Goal: Task Accomplishment & Management: Complete application form

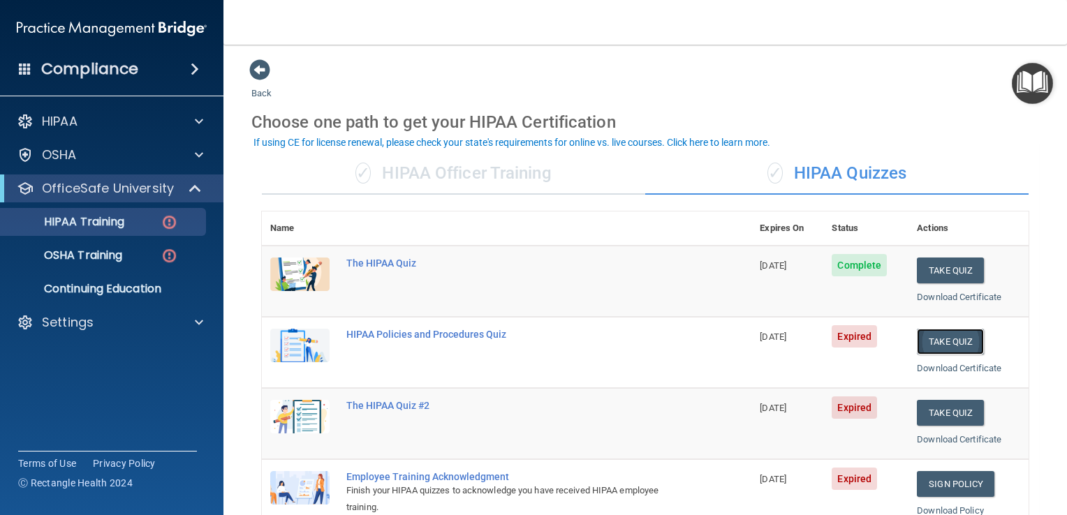
click at [921, 339] on button "Take Quiz" at bounding box center [949, 342] width 67 height 26
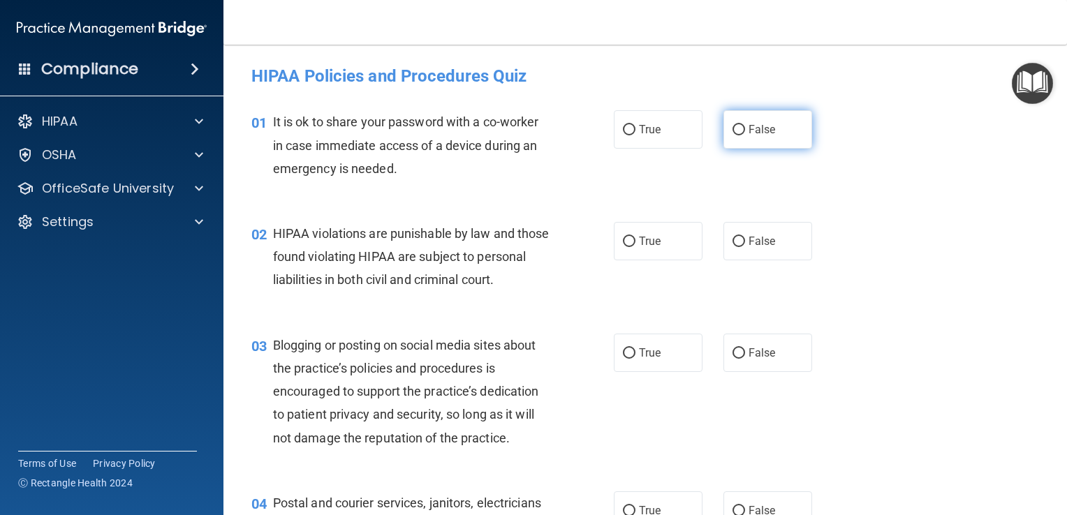
click at [732, 128] on input "False" at bounding box center [738, 130] width 13 height 10
radio input "true"
click at [623, 237] on input "True" at bounding box center [629, 242] width 13 height 10
radio input "true"
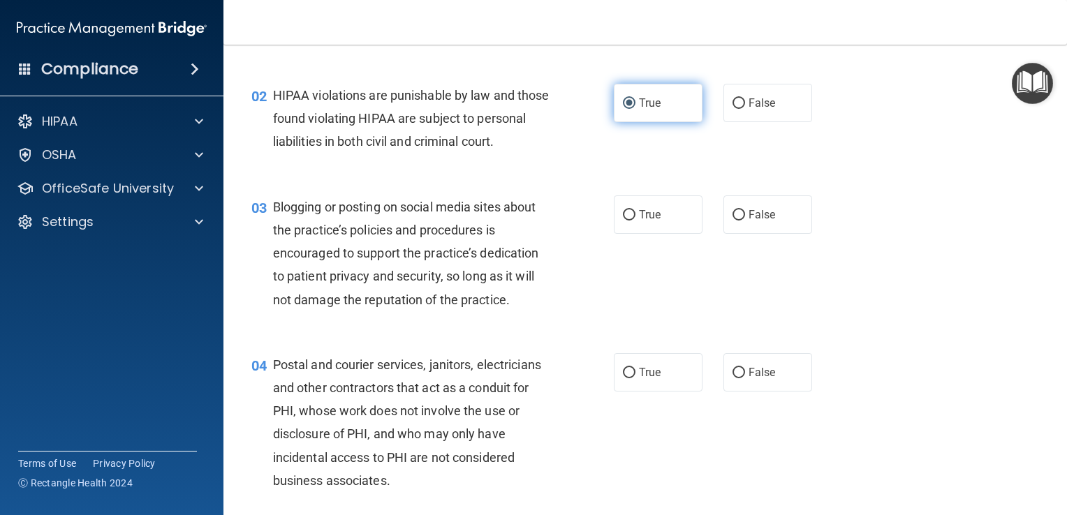
scroll to position [159, 0]
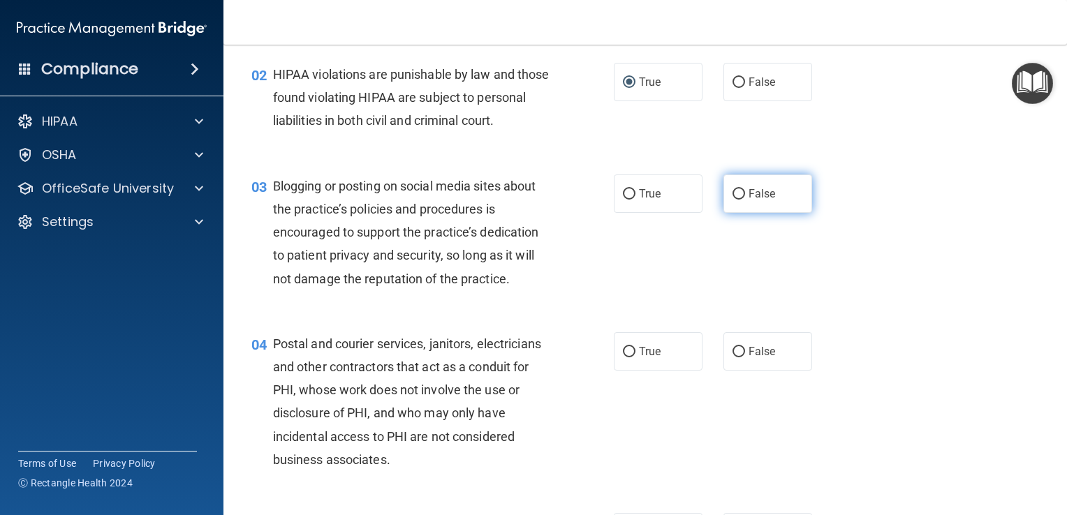
click at [732, 200] on input "False" at bounding box center [738, 194] width 13 height 10
radio input "true"
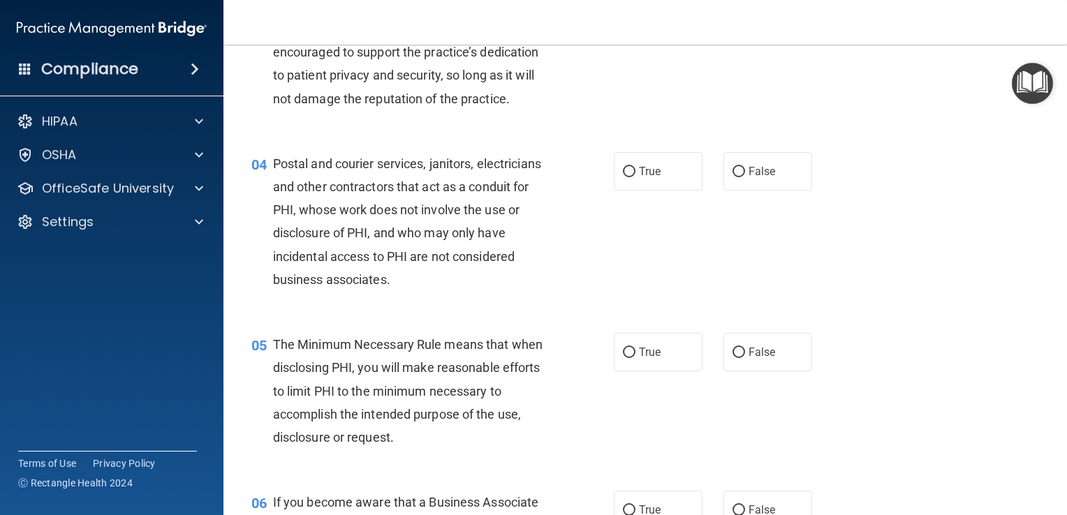
scroll to position [342, 0]
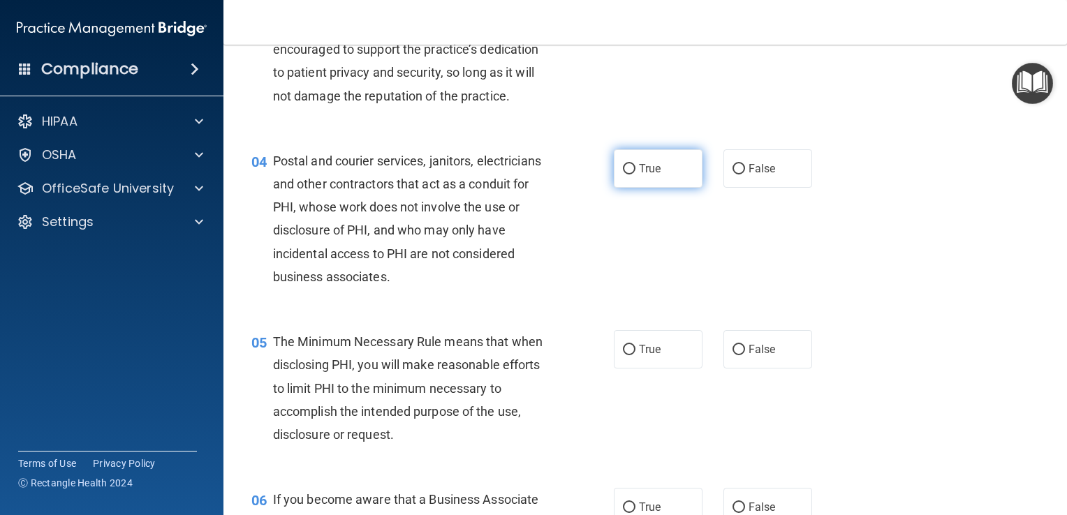
click at [623, 174] on input "True" at bounding box center [629, 169] width 13 height 10
radio input "true"
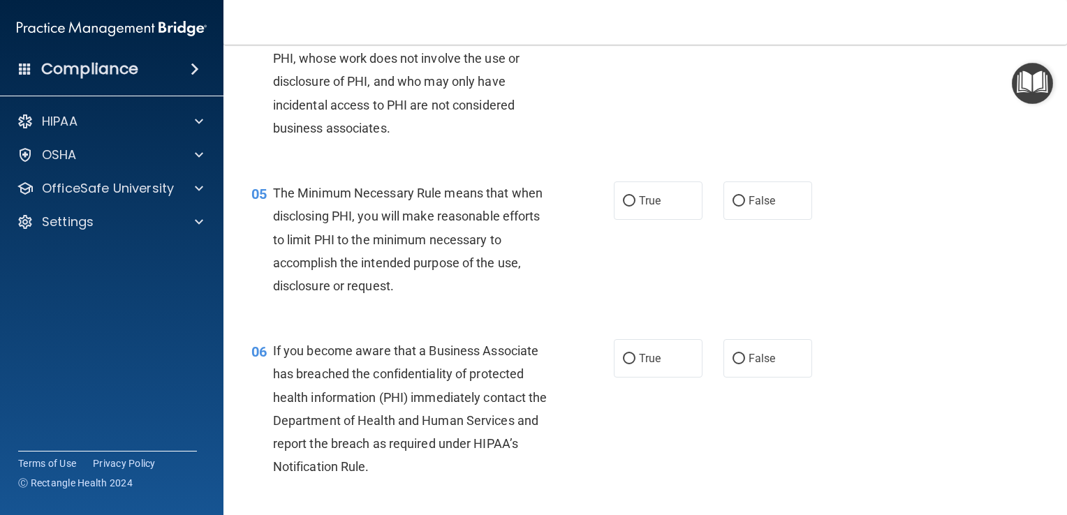
scroll to position [491, 0]
click at [623, 207] on input "True" at bounding box center [629, 201] width 13 height 10
radio input "true"
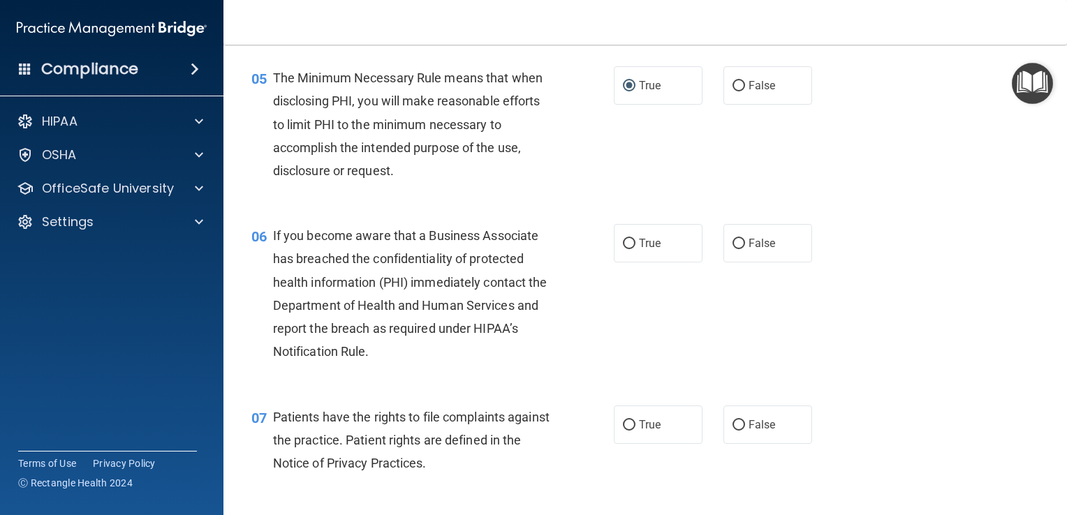
scroll to position [613, 0]
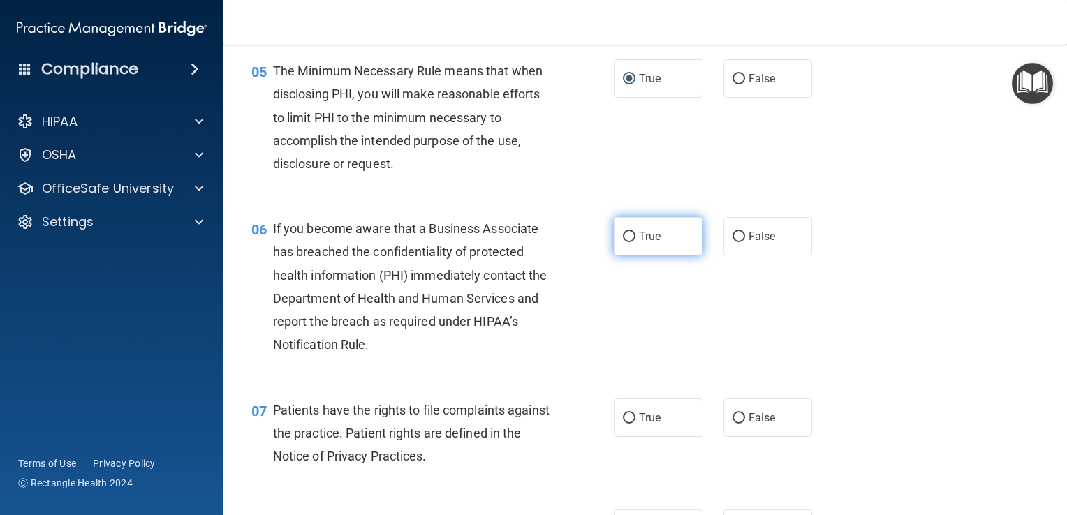
click at [623, 242] on input "True" at bounding box center [629, 237] width 13 height 10
radio input "true"
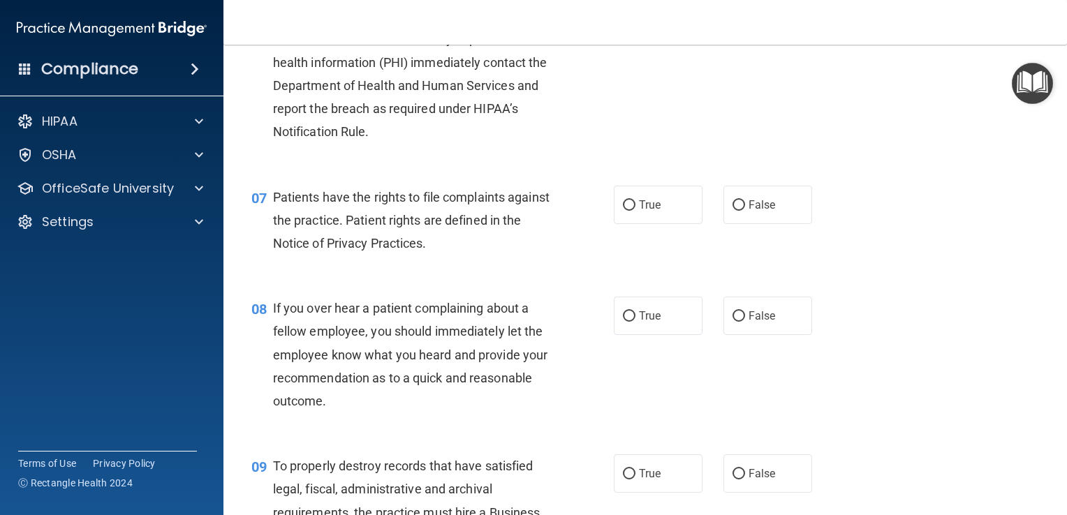
scroll to position [833, 0]
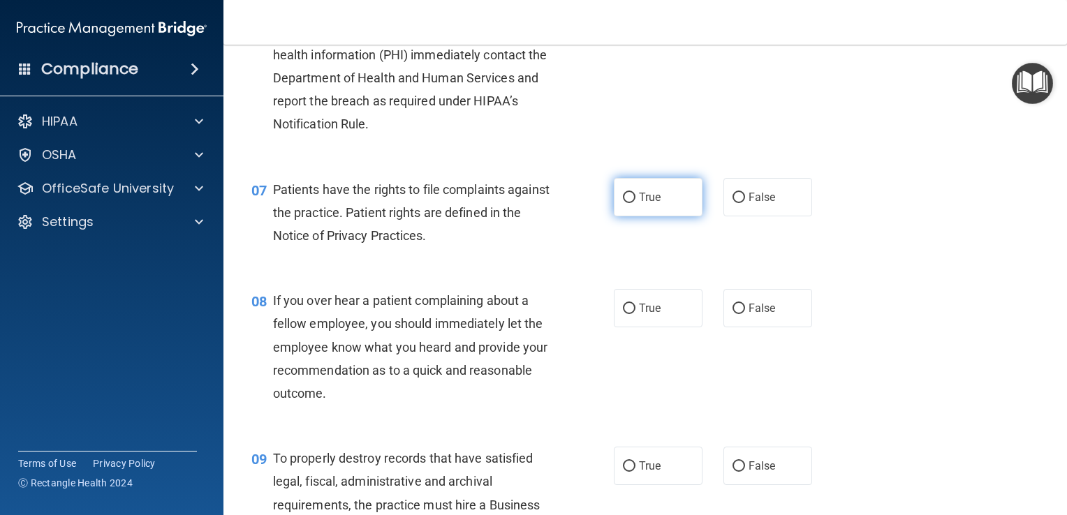
click at [623, 203] on input "True" at bounding box center [629, 198] width 13 height 10
radio input "true"
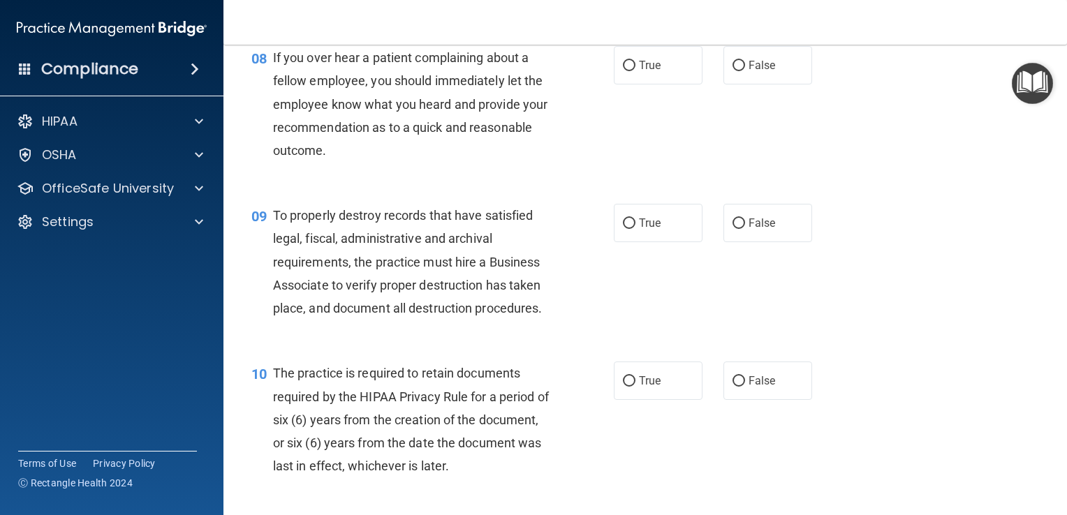
scroll to position [1075, 0]
click at [732, 73] on input "False" at bounding box center [738, 67] width 13 height 10
radio input "true"
click at [625, 230] on input "True" at bounding box center [629, 225] width 13 height 10
radio input "true"
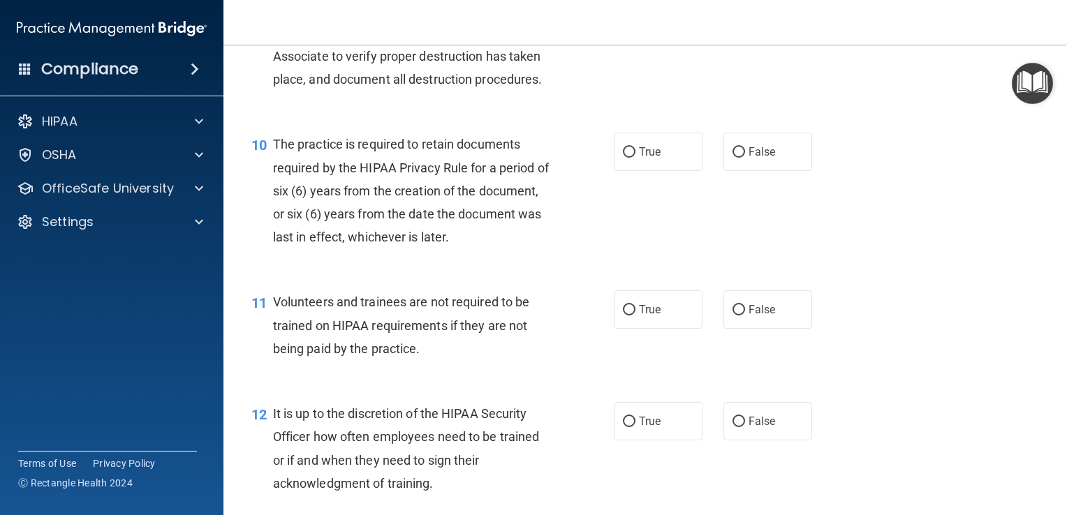
scroll to position [1304, 0]
click at [627, 159] on input "True" at bounding box center [629, 154] width 13 height 10
radio input "true"
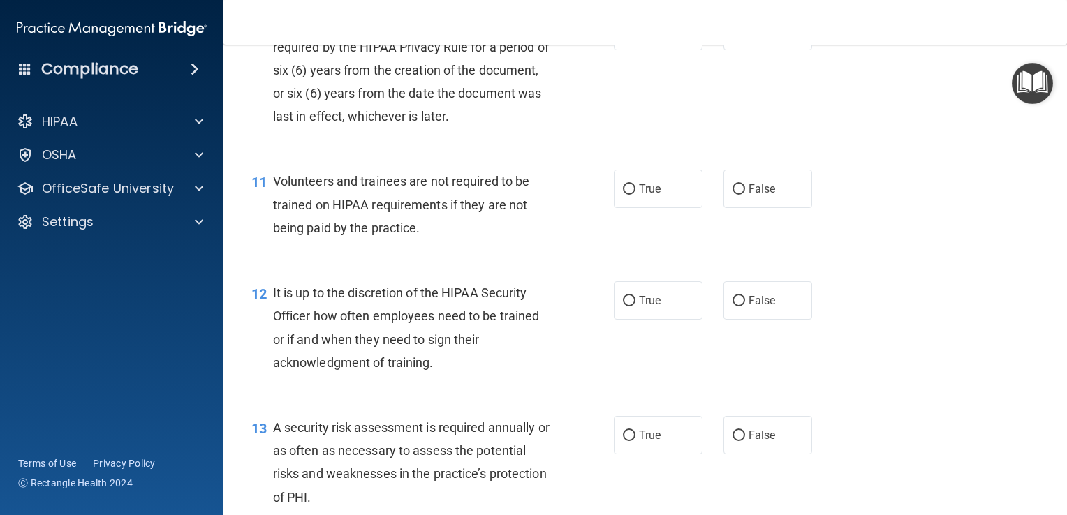
scroll to position [1427, 0]
click at [732, 194] on input "False" at bounding box center [738, 189] width 13 height 10
radio input "true"
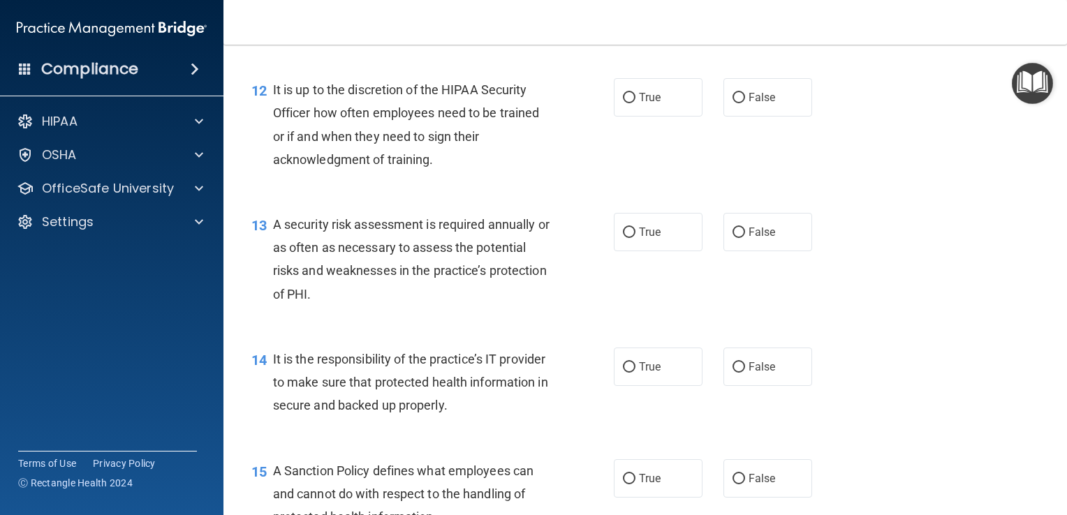
scroll to position [1630, 0]
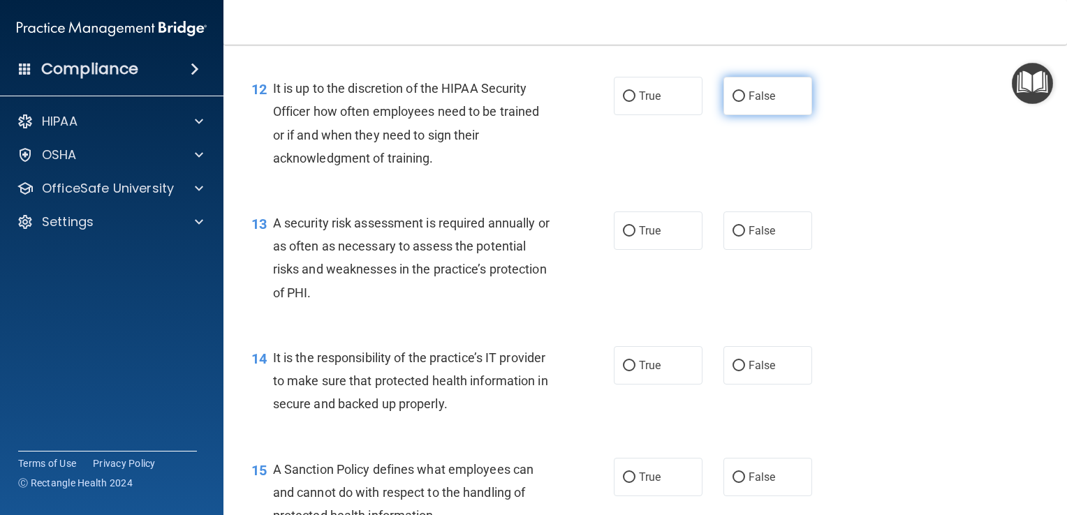
click at [732, 102] on input "False" at bounding box center [738, 96] width 13 height 10
radio input "true"
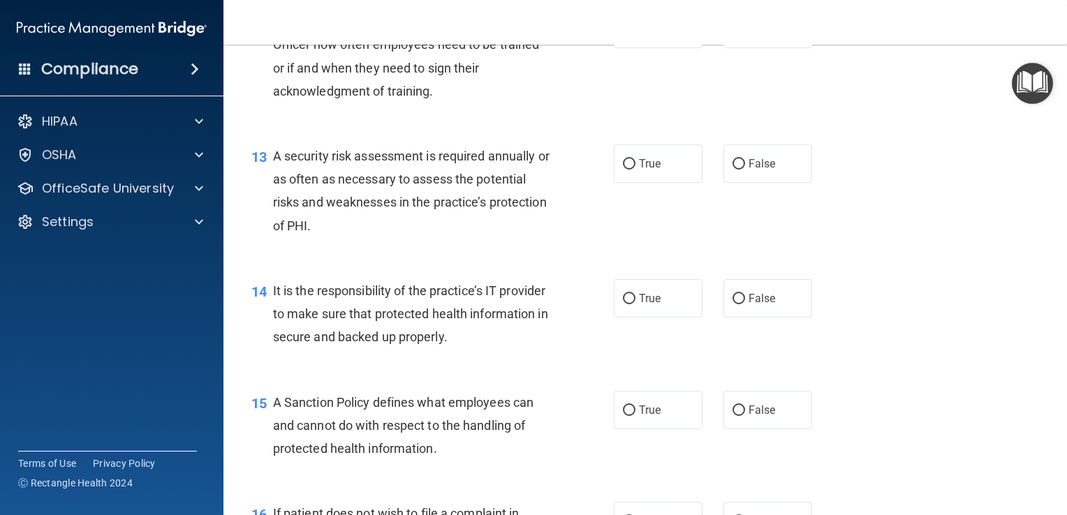
scroll to position [1708, 0]
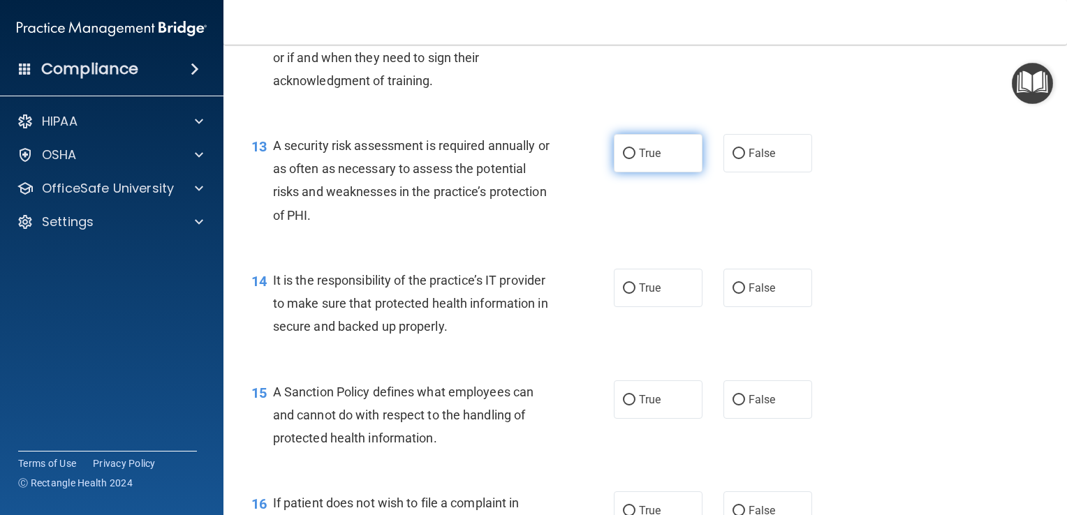
click at [623, 159] on input "True" at bounding box center [629, 154] width 13 height 10
radio input "true"
click at [623, 294] on input "True" at bounding box center [629, 288] width 13 height 10
radio input "true"
click at [623, 406] on input "True" at bounding box center [629, 400] width 13 height 10
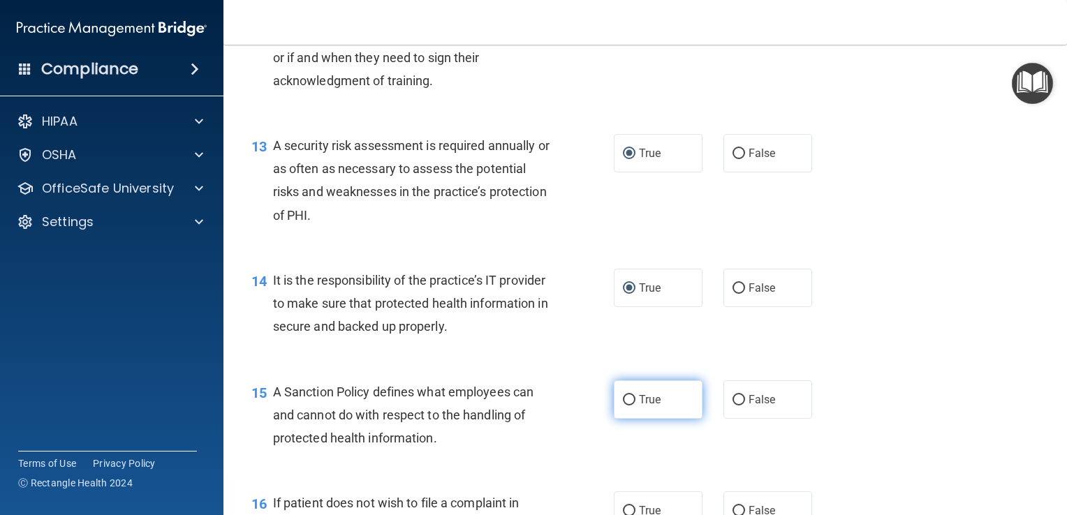
radio input "true"
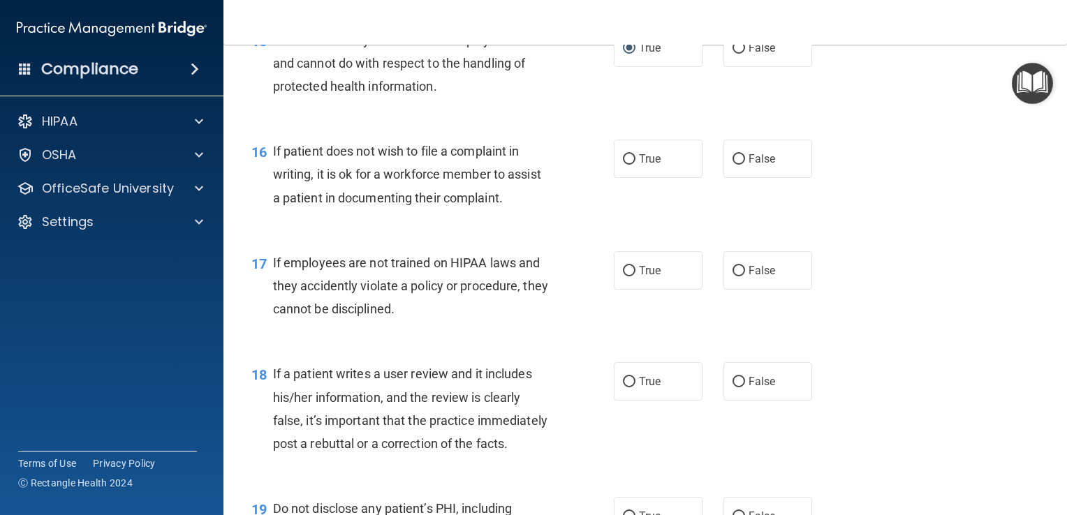
scroll to position [2063, 0]
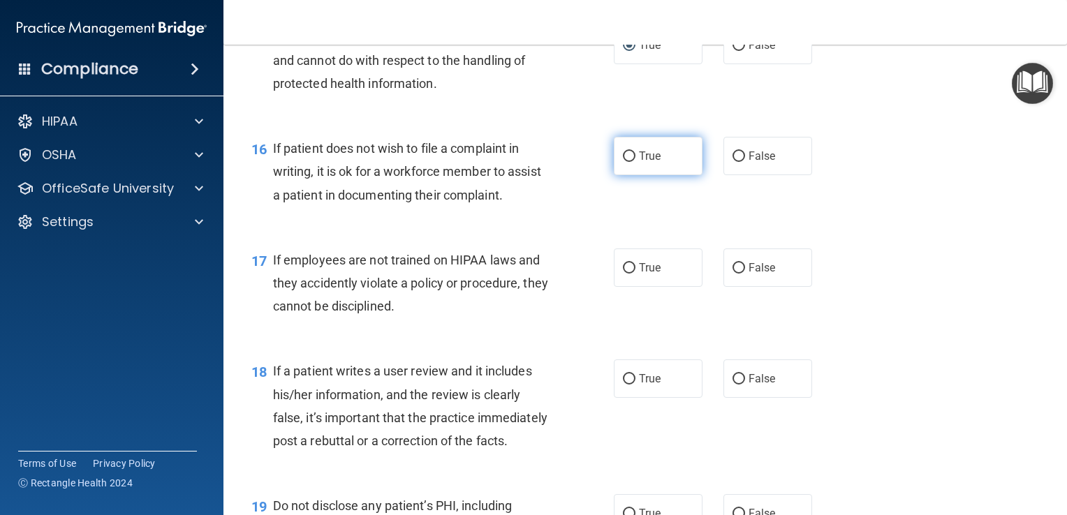
click at [623, 162] on input "True" at bounding box center [629, 156] width 13 height 10
radio input "true"
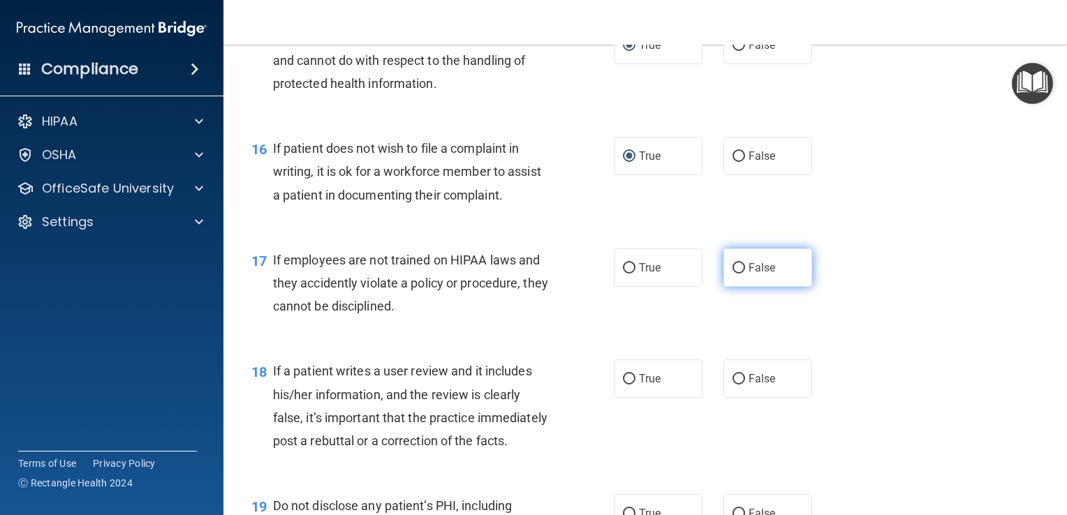
click at [732, 274] on input "False" at bounding box center [738, 268] width 13 height 10
radio input "true"
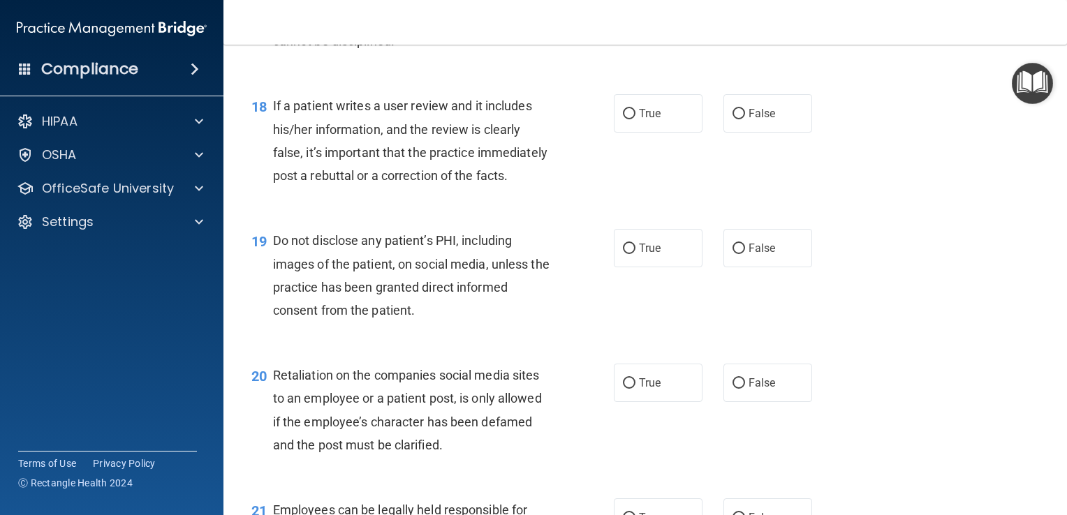
scroll to position [2331, 0]
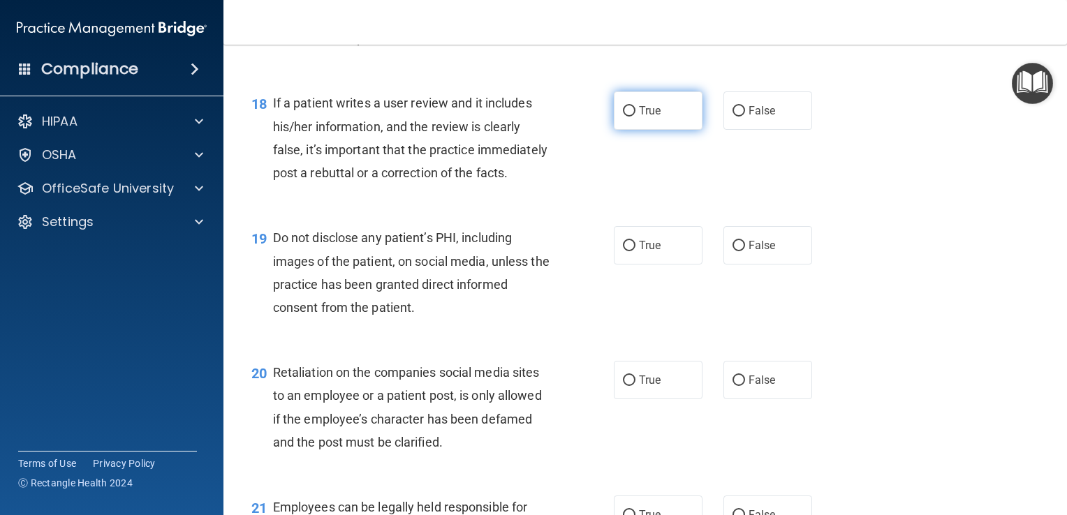
click at [623, 117] on input "True" at bounding box center [629, 111] width 13 height 10
radio input "true"
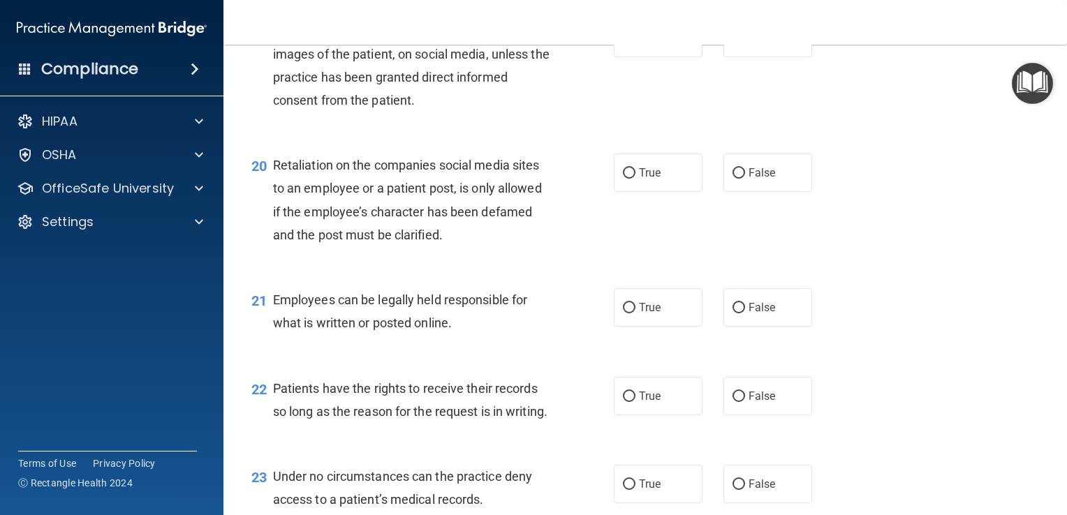
scroll to position [2541, 0]
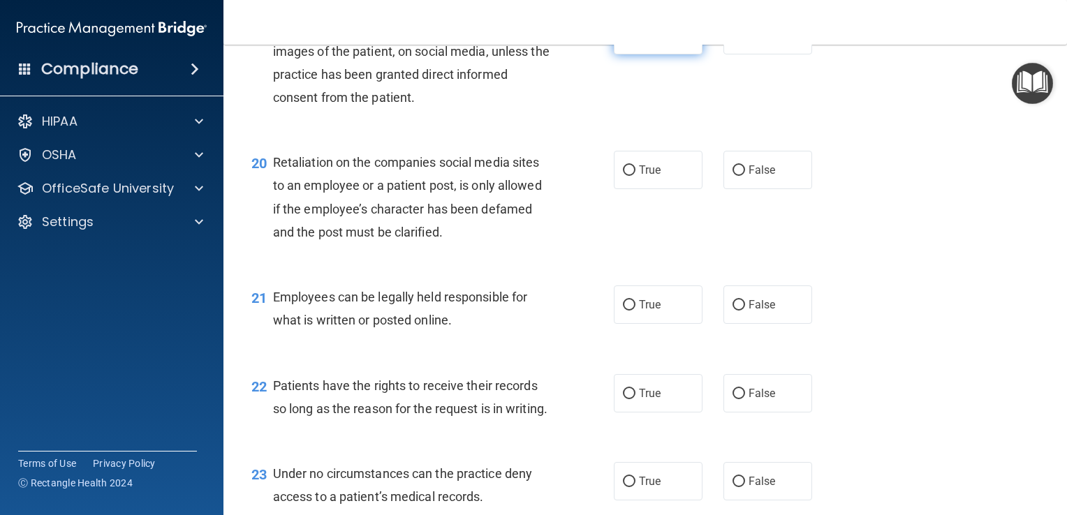
click at [623, 41] on input "True" at bounding box center [629, 36] width 13 height 10
radio input "true"
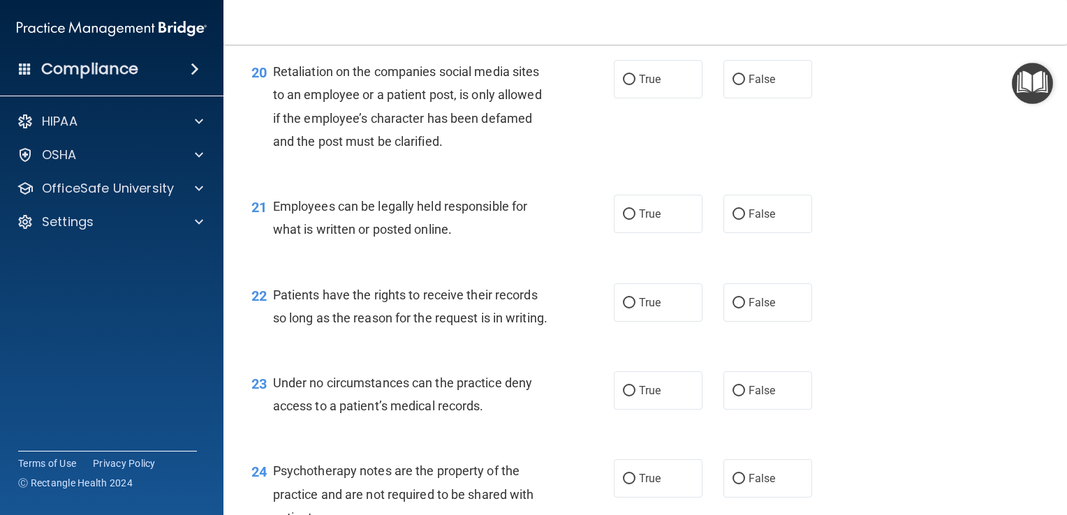
scroll to position [2632, 0]
click at [732, 84] on input "False" at bounding box center [738, 79] width 13 height 10
radio input "true"
click at [623, 219] on input "True" at bounding box center [629, 214] width 13 height 10
radio input "true"
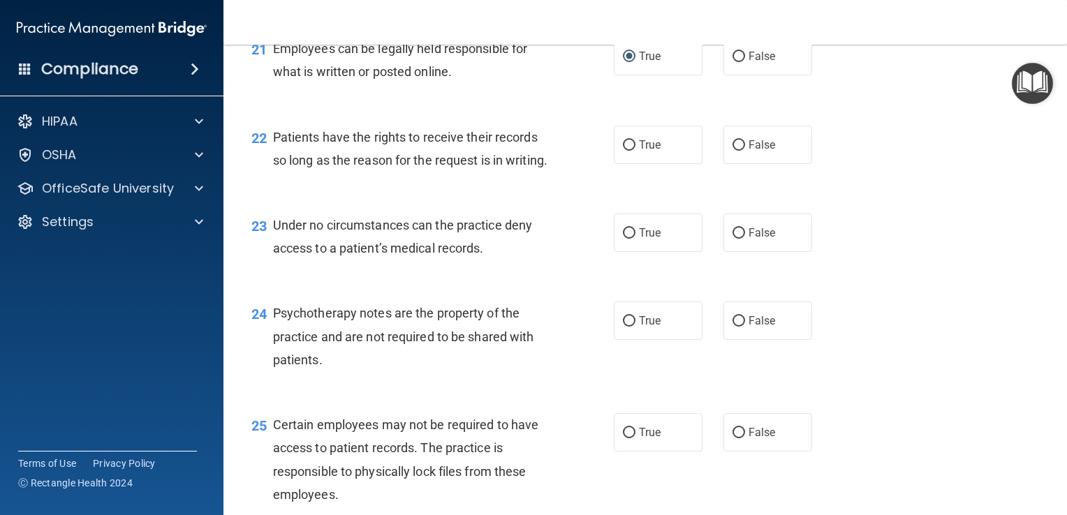
scroll to position [2828, 0]
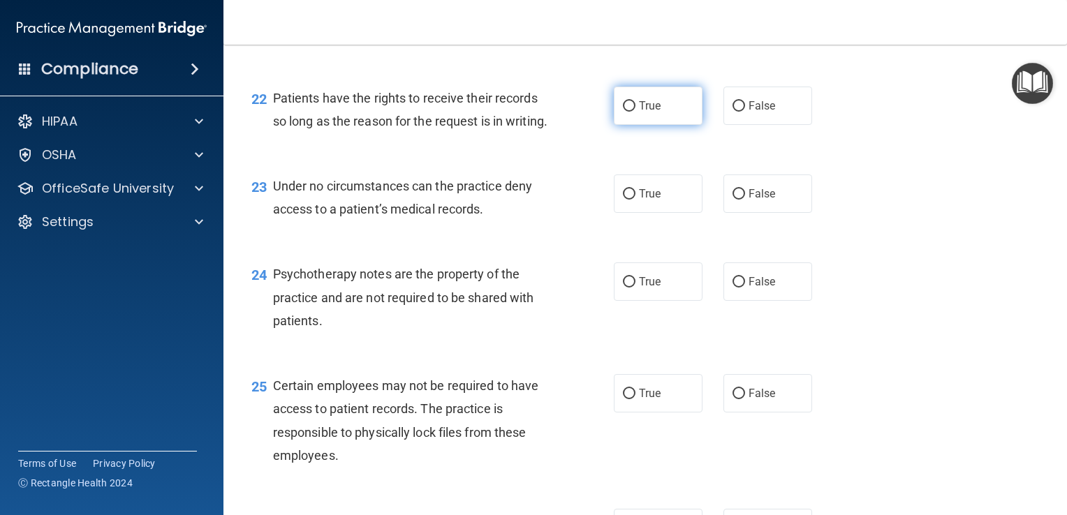
click at [623, 112] on input "True" at bounding box center [629, 106] width 13 height 10
radio input "true"
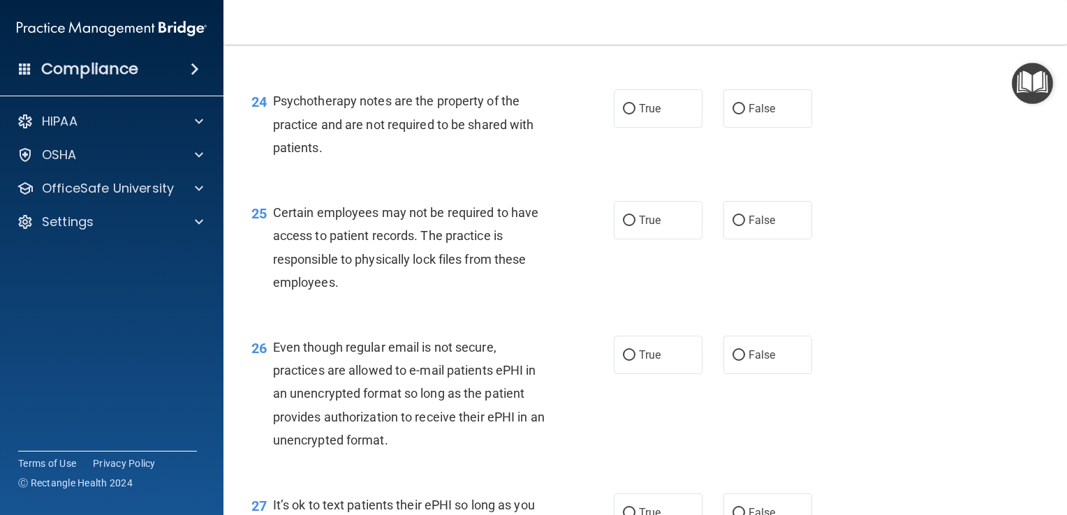
scroll to position [3001, 0]
click at [736, 27] on input "False" at bounding box center [738, 21] width 13 height 10
radio input "true"
click at [623, 114] on input "True" at bounding box center [629, 109] width 13 height 10
radio input "true"
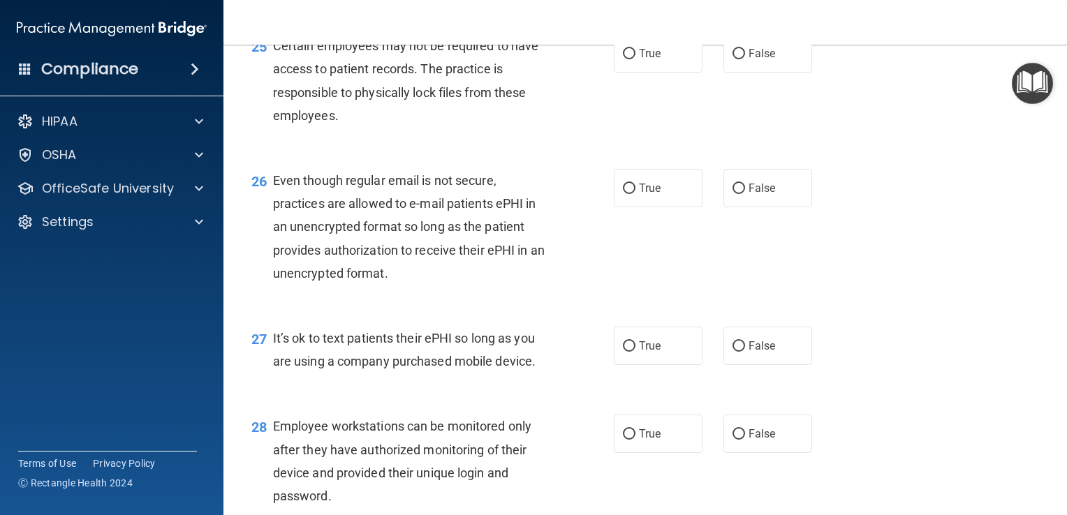
scroll to position [3169, 0]
click at [624, 59] on input "True" at bounding box center [629, 53] width 13 height 10
radio input "true"
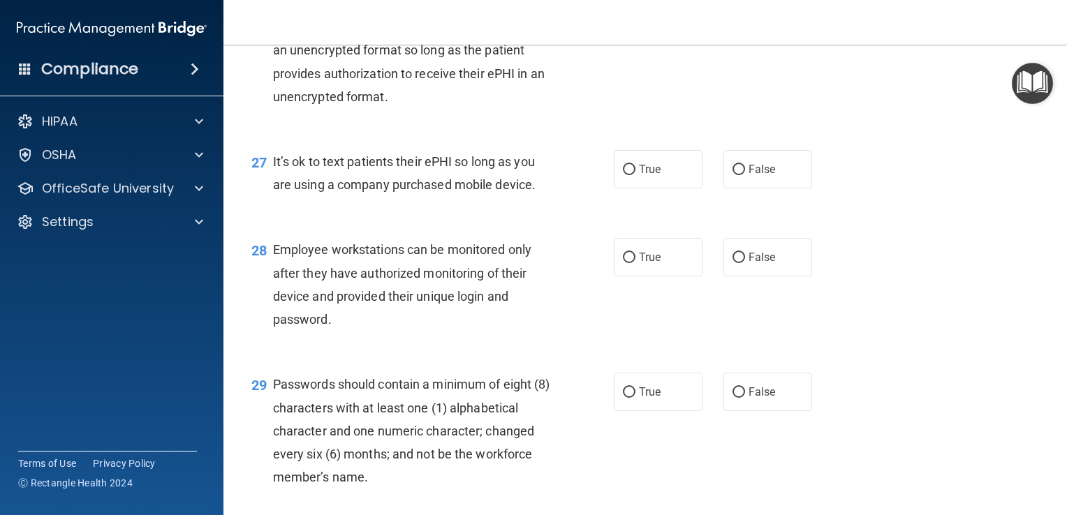
scroll to position [3352, 0]
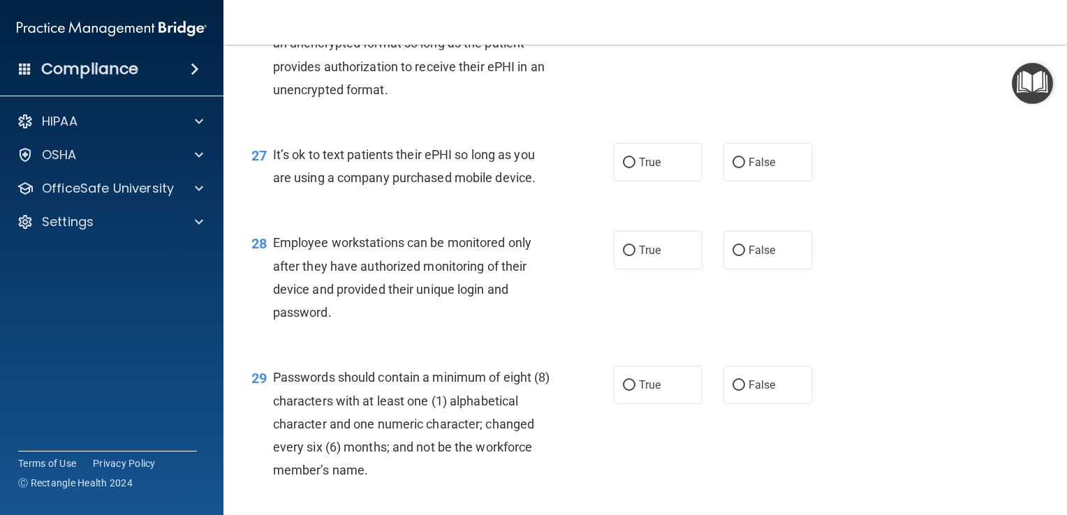
click at [732, 10] on input "False" at bounding box center [738, 5] width 13 height 10
radio input "true"
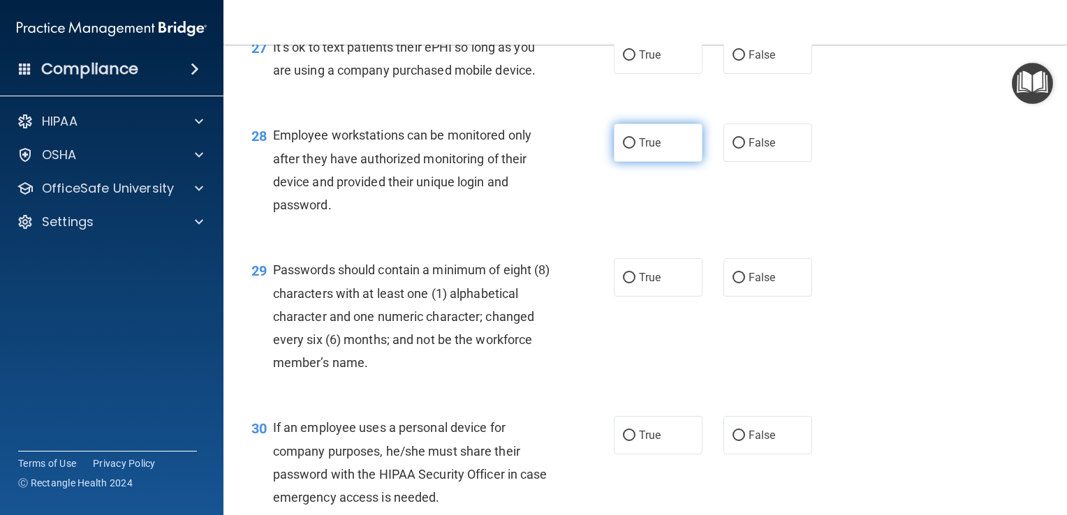
scroll to position [3472, 0]
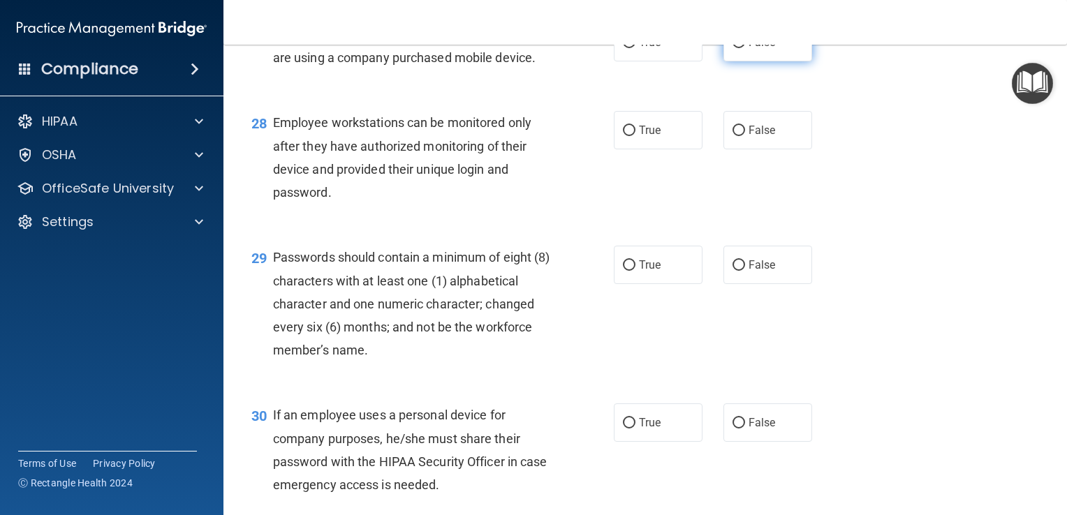
click at [732, 48] on input "False" at bounding box center [738, 43] width 13 height 10
radio input "true"
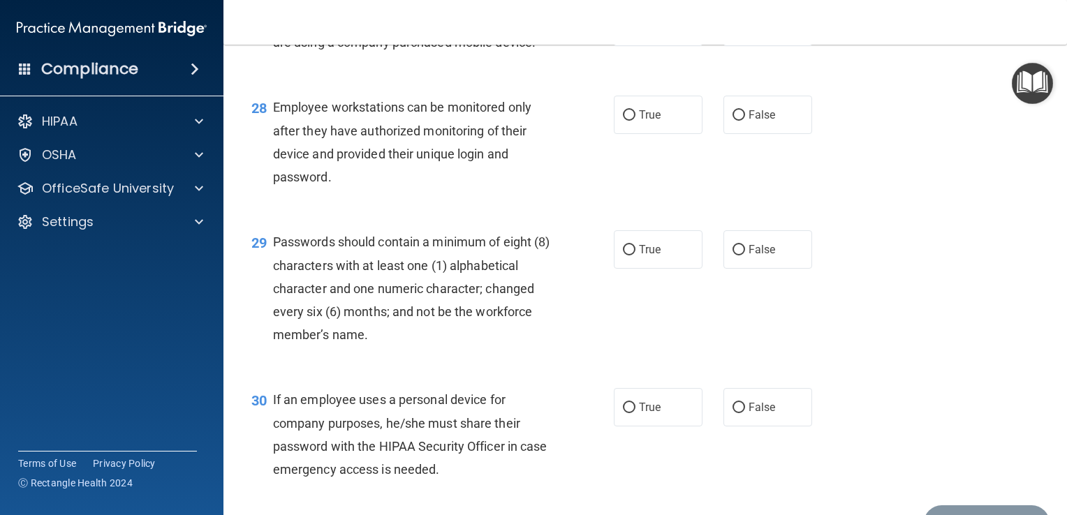
scroll to position [3490, 0]
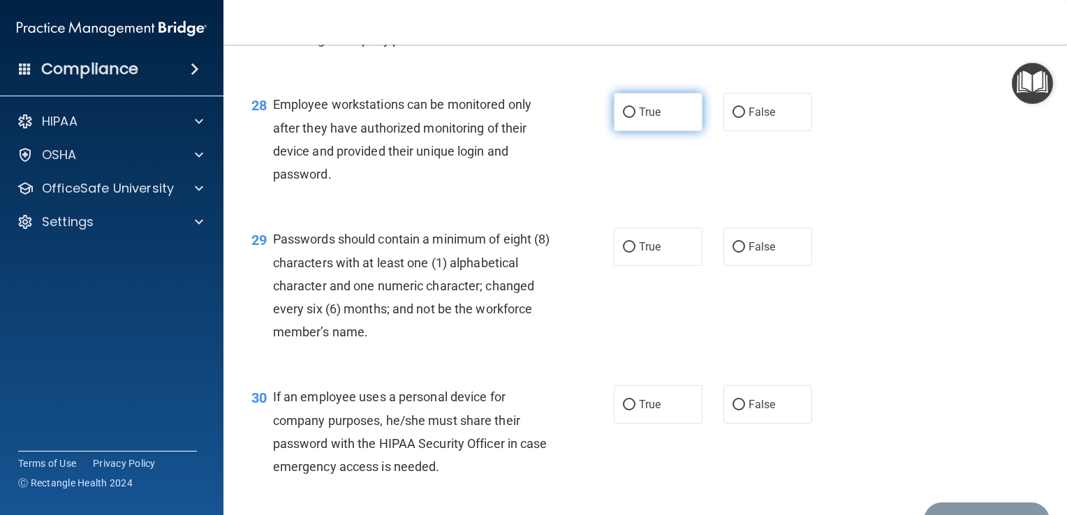
click at [623, 118] on input "True" at bounding box center [629, 112] width 13 height 10
radio input "true"
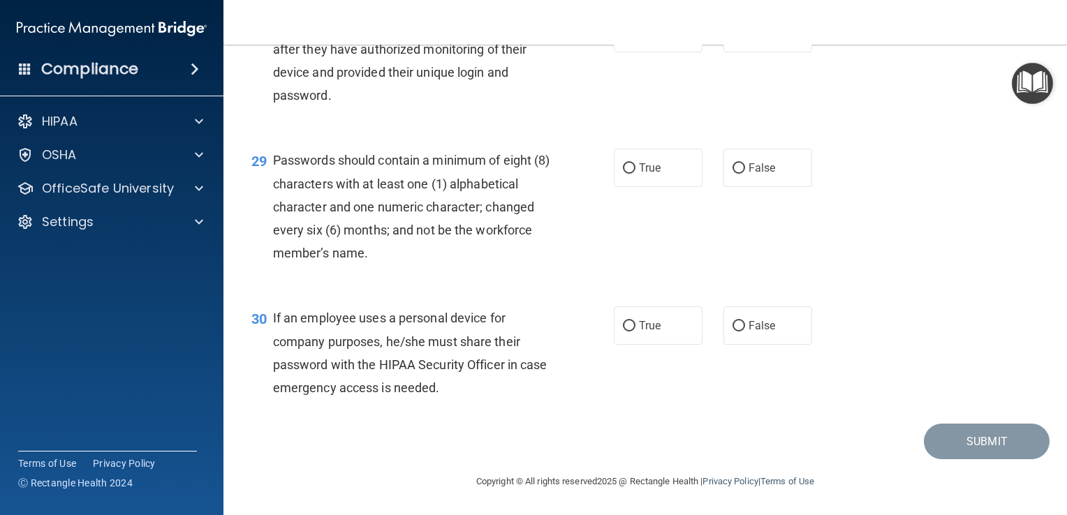
scroll to position [3638, 0]
click at [626, 166] on input "True" at bounding box center [629, 168] width 13 height 10
radio input "true"
click at [732, 323] on input "False" at bounding box center [738, 326] width 13 height 10
radio input "true"
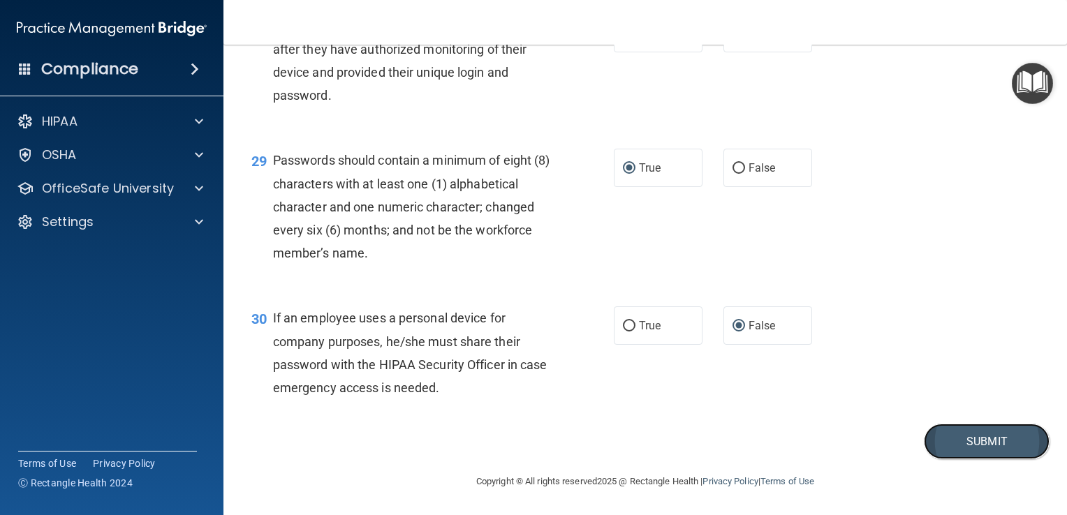
click at [936, 440] on button "Submit" at bounding box center [986, 442] width 126 height 36
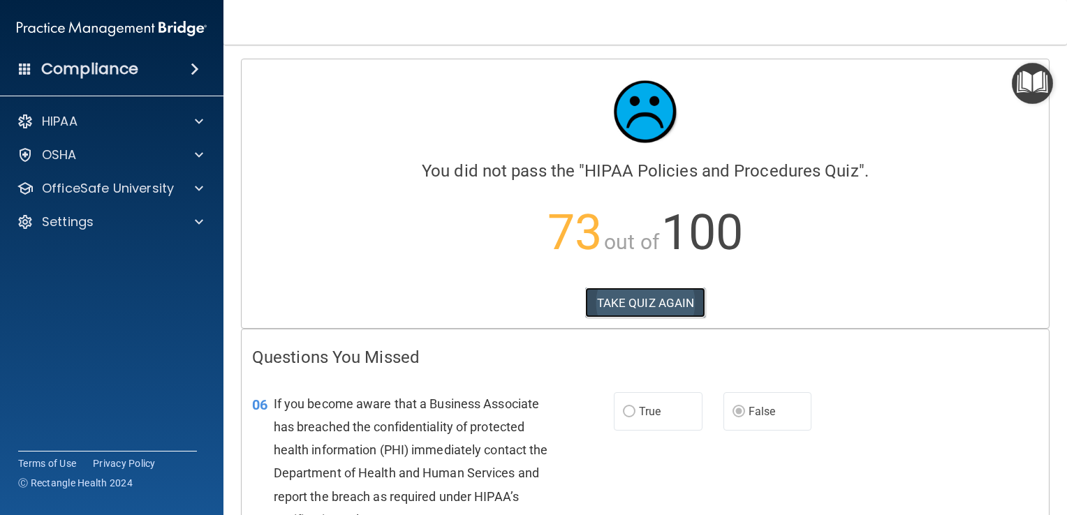
click at [619, 299] on button "TAKE QUIZ AGAIN" at bounding box center [645, 303] width 121 height 31
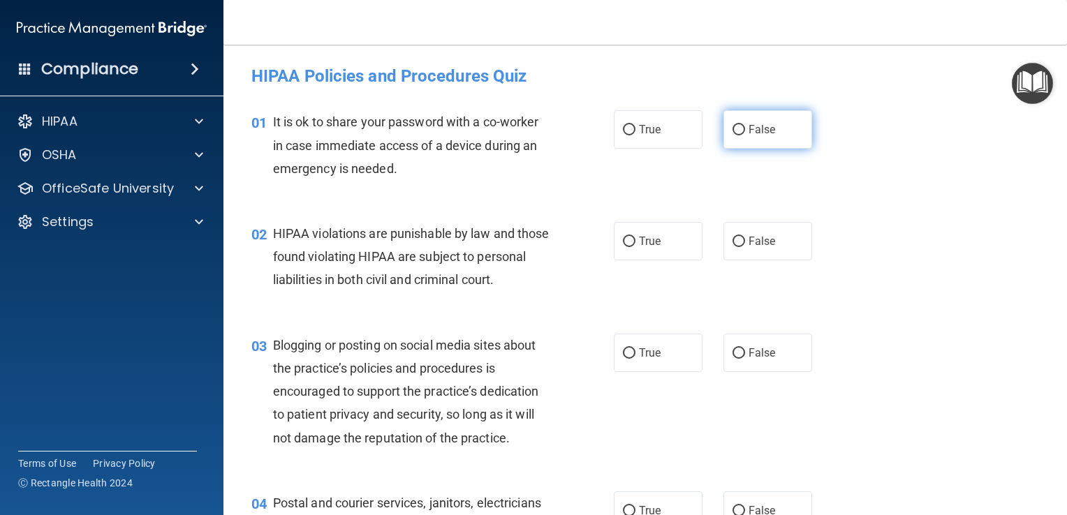
click at [732, 128] on input "False" at bounding box center [738, 130] width 13 height 10
radio input "true"
click at [623, 238] on input "True" at bounding box center [629, 242] width 13 height 10
radio input "true"
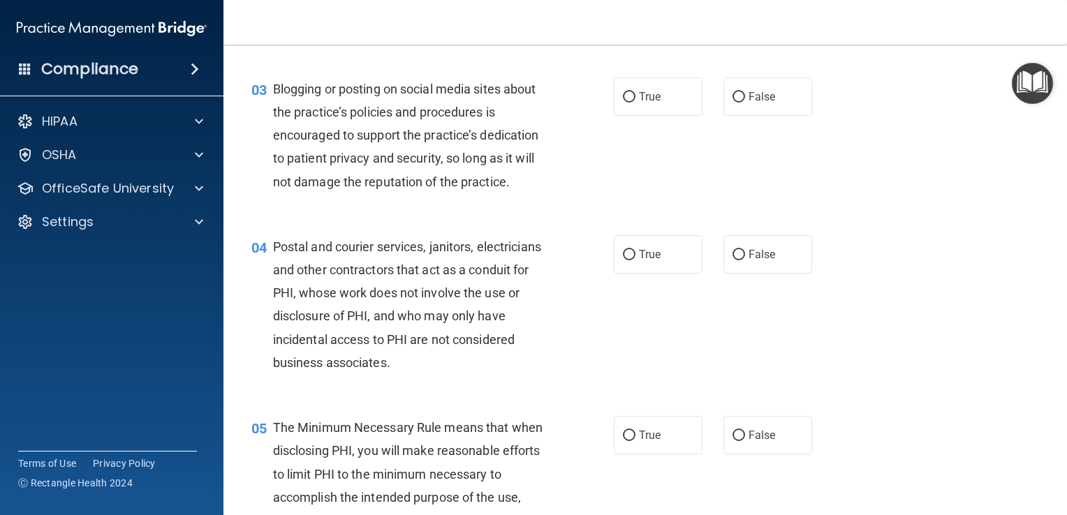
scroll to position [257, 0]
click at [732, 102] on input "False" at bounding box center [738, 96] width 13 height 10
radio input "true"
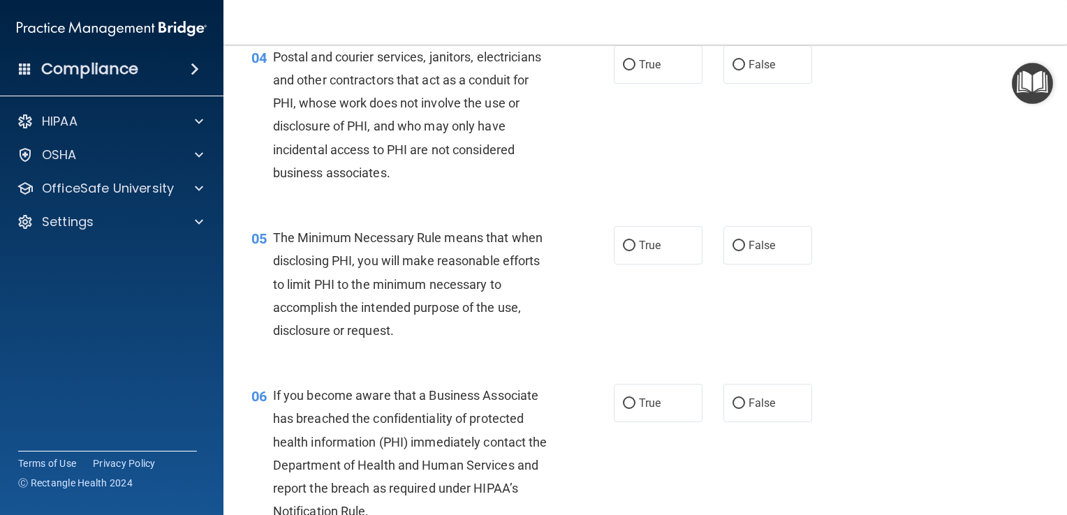
scroll to position [466, 0]
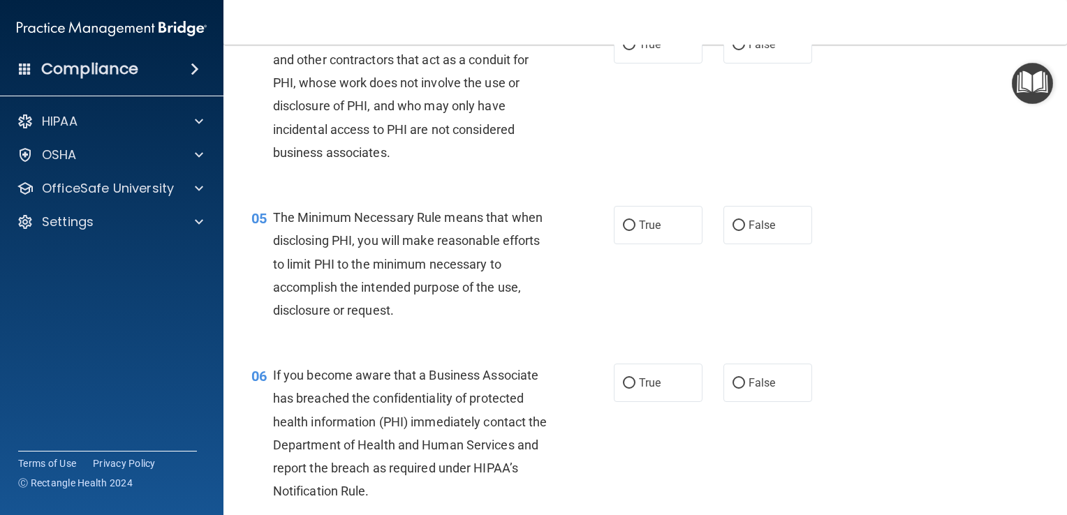
drag, startPoint x: 623, startPoint y: 62, endPoint x: 562, endPoint y: 292, distance: 237.7
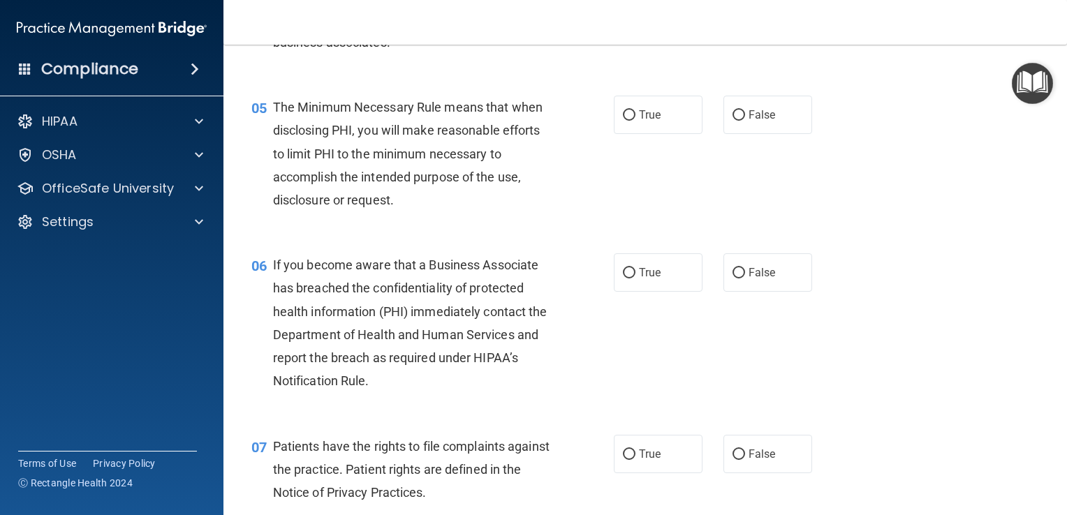
scroll to position [578, 0]
drag, startPoint x: 620, startPoint y: 133, endPoint x: 565, endPoint y: 309, distance: 184.5
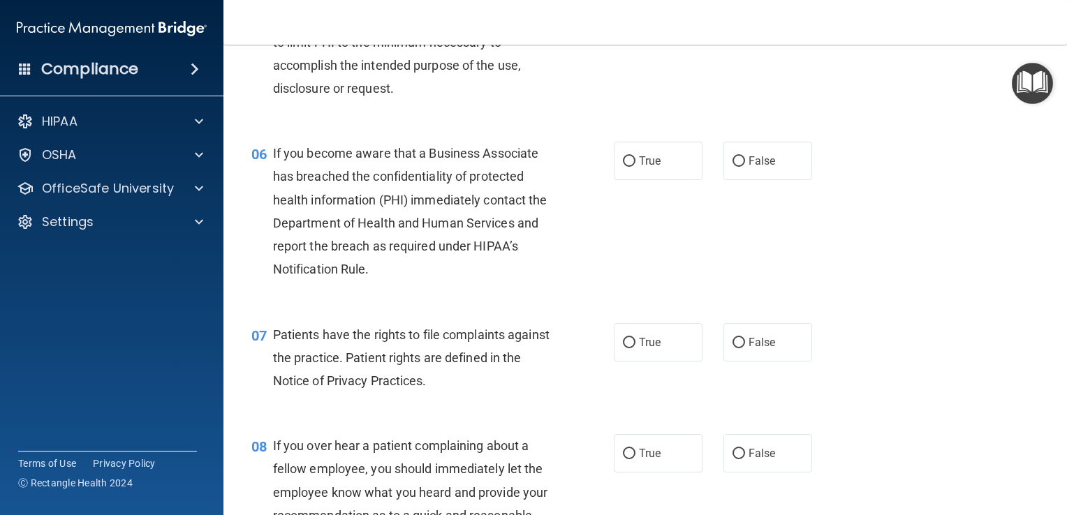
scroll to position [708, 0]
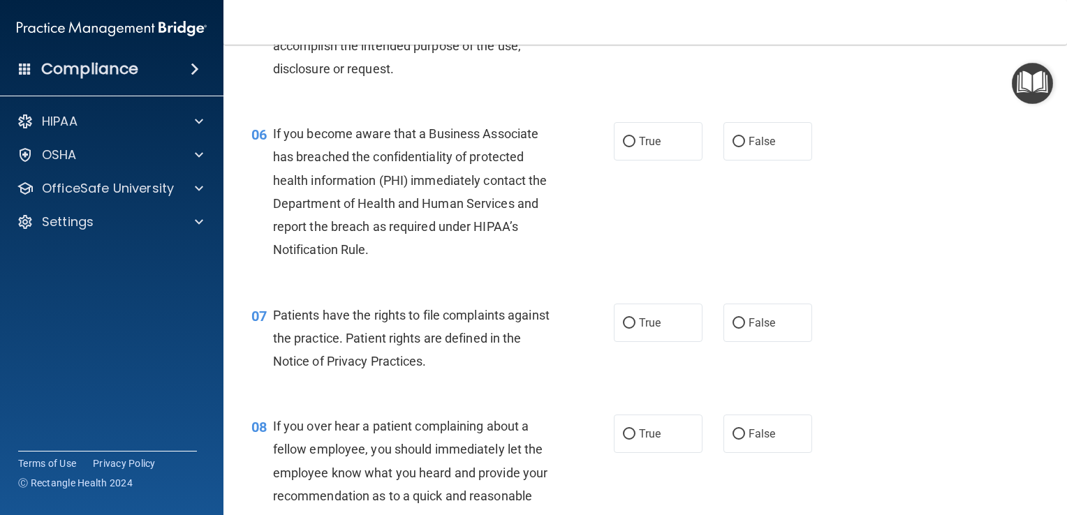
drag, startPoint x: 729, startPoint y: 162, endPoint x: 564, endPoint y: 325, distance: 232.0
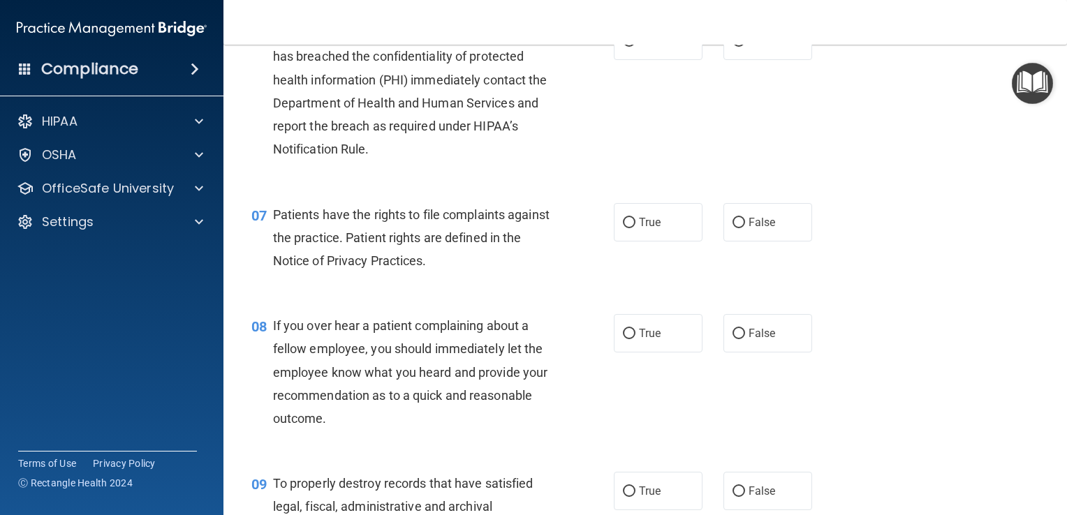
scroll to position [804, 0]
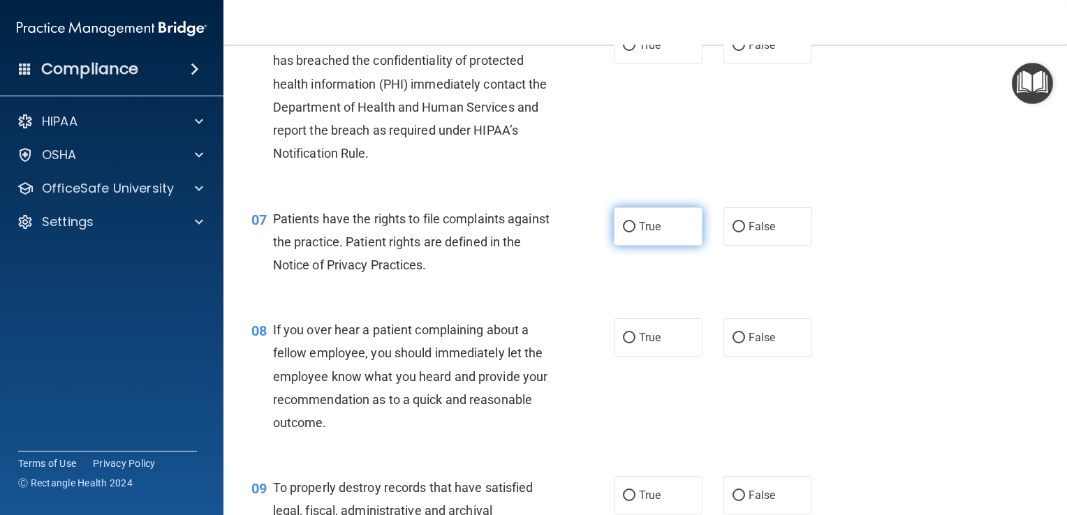
click at [623, 232] on input "True" at bounding box center [629, 227] width 13 height 10
radio input "true"
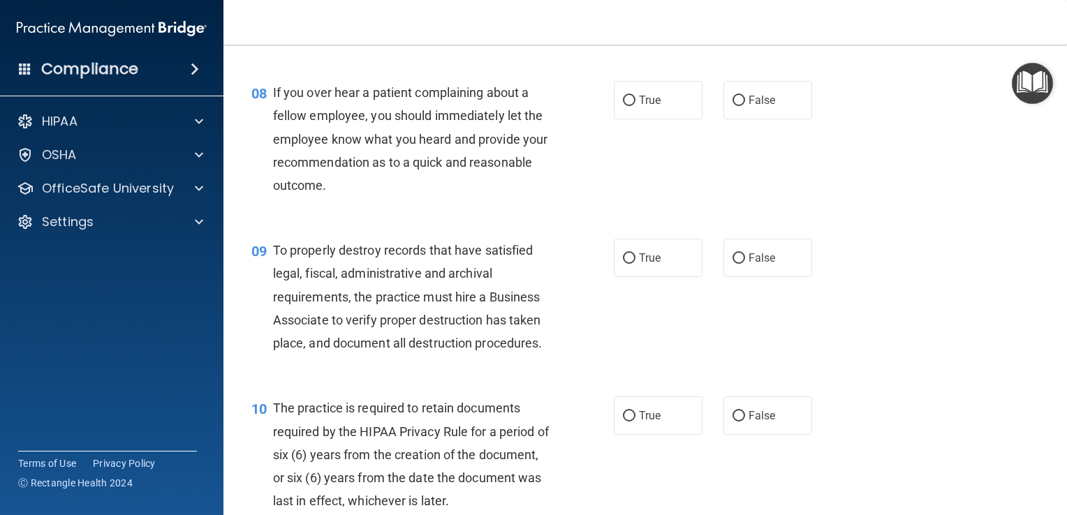
scroll to position [1043, 0]
click at [737, 105] on input "False" at bounding box center [738, 99] width 13 height 10
radio input "true"
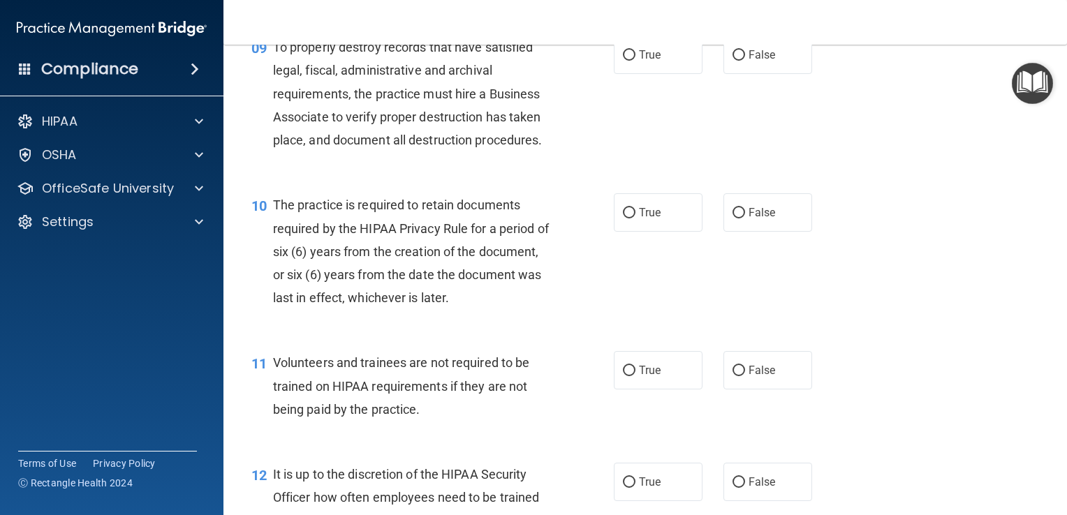
scroll to position [1266, 0]
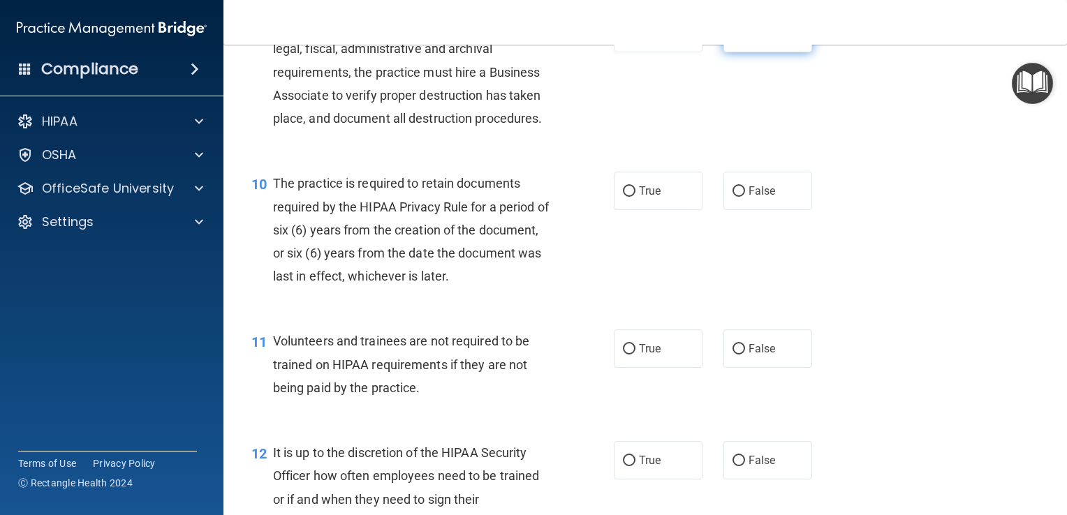
click at [732, 39] on input "False" at bounding box center [738, 34] width 13 height 10
radio input "true"
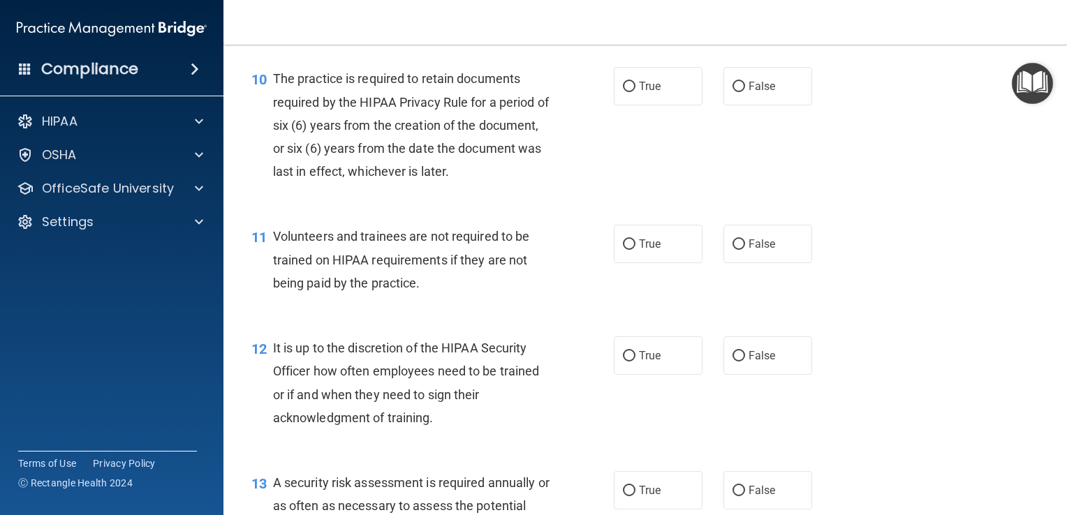
scroll to position [1374, 0]
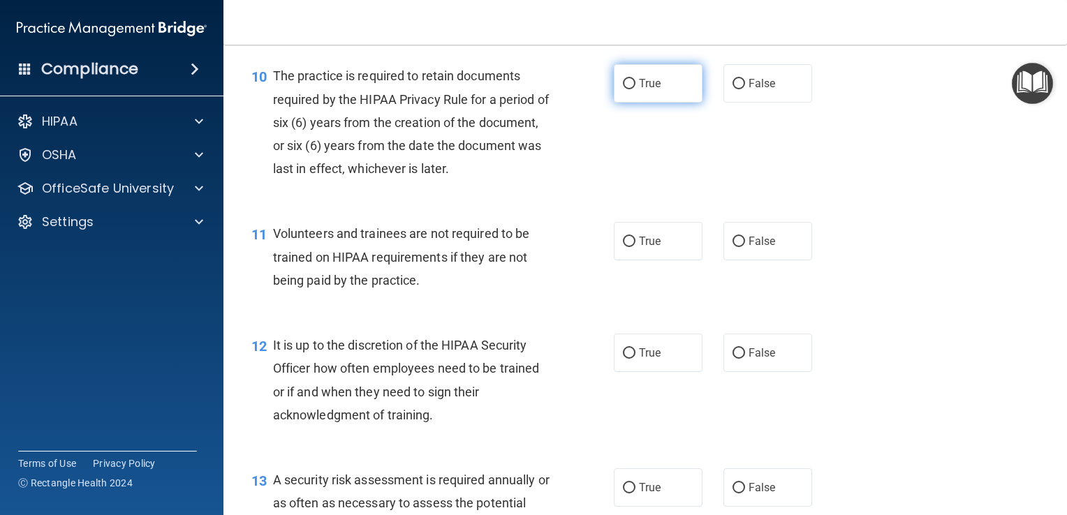
click at [623, 89] on input "True" at bounding box center [629, 84] width 13 height 10
radio input "true"
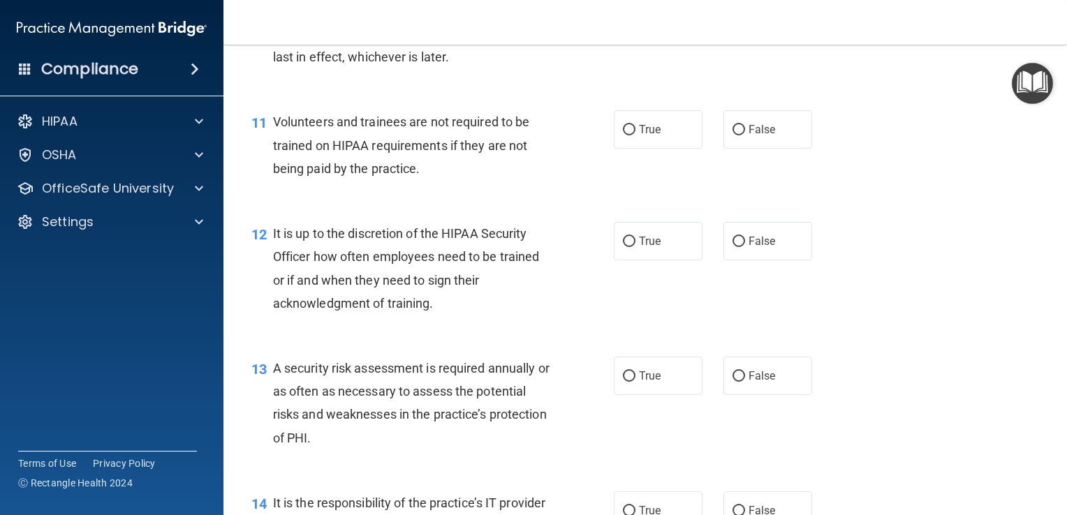
scroll to position [1488, 0]
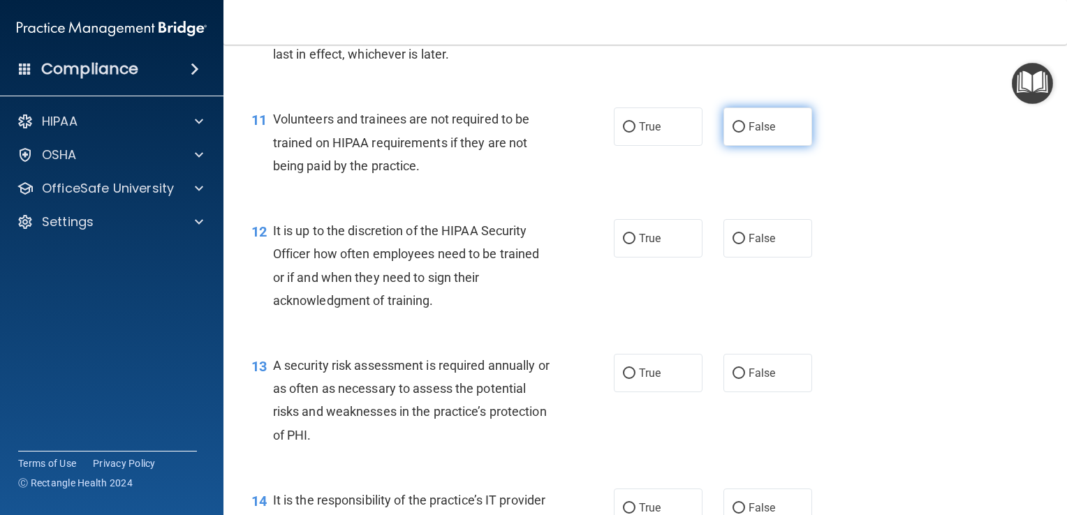
click at [732, 133] on input "False" at bounding box center [738, 127] width 13 height 10
radio input "true"
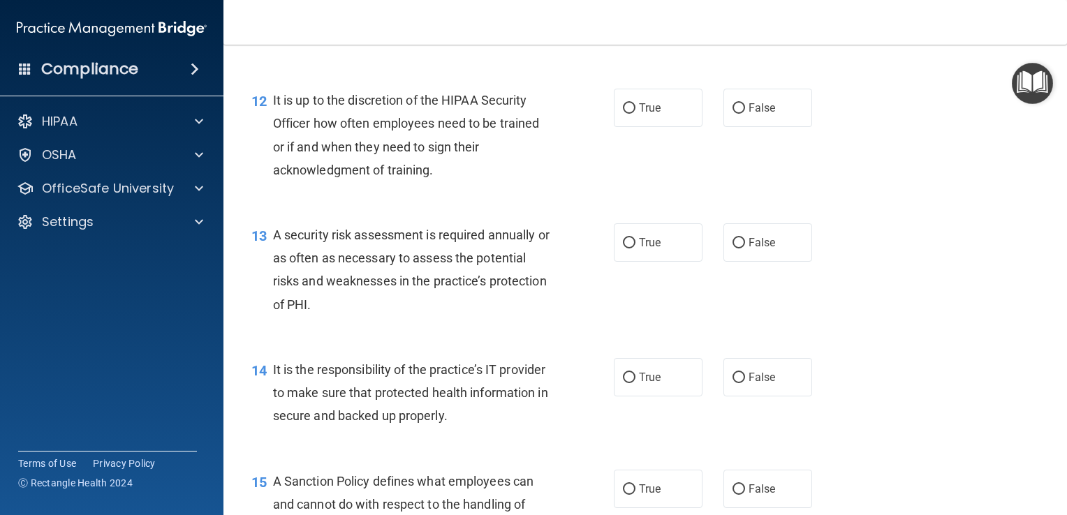
scroll to position [1619, 0]
click at [732, 113] on input "False" at bounding box center [738, 108] width 13 height 10
radio input "true"
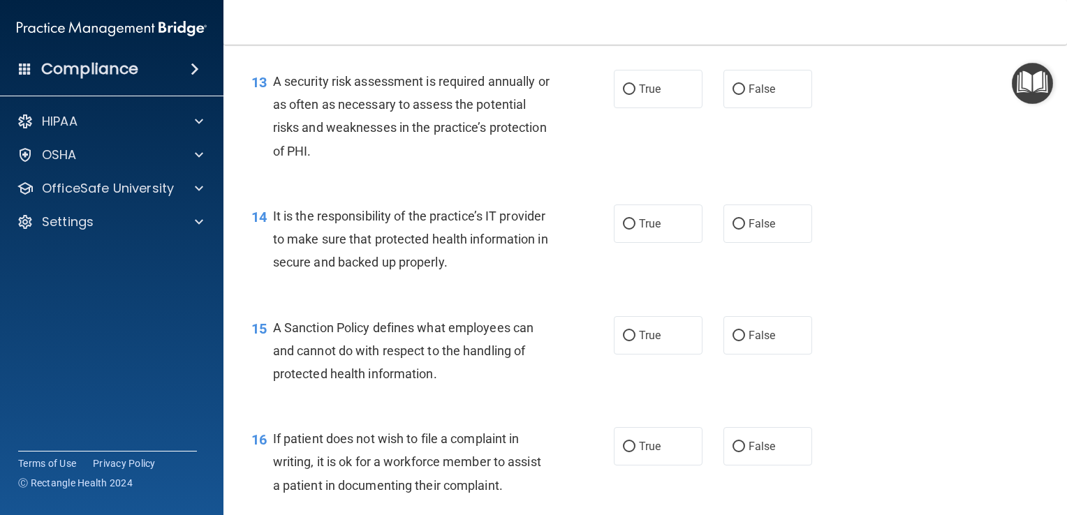
scroll to position [1773, 0]
click at [623, 94] on input "True" at bounding box center [629, 89] width 13 height 10
radio input "true"
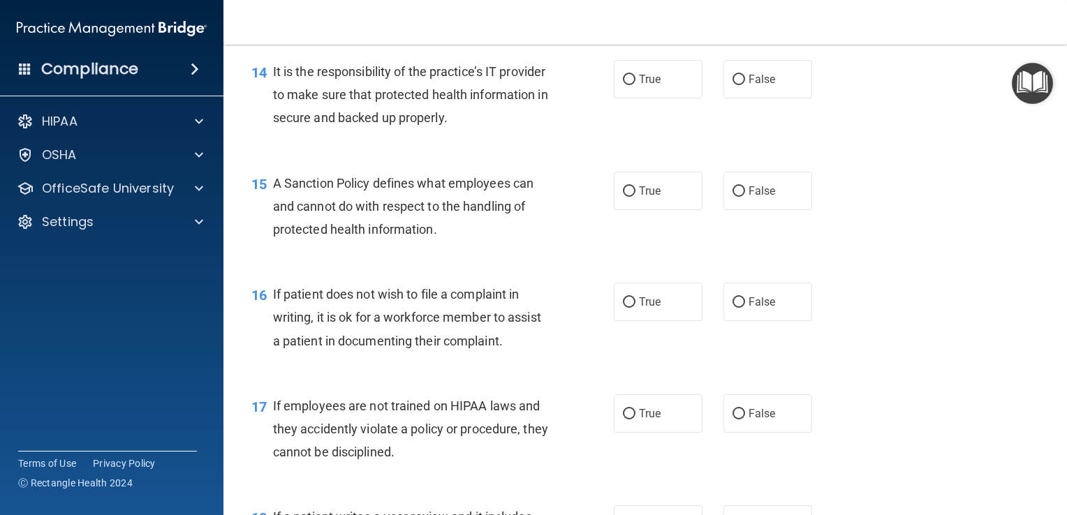
scroll to position [1917, 0]
click at [732, 84] on input "False" at bounding box center [738, 79] width 13 height 10
radio input "true"
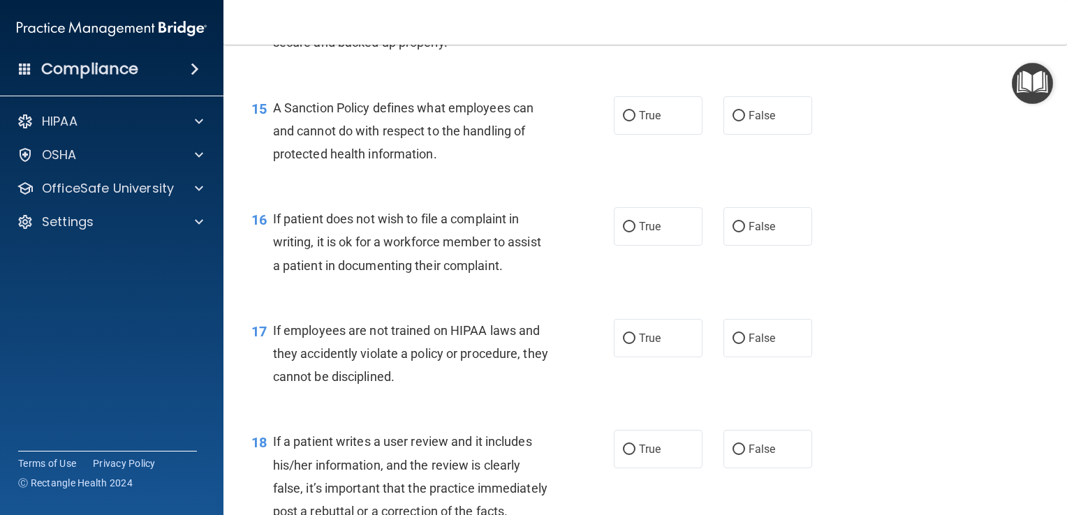
scroll to position [1993, 0]
click at [732, 121] on input "False" at bounding box center [738, 115] width 13 height 10
radio input "true"
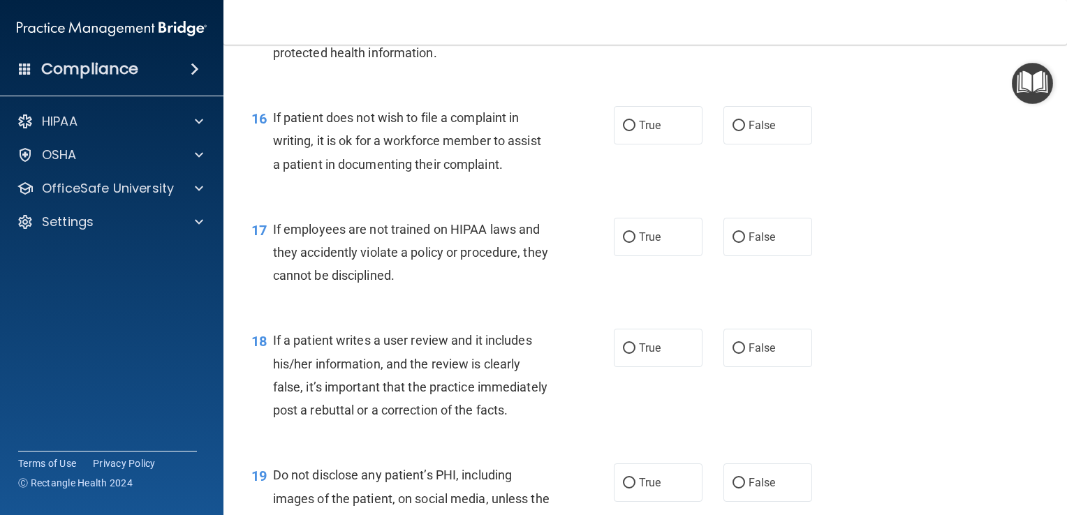
scroll to position [2094, 0]
click at [623, 131] on input "True" at bounding box center [629, 125] width 13 height 10
radio input "true"
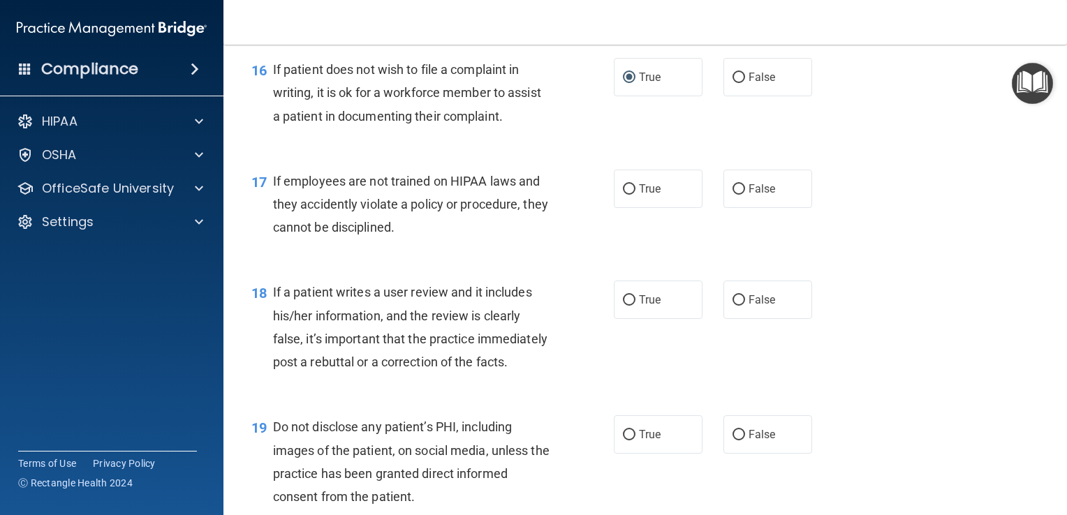
scroll to position [2155, 0]
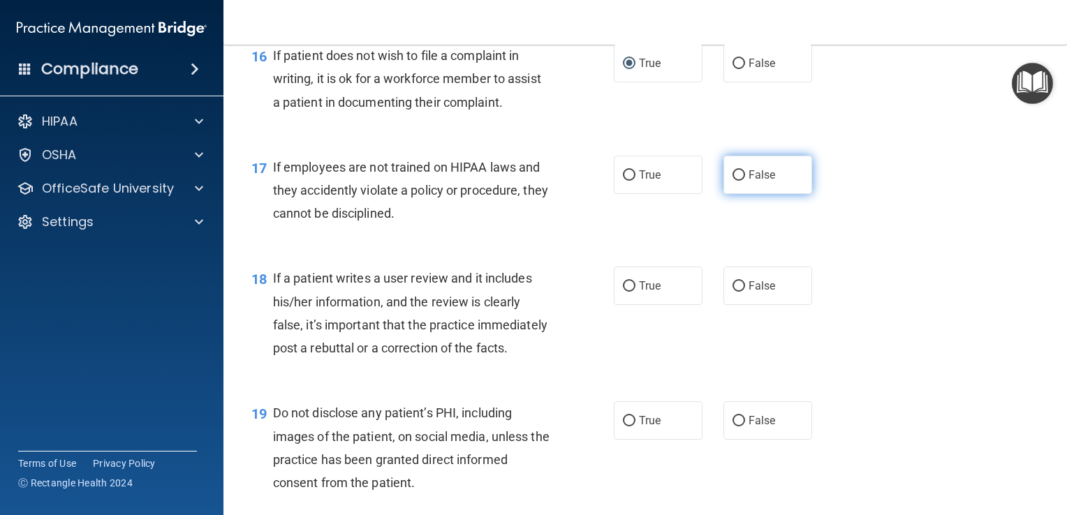
click at [732, 181] on input "False" at bounding box center [738, 175] width 13 height 10
radio input "true"
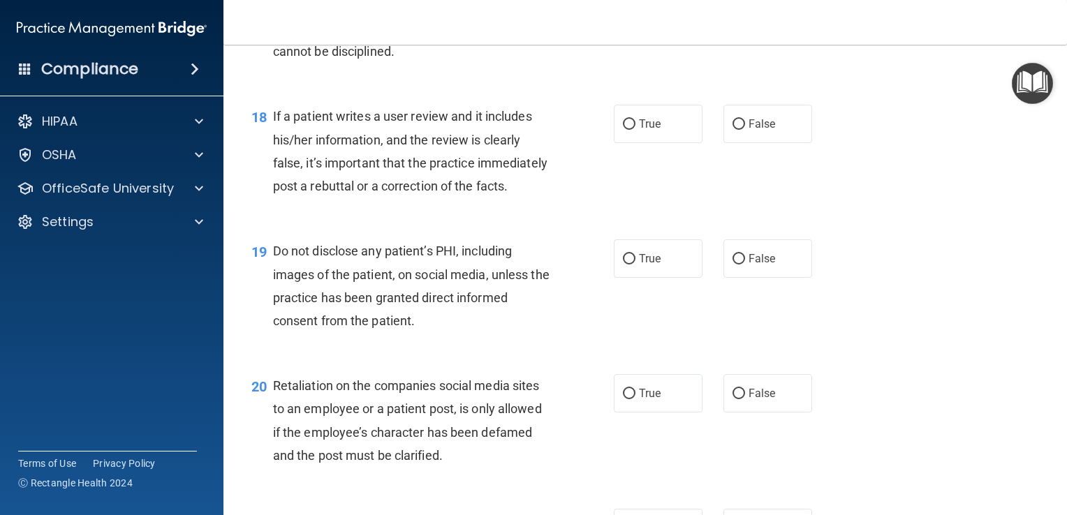
scroll to position [2320, 0]
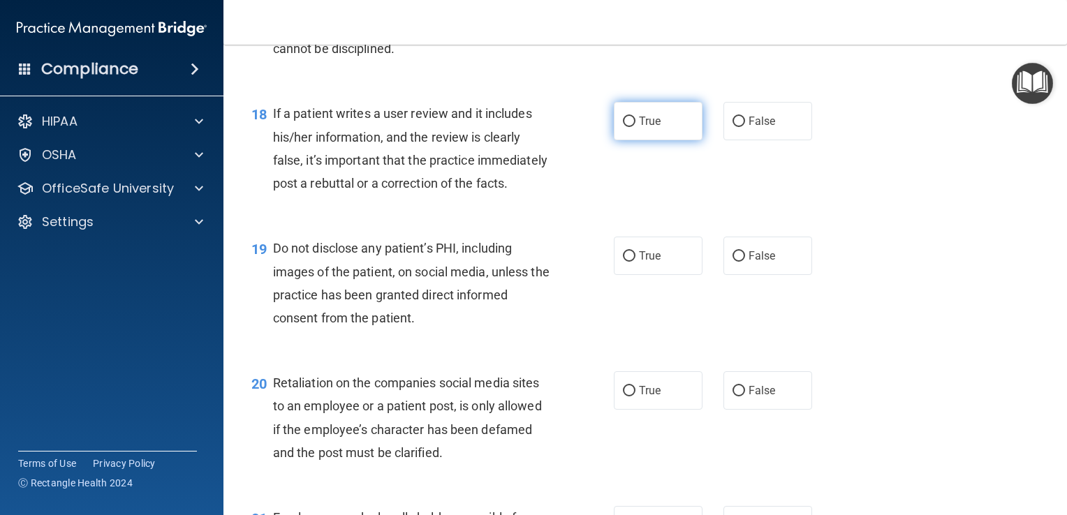
click at [623, 127] on input "True" at bounding box center [629, 122] width 13 height 10
radio input "true"
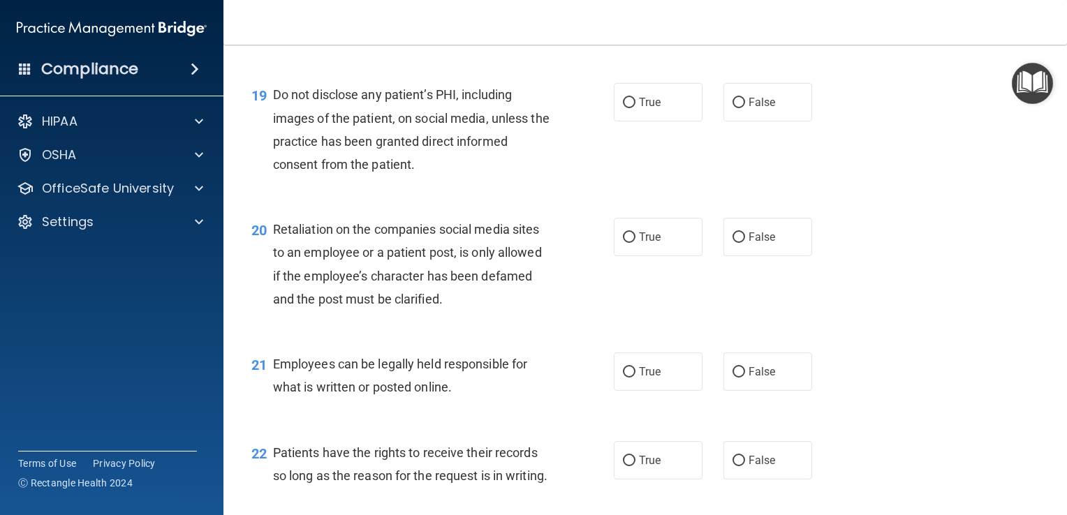
scroll to position [2476, 0]
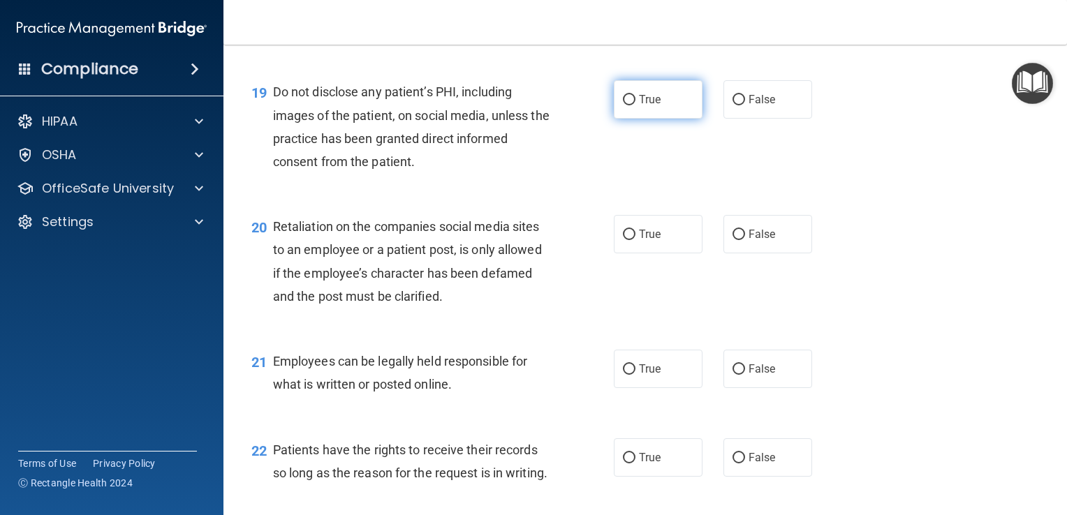
click at [623, 105] on input "True" at bounding box center [629, 100] width 13 height 10
radio input "true"
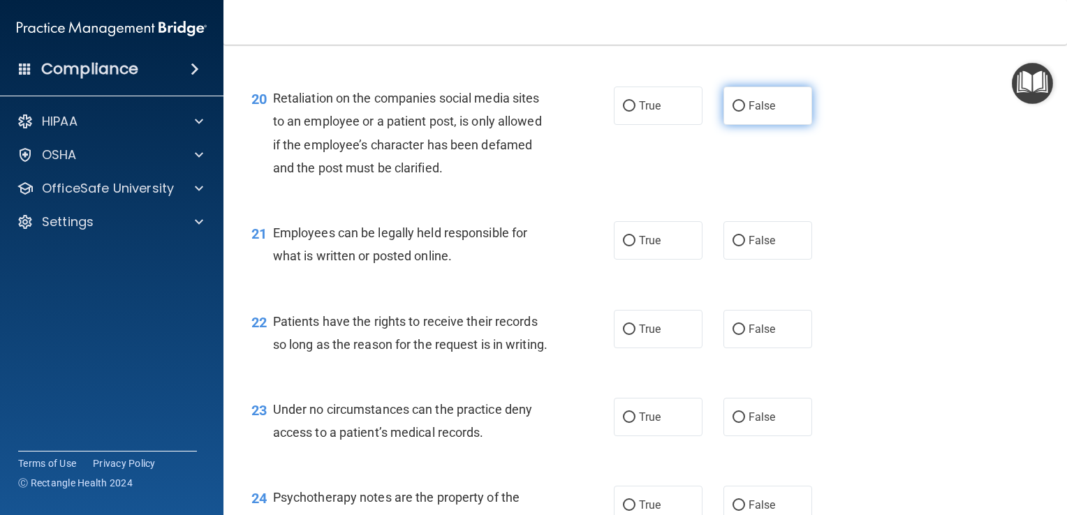
click at [732, 112] on input "False" at bounding box center [738, 106] width 13 height 10
radio input "true"
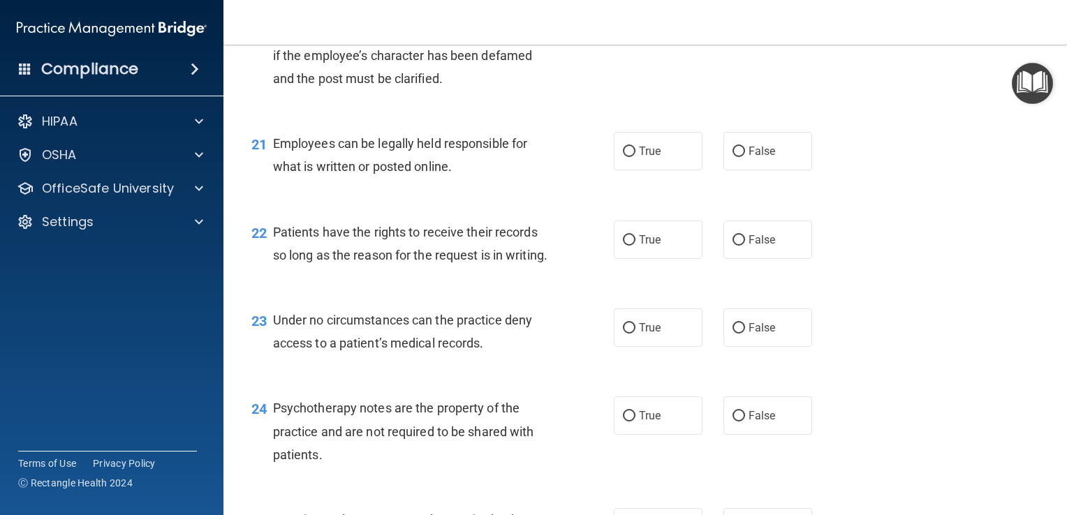
scroll to position [2733, 0]
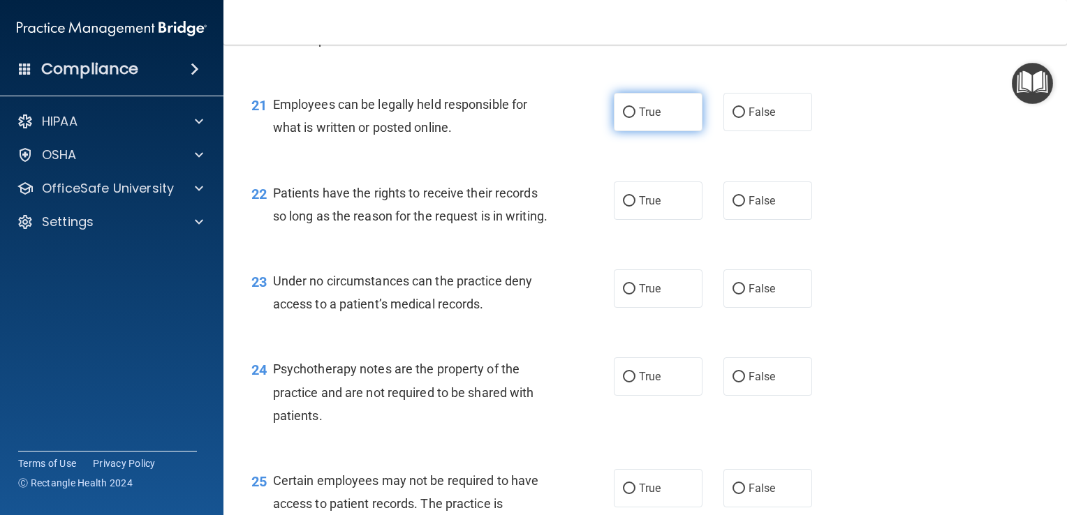
click at [623, 118] on input "True" at bounding box center [629, 112] width 13 height 10
radio input "true"
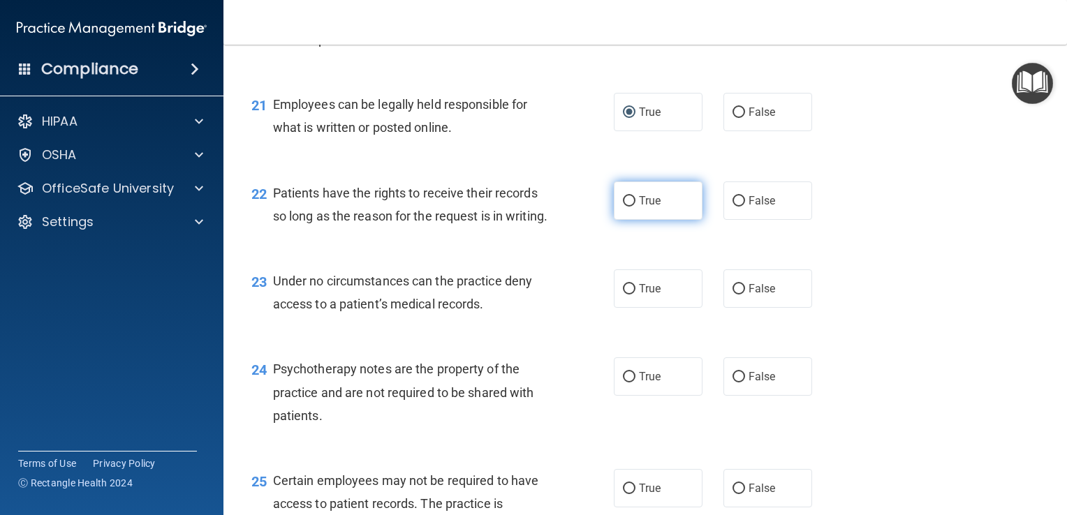
click at [623, 207] on input "True" at bounding box center [629, 201] width 13 height 10
radio input "true"
drag, startPoint x: 731, startPoint y: 355, endPoint x: 544, endPoint y: 418, distance: 198.0
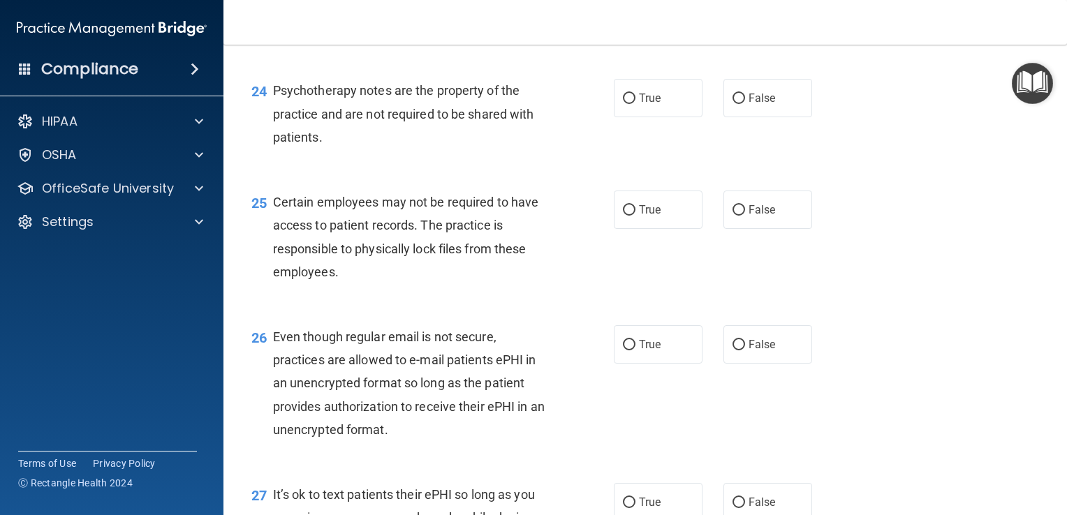
scroll to position [3012, 0]
click at [732, 103] on input "False" at bounding box center [738, 98] width 13 height 10
radio input "true"
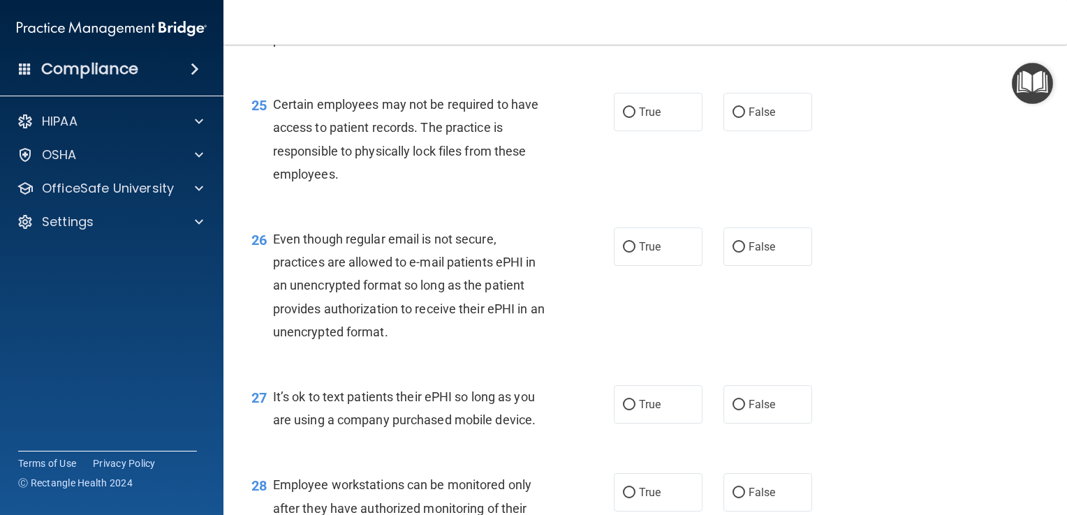
scroll to position [3137, 0]
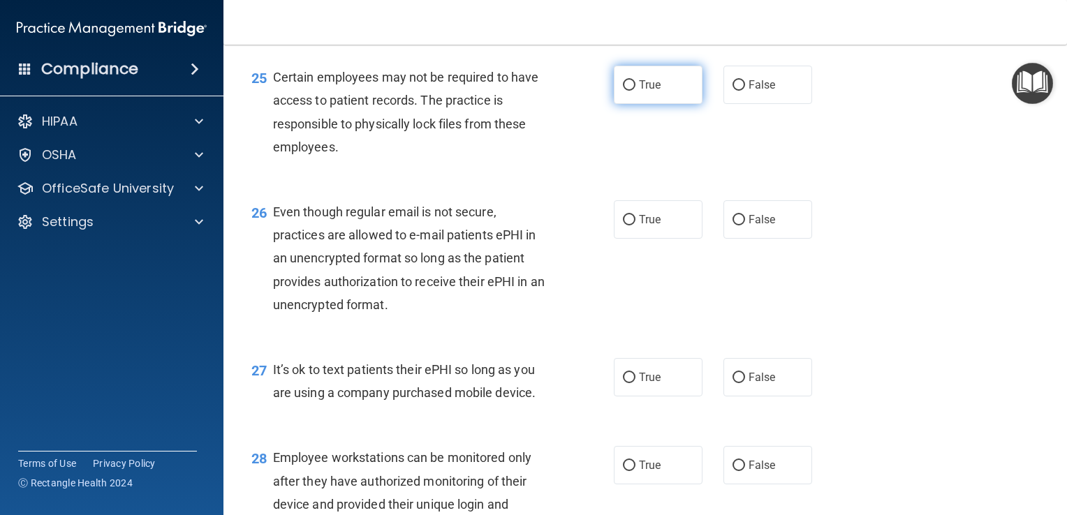
click at [624, 91] on input "True" at bounding box center [629, 85] width 13 height 10
radio input "true"
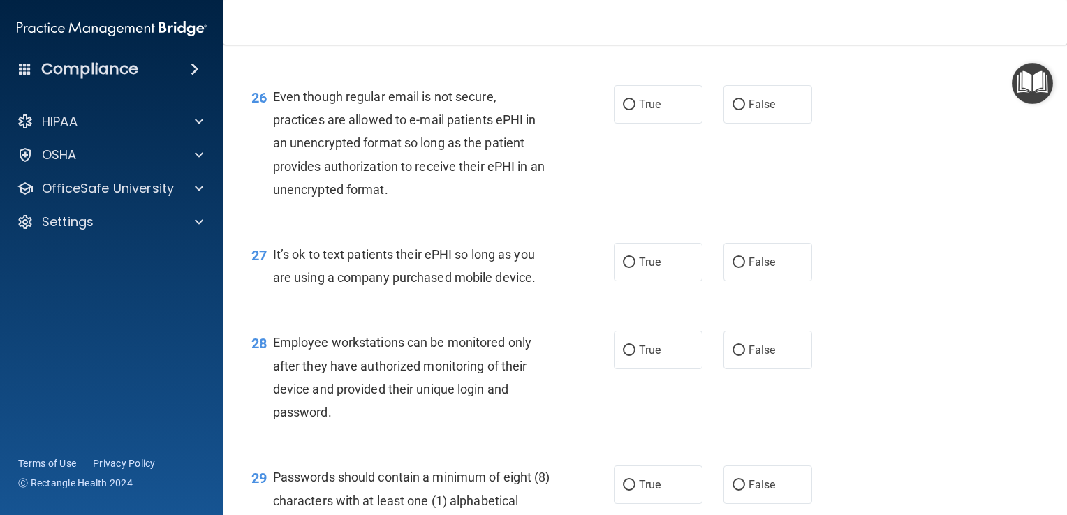
scroll to position [3251, 0]
click at [623, 111] on input "True" at bounding box center [629, 106] width 13 height 10
radio input "true"
click at [732, 269] on input "False" at bounding box center [738, 263] width 13 height 10
radio input "true"
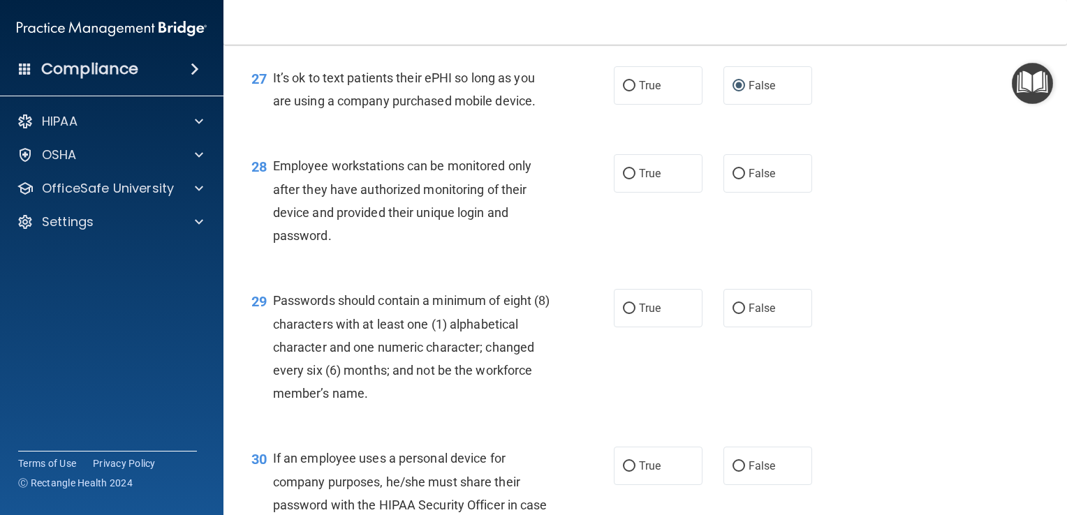
scroll to position [3470, 0]
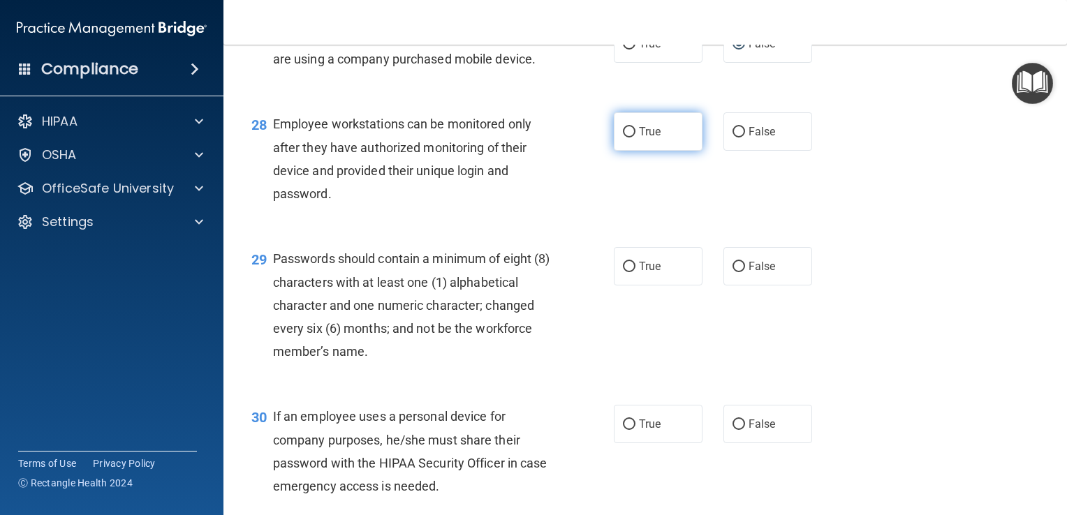
click at [623, 138] on input "True" at bounding box center [629, 132] width 13 height 10
radio input "true"
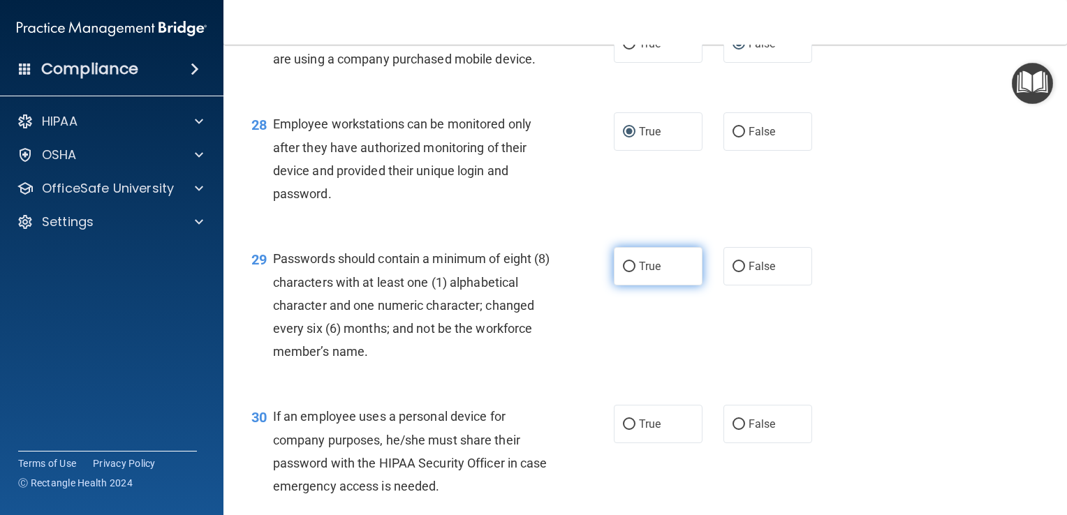
click at [623, 272] on input "True" at bounding box center [629, 267] width 13 height 10
radio input "true"
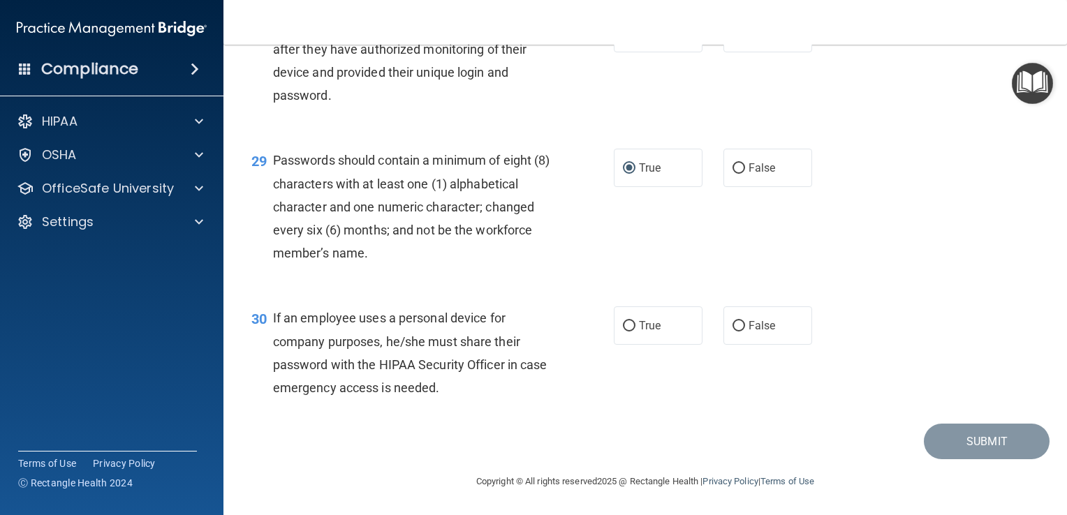
scroll to position [3638, 0]
click at [732, 322] on input "False" at bounding box center [738, 326] width 13 height 10
radio input "true"
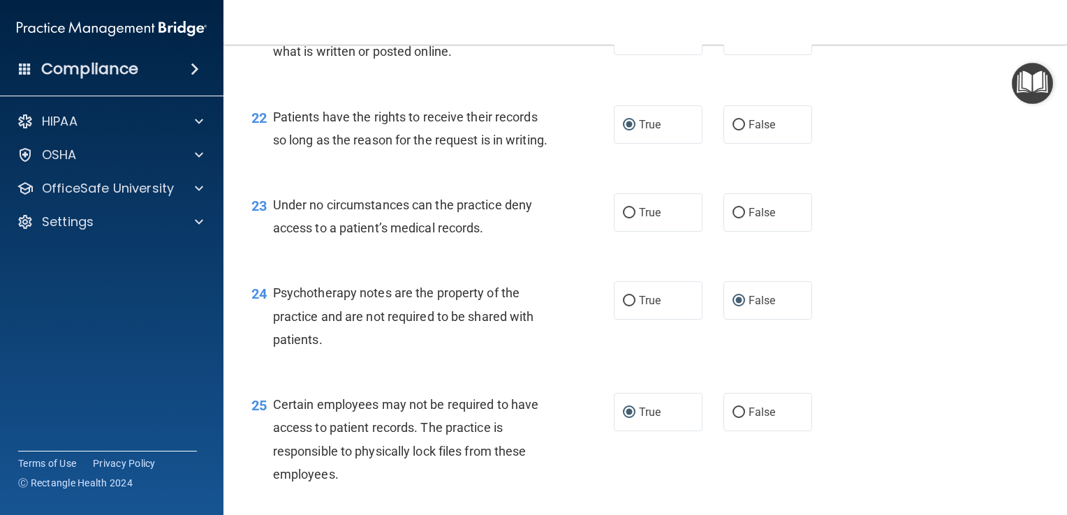
scroll to position [2809, 0]
click at [732, 219] on input "False" at bounding box center [738, 214] width 13 height 10
radio input "true"
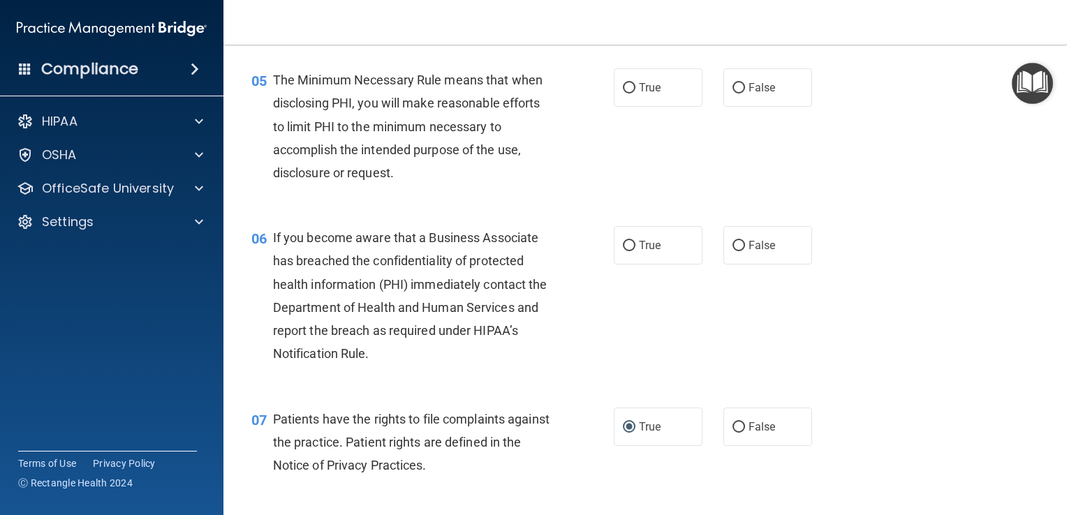
scroll to position [586, 0]
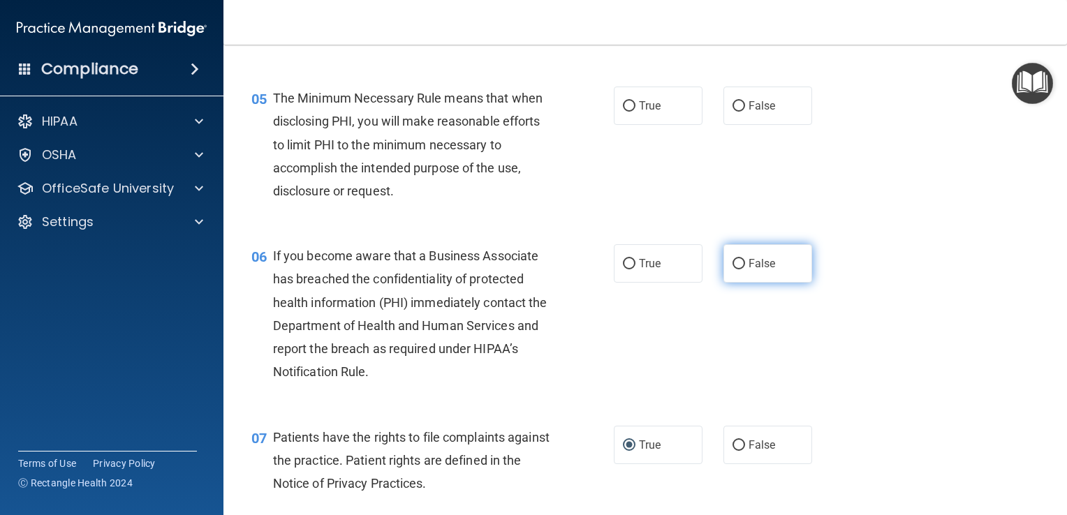
click at [732, 269] on input "False" at bounding box center [738, 264] width 13 height 10
radio input "true"
click at [623, 112] on input "True" at bounding box center [629, 106] width 13 height 10
radio input "true"
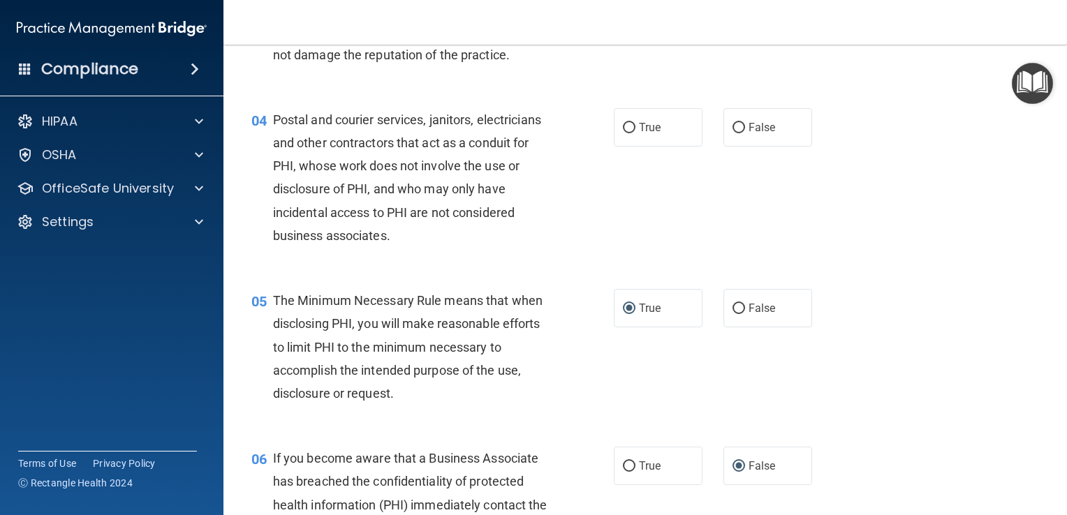
scroll to position [302, 0]
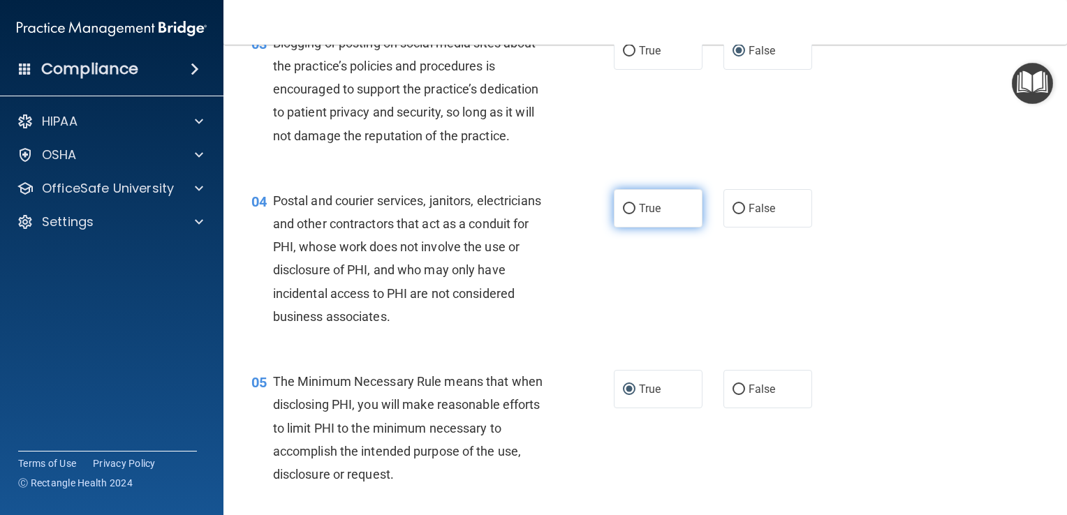
click at [623, 214] on input "True" at bounding box center [629, 209] width 13 height 10
radio input "true"
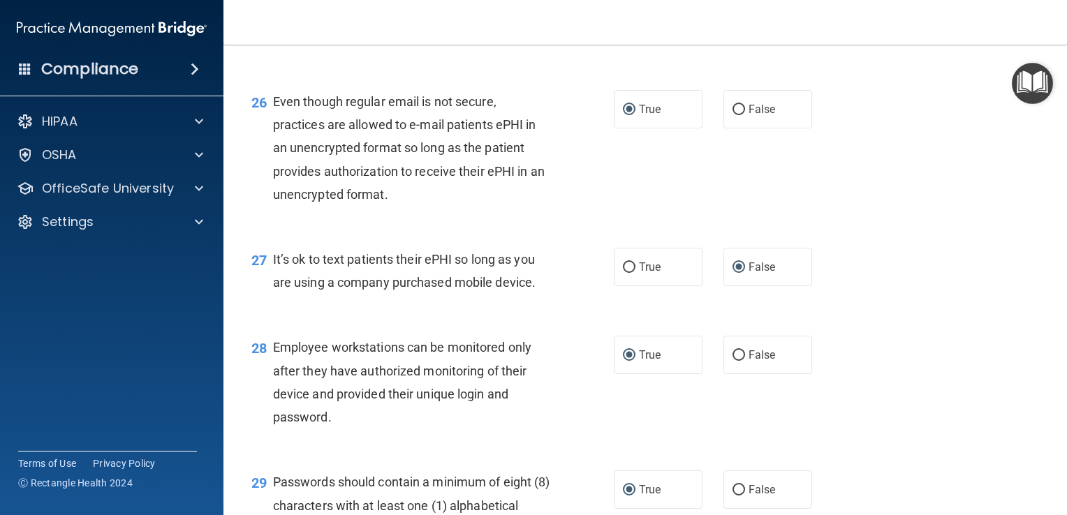
scroll to position [3638, 0]
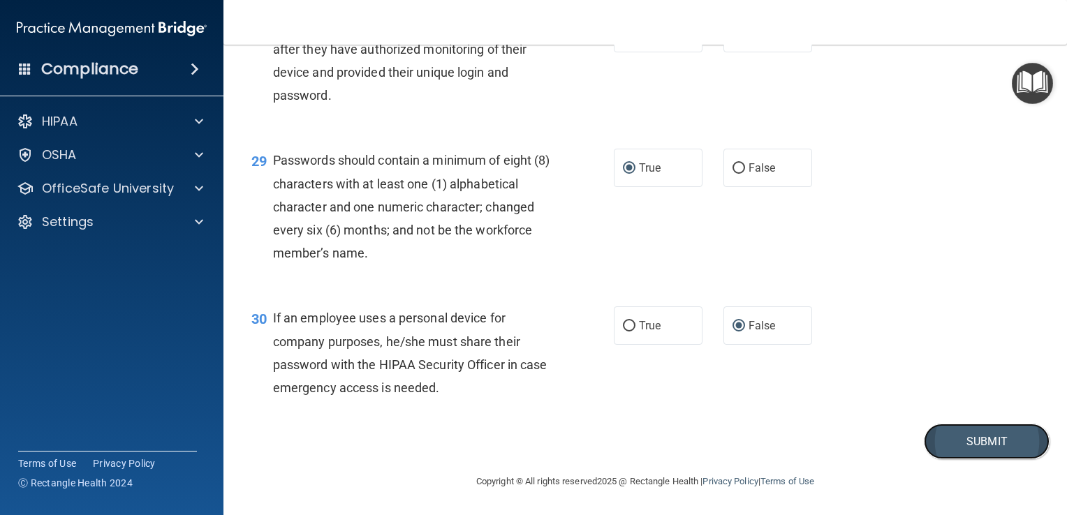
click at [963, 443] on button "Submit" at bounding box center [986, 442] width 126 height 36
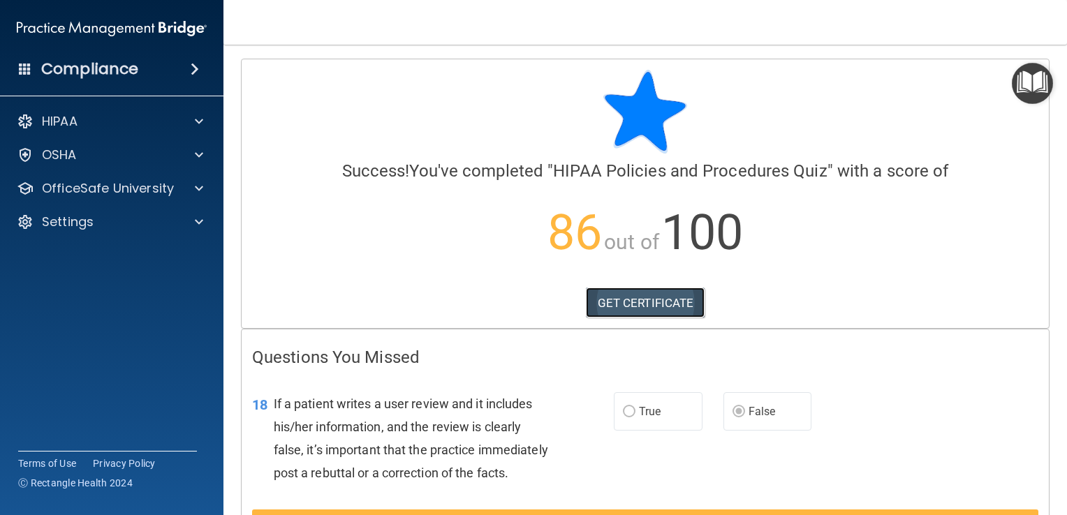
click at [618, 298] on link "GET CERTIFICATE" at bounding box center [645, 303] width 119 height 31
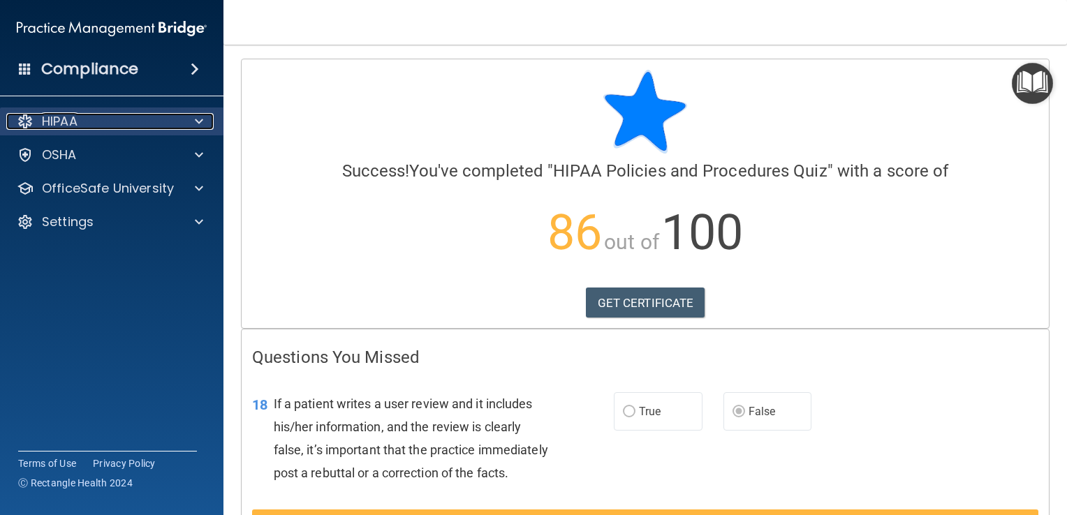
click at [195, 123] on span at bounding box center [199, 121] width 8 height 17
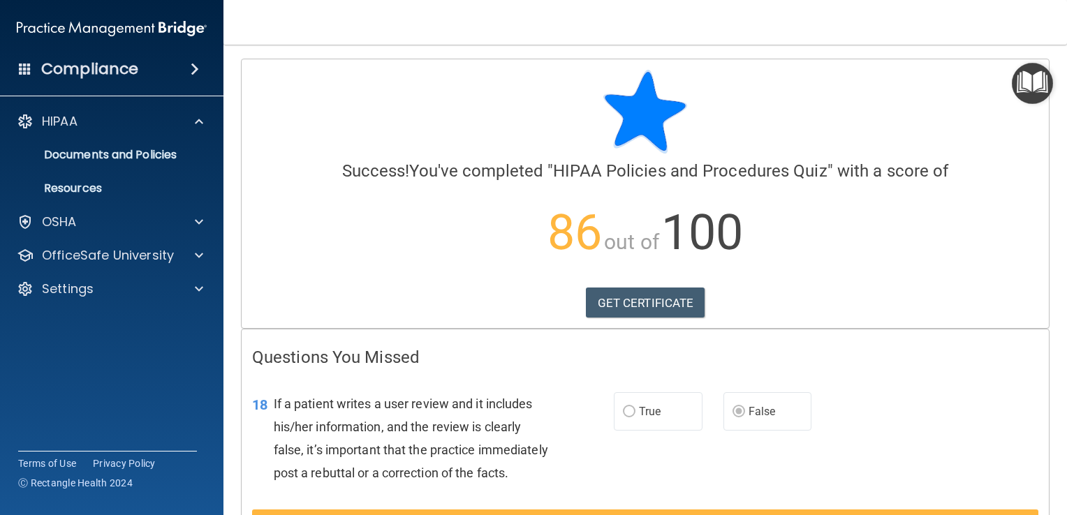
click at [194, 70] on span at bounding box center [195, 69] width 8 height 17
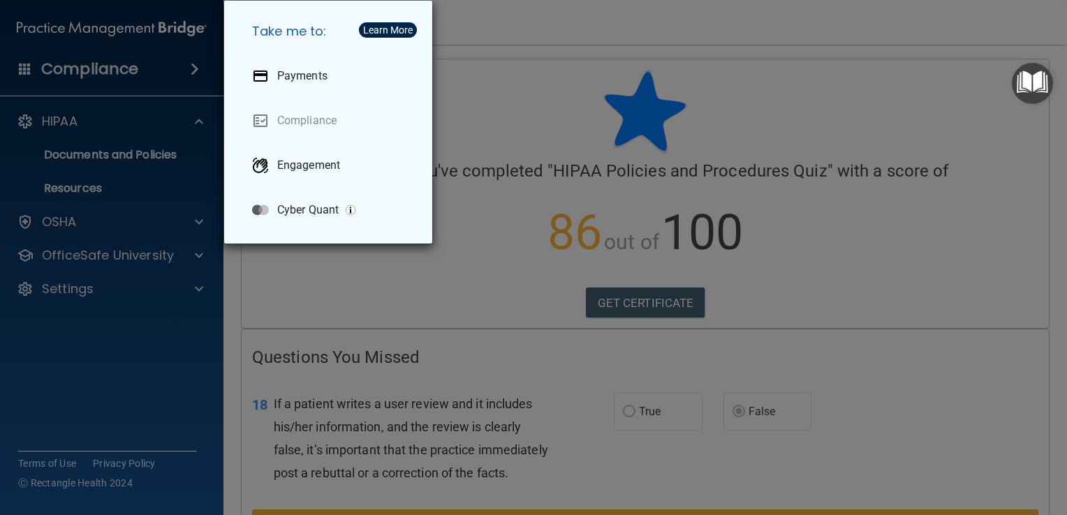
click at [184, 131] on div "Take me to: Payments Compliance Engagement Cyber Quant" at bounding box center [533, 257] width 1067 height 515
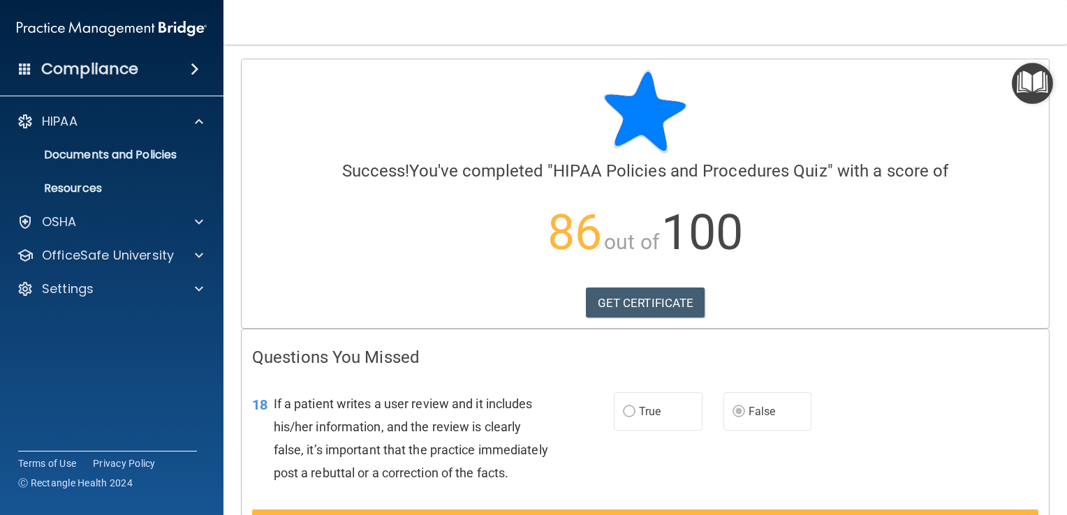
click at [1025, 85] on img "Open Resource Center" at bounding box center [1031, 83] width 41 height 41
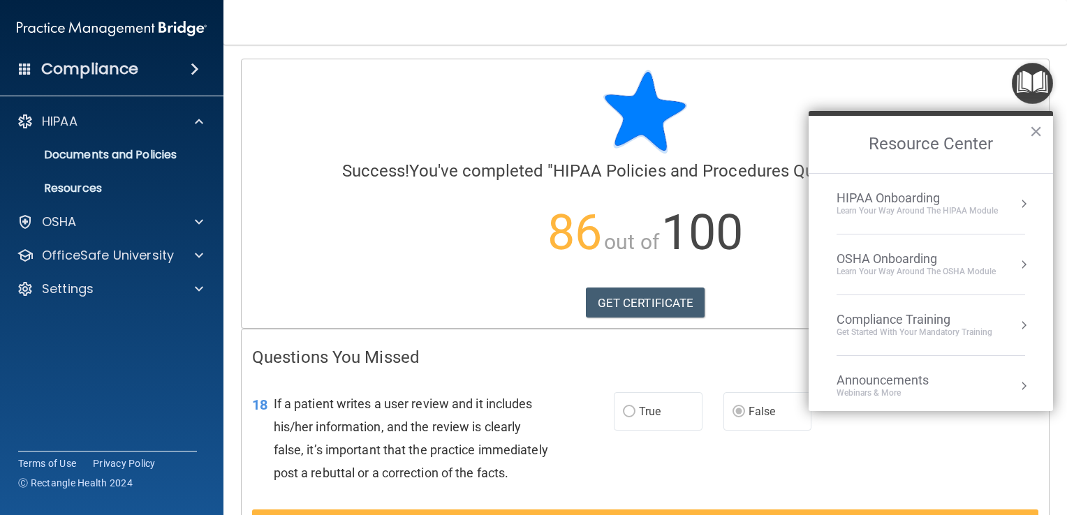
click at [1016, 320] on button "Resource Center" at bounding box center [1023, 325] width 14 height 14
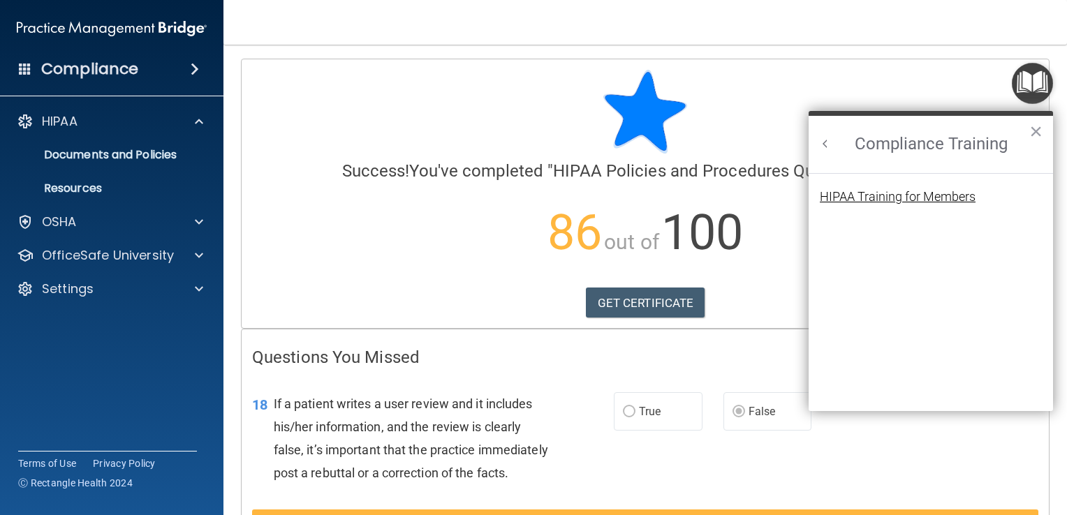
click at [949, 194] on div "HIPAA Training for Members" at bounding box center [897, 197] width 156 height 13
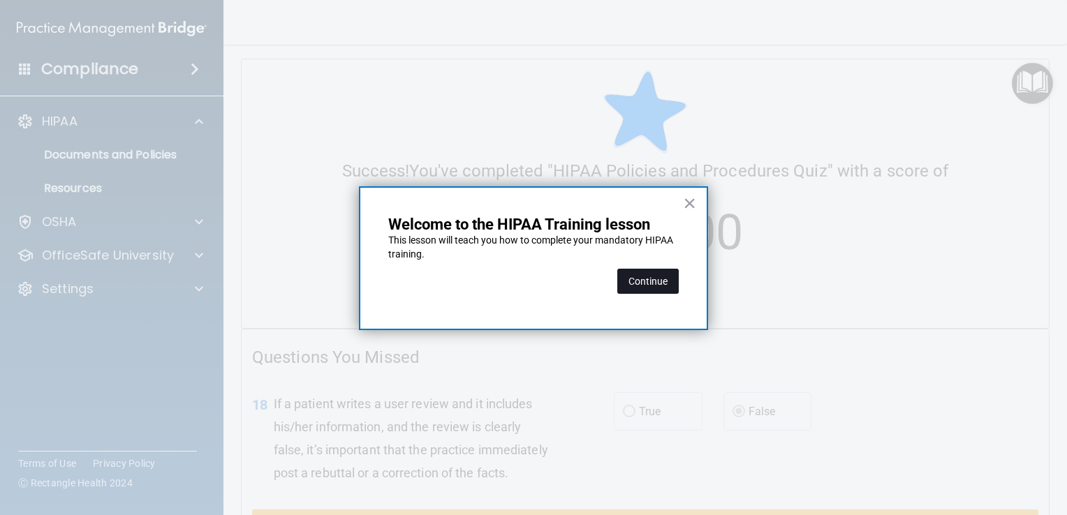
click at [637, 282] on button "Continue" at bounding box center [647, 281] width 61 height 25
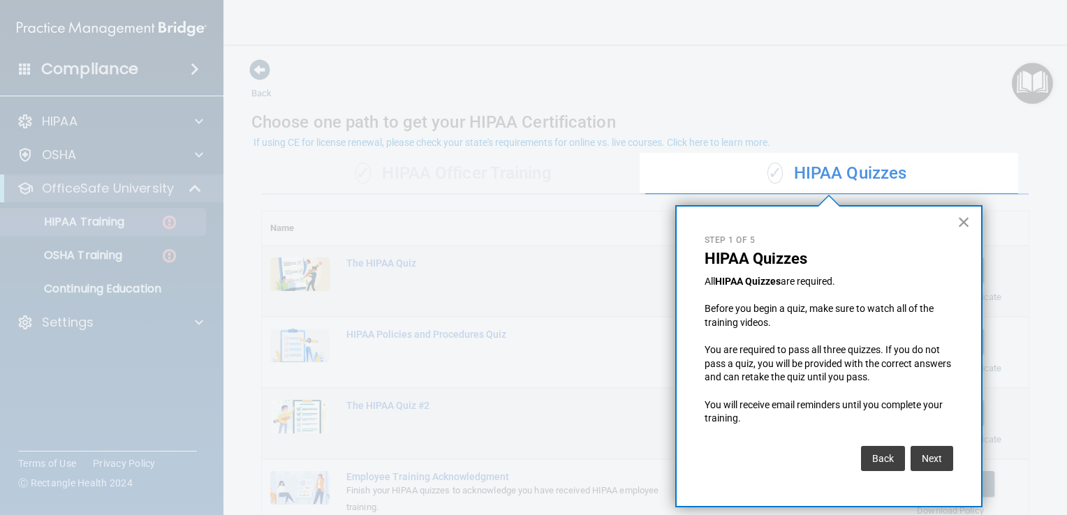
click at [959, 216] on button "×" at bounding box center [963, 222] width 13 height 22
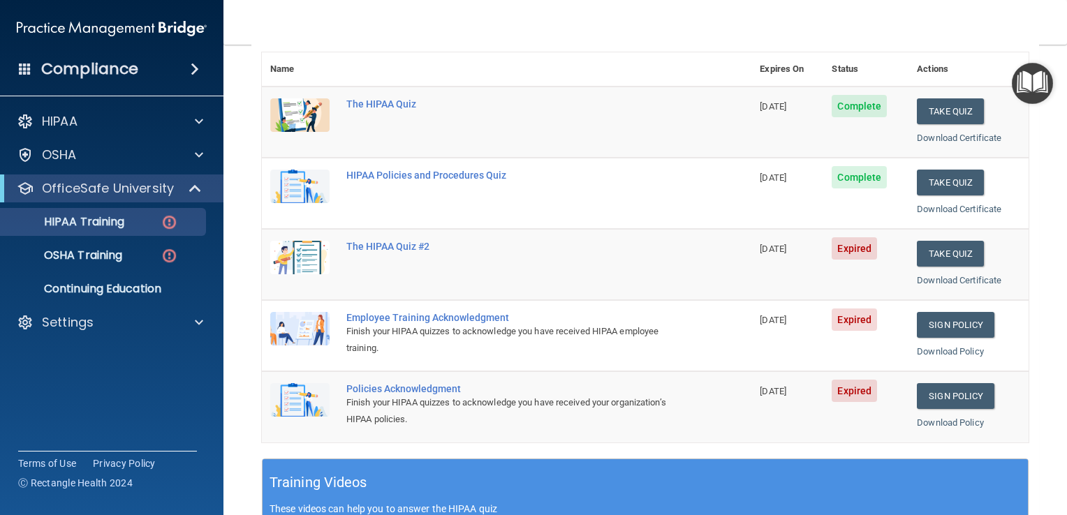
scroll to position [184, 0]
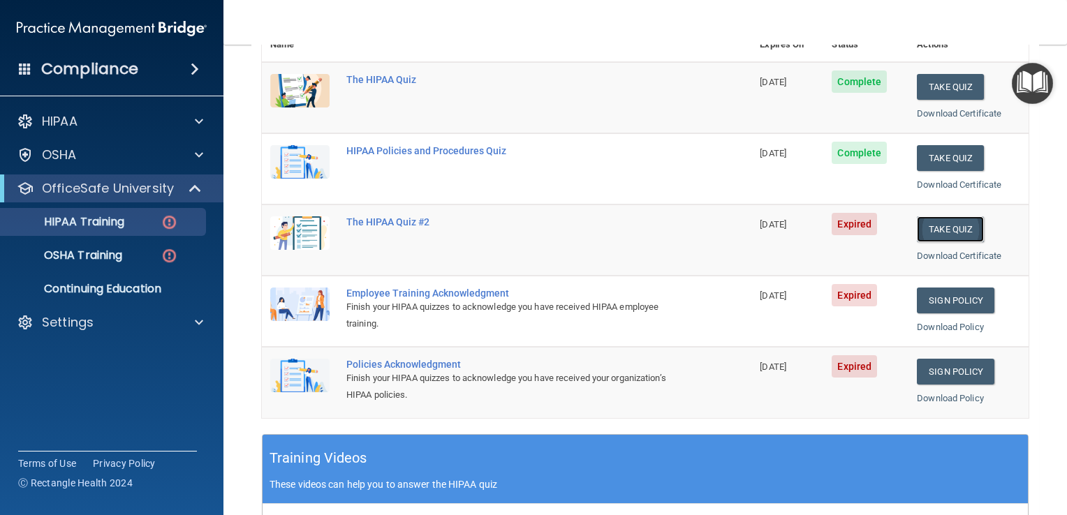
click at [943, 228] on button "Take Quiz" at bounding box center [949, 229] width 67 height 26
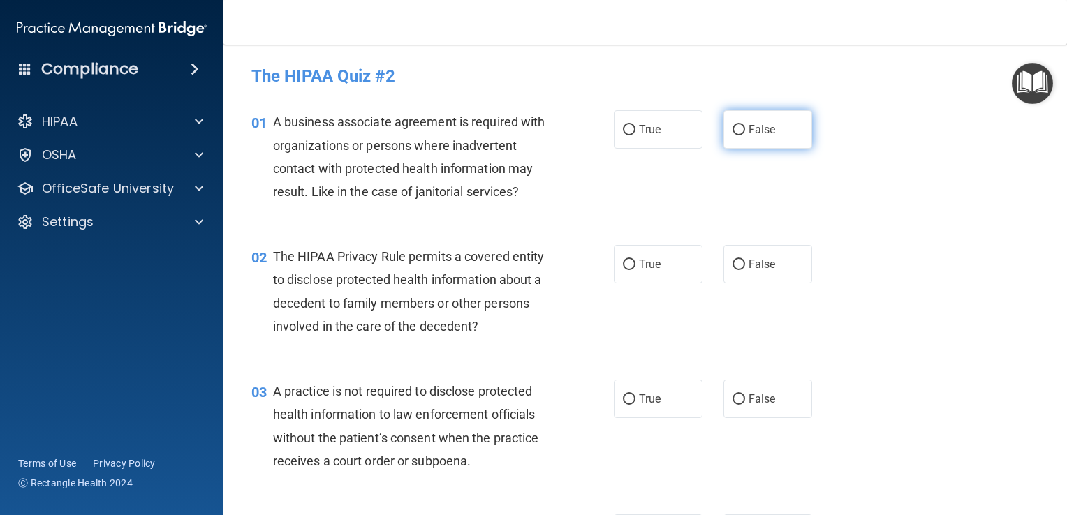
click at [732, 129] on input "False" at bounding box center [738, 130] width 13 height 10
radio input "true"
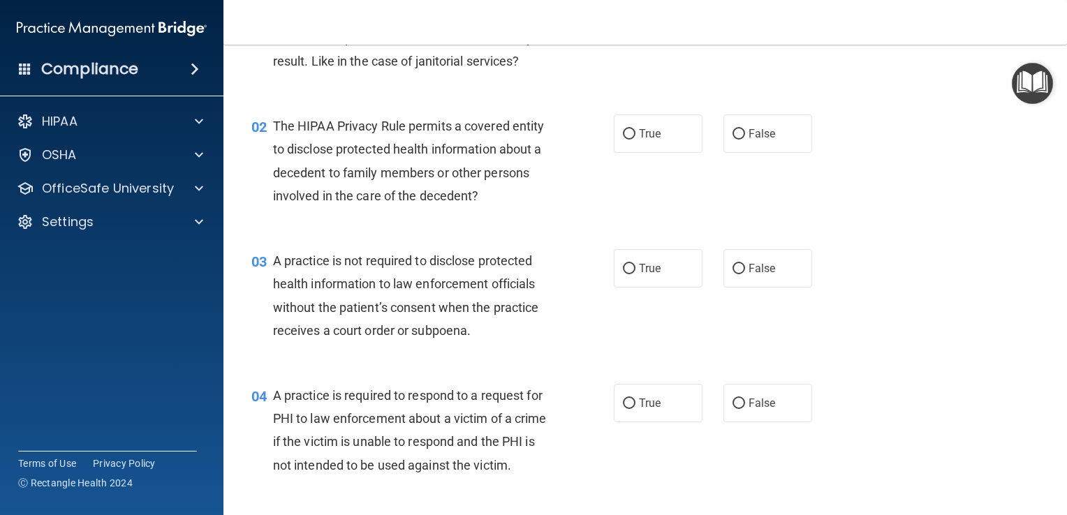
scroll to position [134, 0]
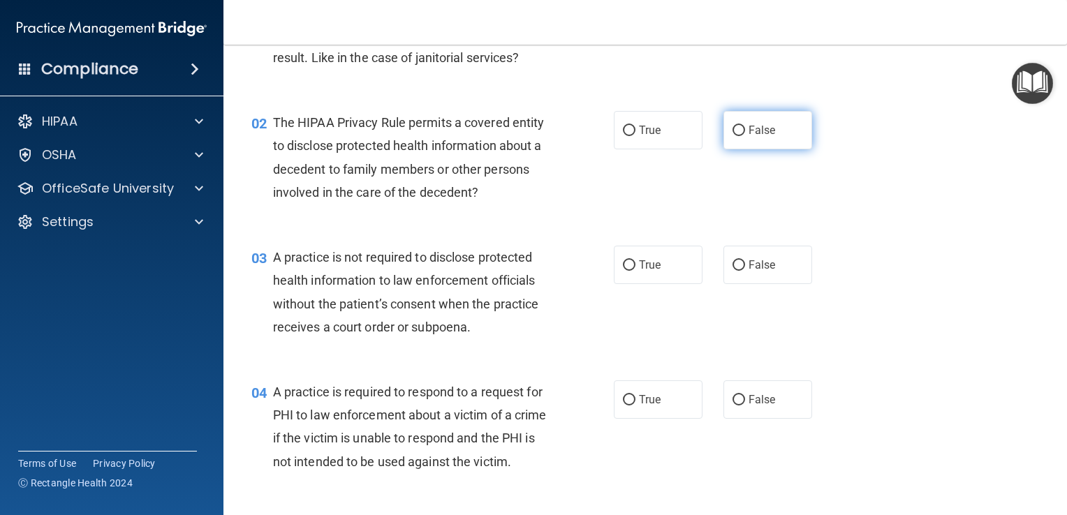
click at [732, 130] on input "False" at bounding box center [738, 131] width 13 height 10
radio input "true"
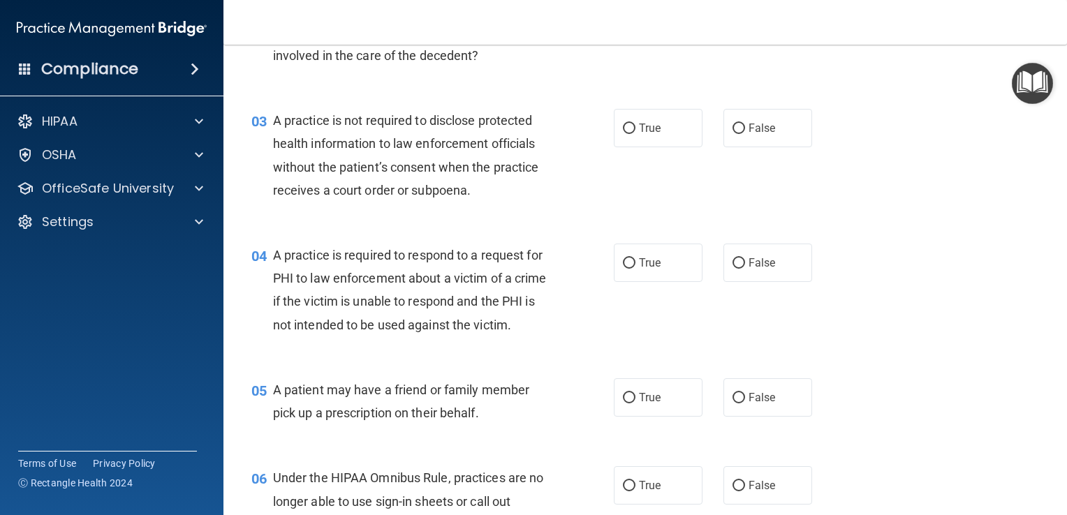
scroll to position [274, 0]
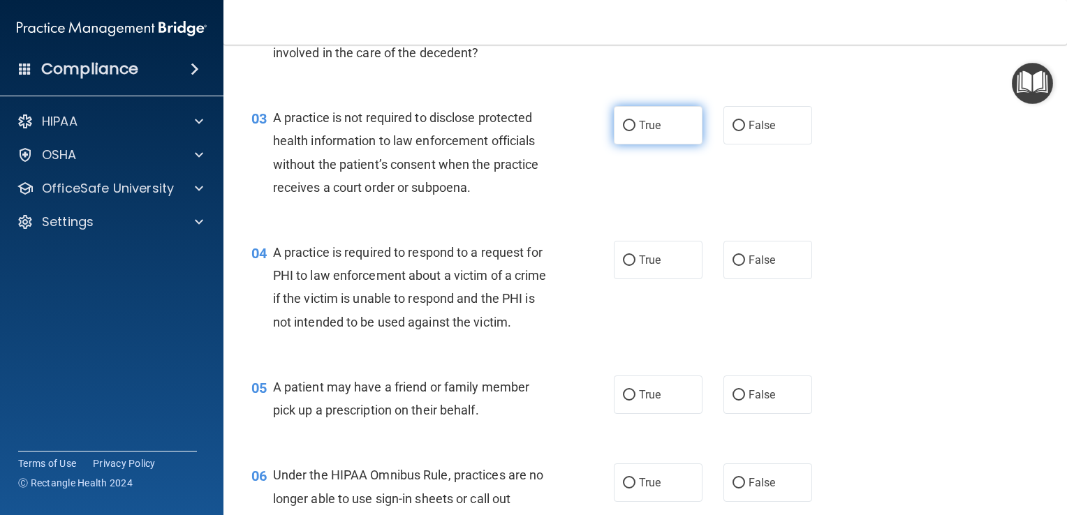
click at [623, 124] on input "True" at bounding box center [629, 126] width 13 height 10
radio input "true"
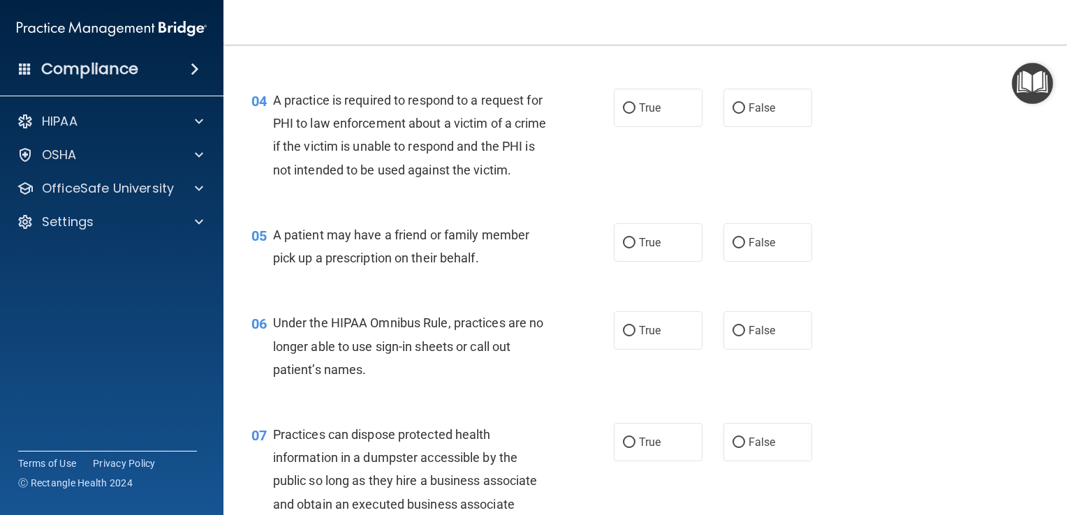
scroll to position [430, 0]
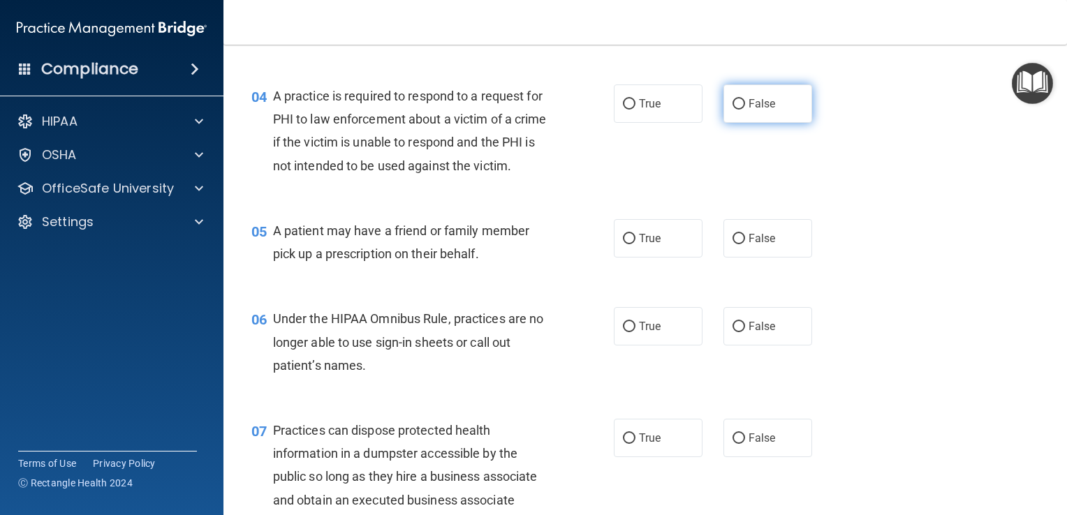
click at [732, 100] on input "False" at bounding box center [738, 104] width 13 height 10
radio input "true"
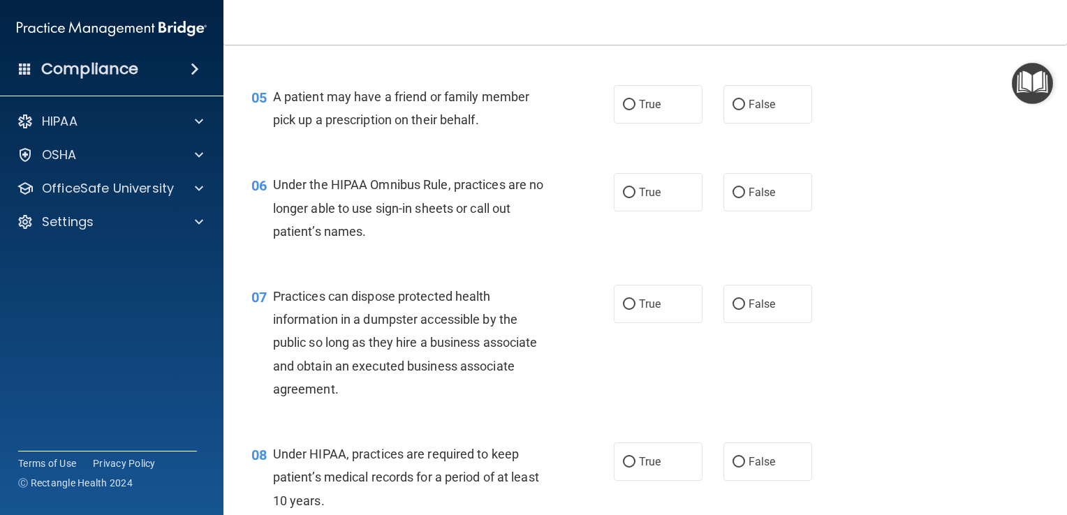
scroll to position [565, 0]
click at [734, 109] on input "False" at bounding box center [738, 103] width 13 height 10
radio input "true"
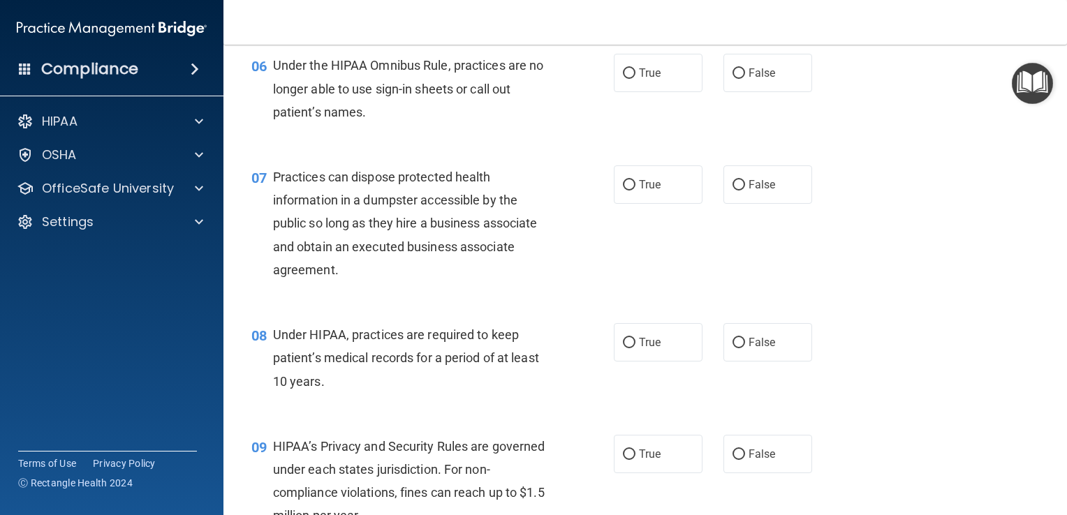
scroll to position [684, 0]
click at [623, 78] on input "True" at bounding box center [629, 73] width 13 height 10
radio input "true"
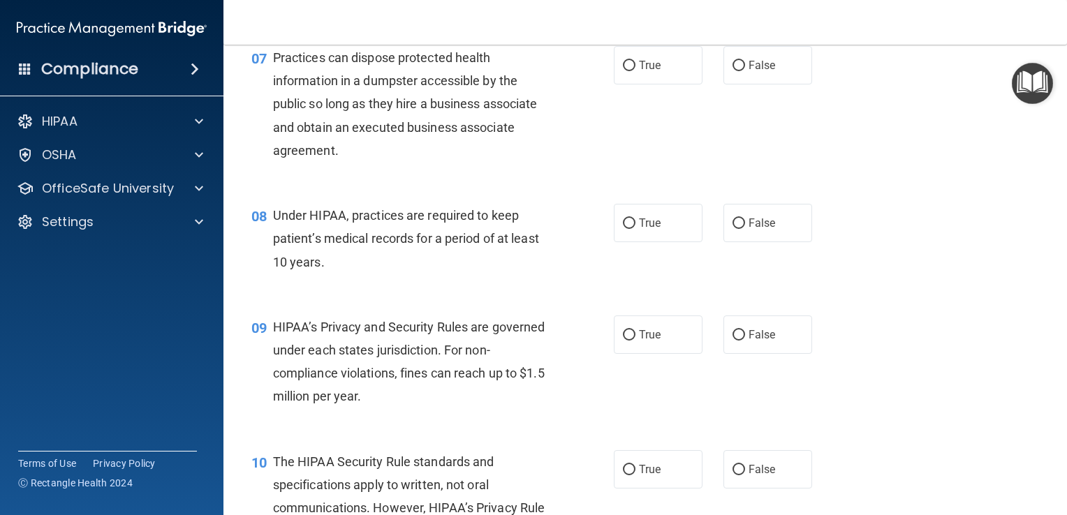
scroll to position [804, 0]
click at [732, 70] on input "False" at bounding box center [738, 64] width 13 height 10
radio input "true"
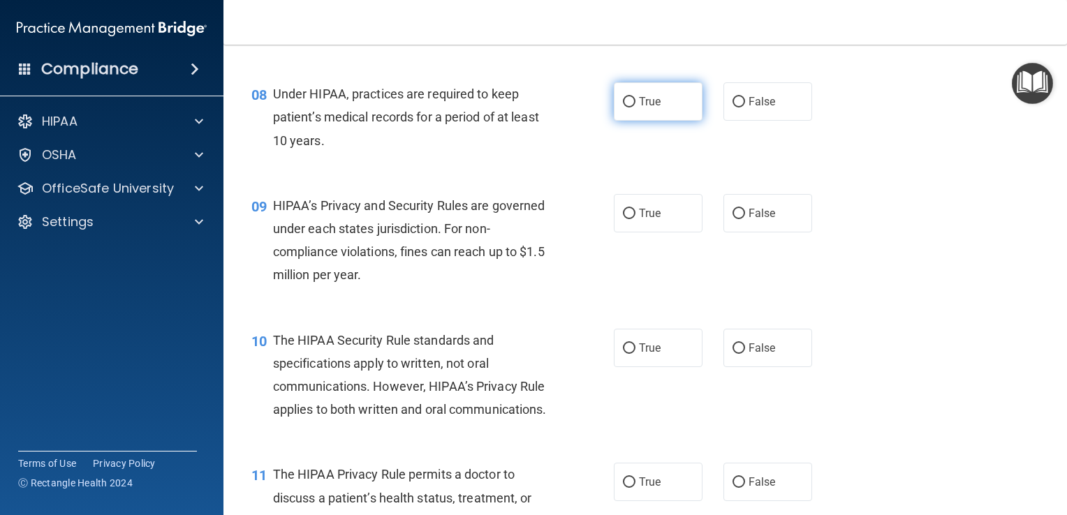
scroll to position [932, 0]
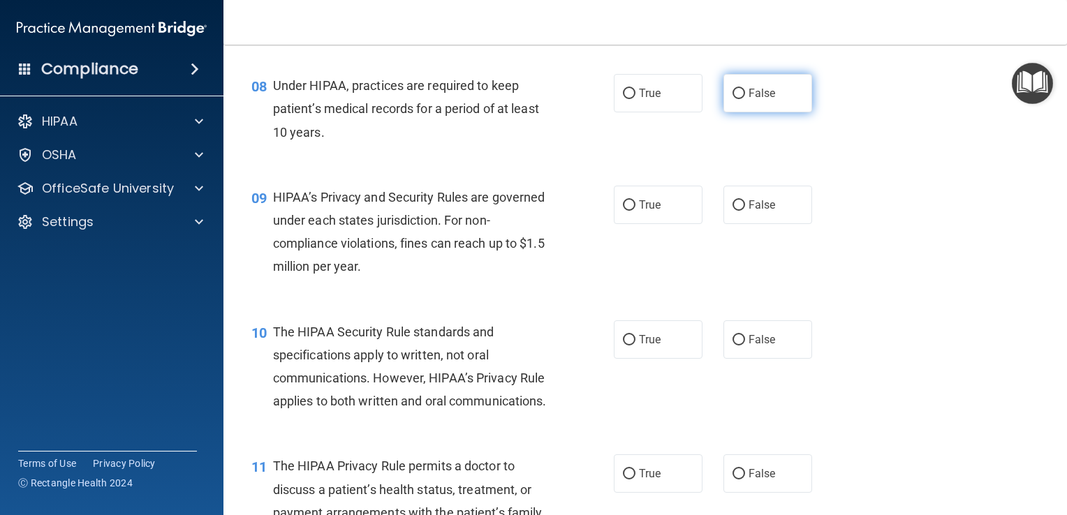
click at [732, 99] on input "False" at bounding box center [738, 94] width 13 height 10
radio input "true"
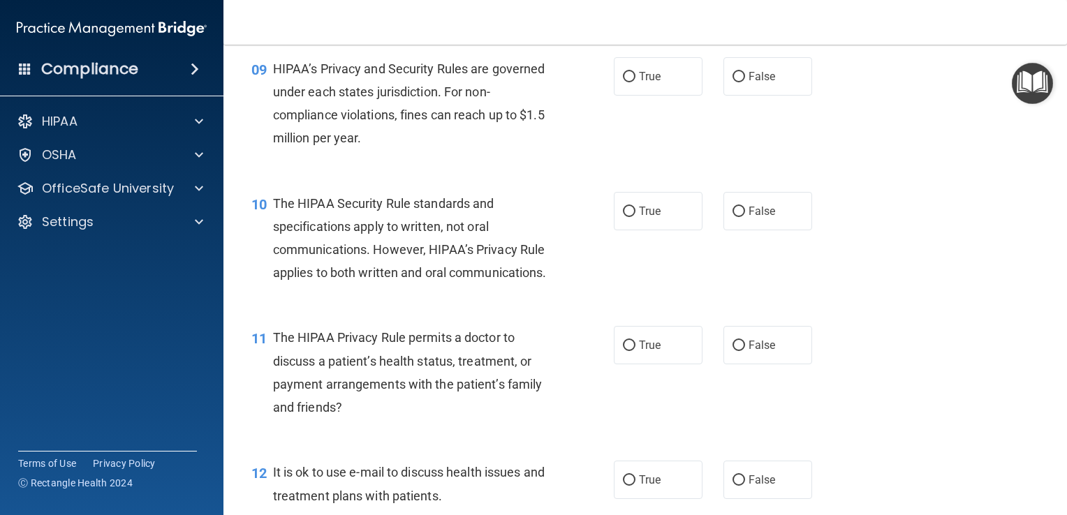
scroll to position [1062, 0]
click at [623, 81] on input "True" at bounding box center [629, 75] width 13 height 10
radio input "true"
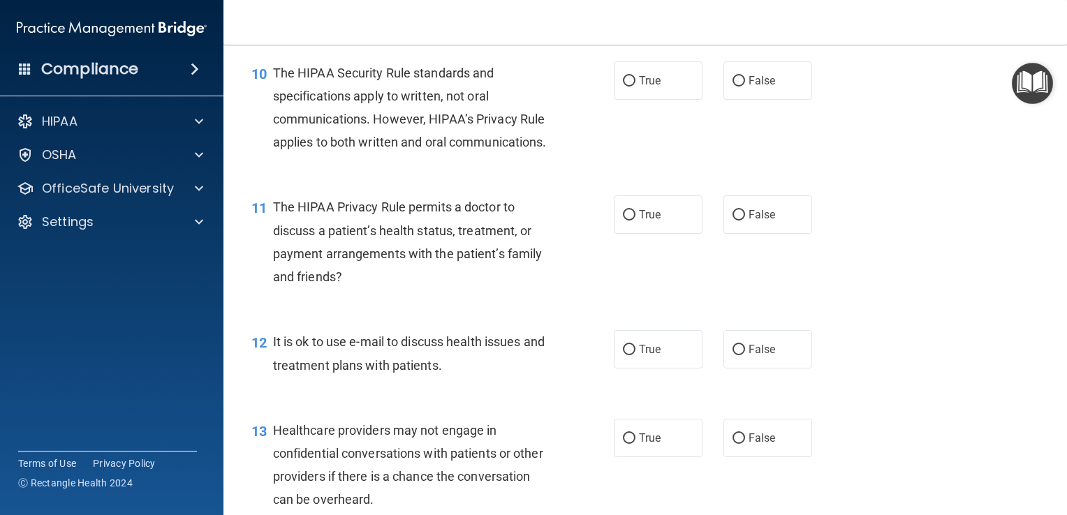
scroll to position [1192, 0]
click at [734, 86] on input "False" at bounding box center [738, 80] width 13 height 10
radio input "true"
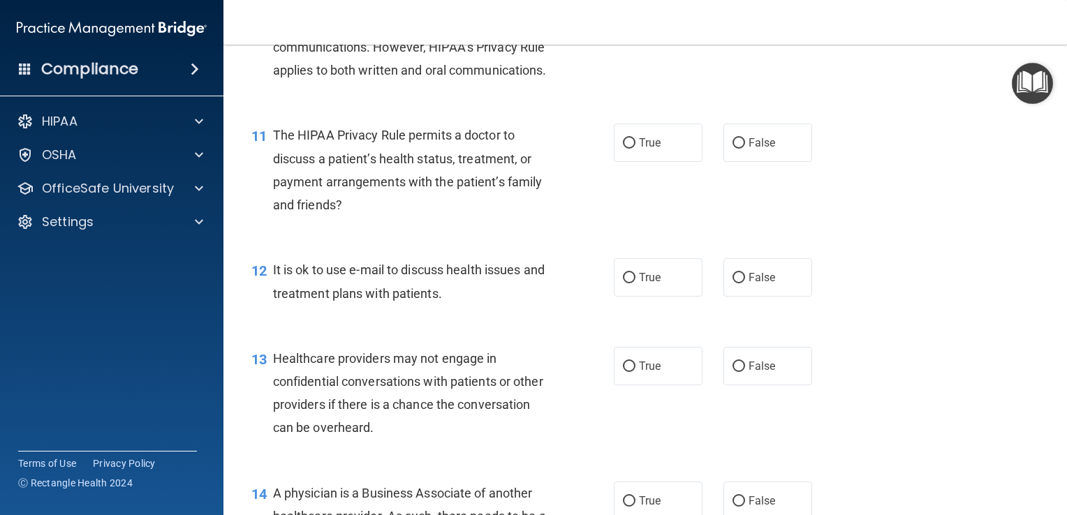
scroll to position [1280, 0]
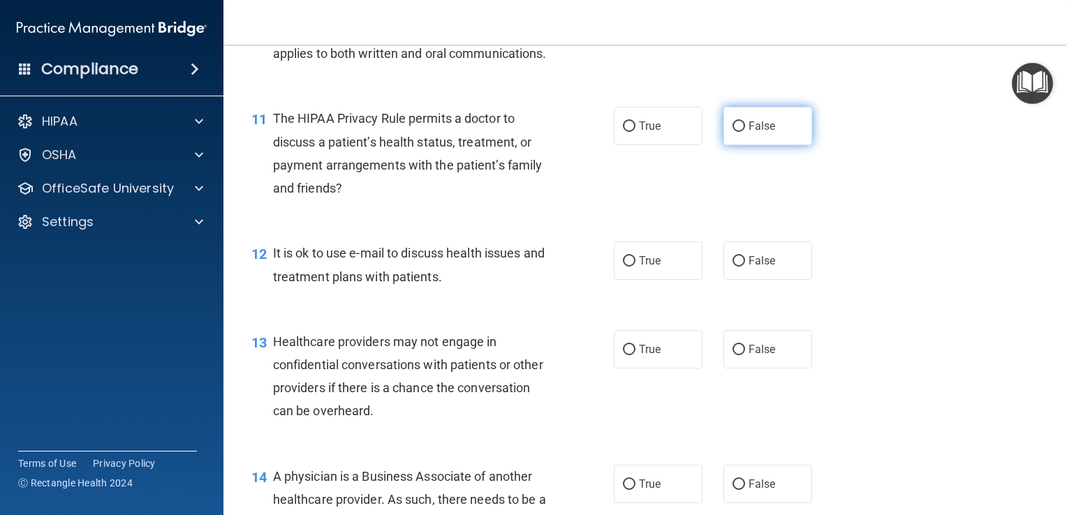
click at [732, 132] on input "False" at bounding box center [738, 126] width 13 height 10
radio input "true"
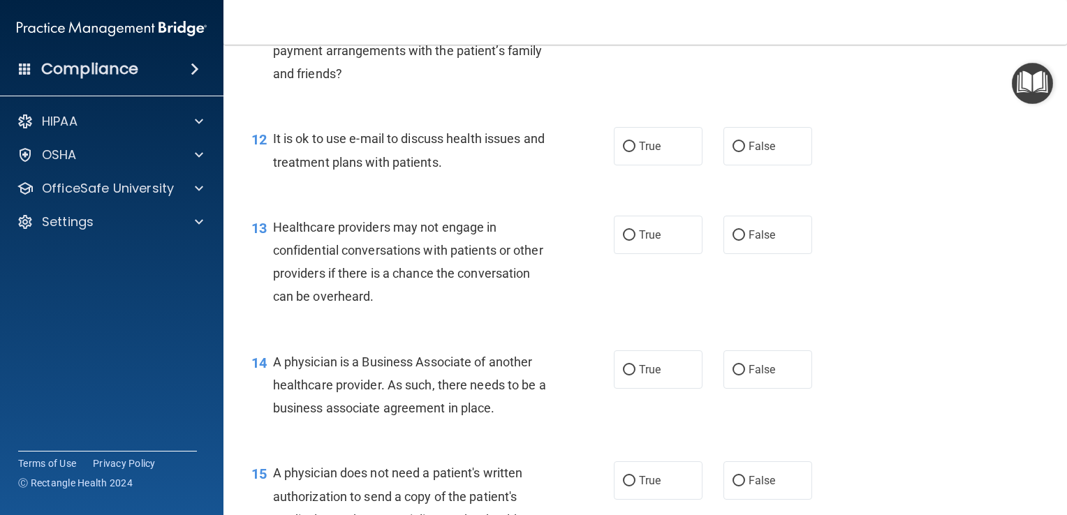
scroll to position [1399, 0]
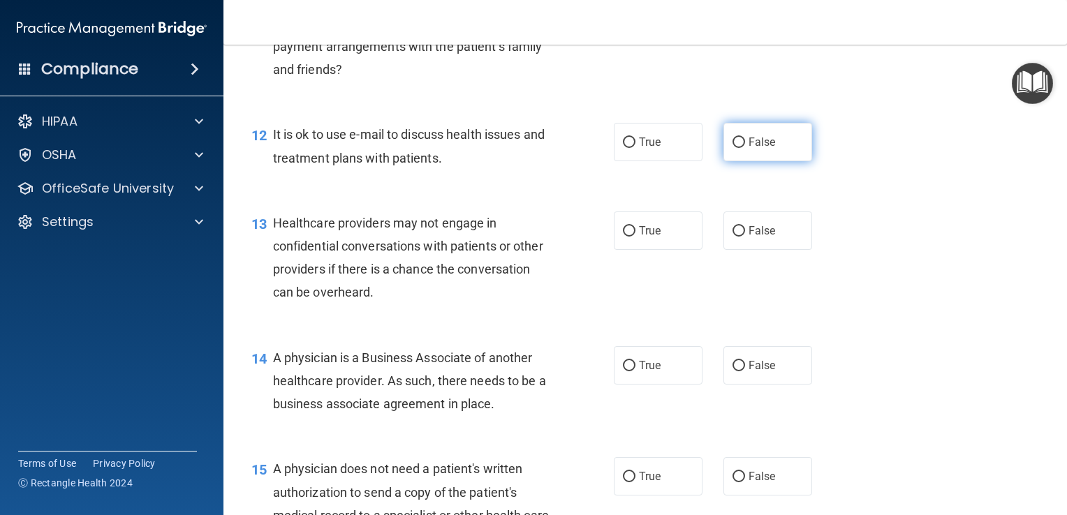
click at [732, 148] on input "False" at bounding box center [738, 143] width 13 height 10
radio input "true"
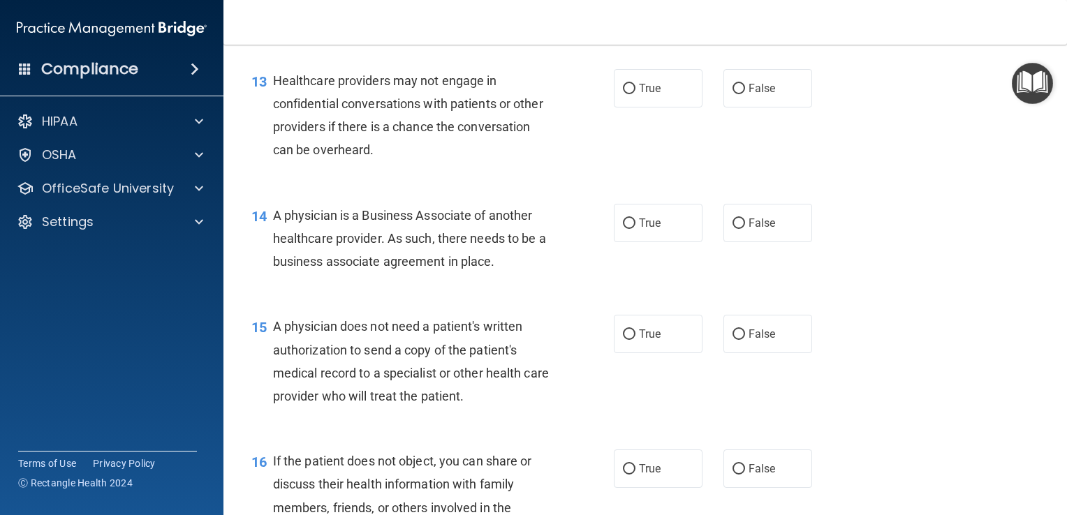
scroll to position [1545, 0]
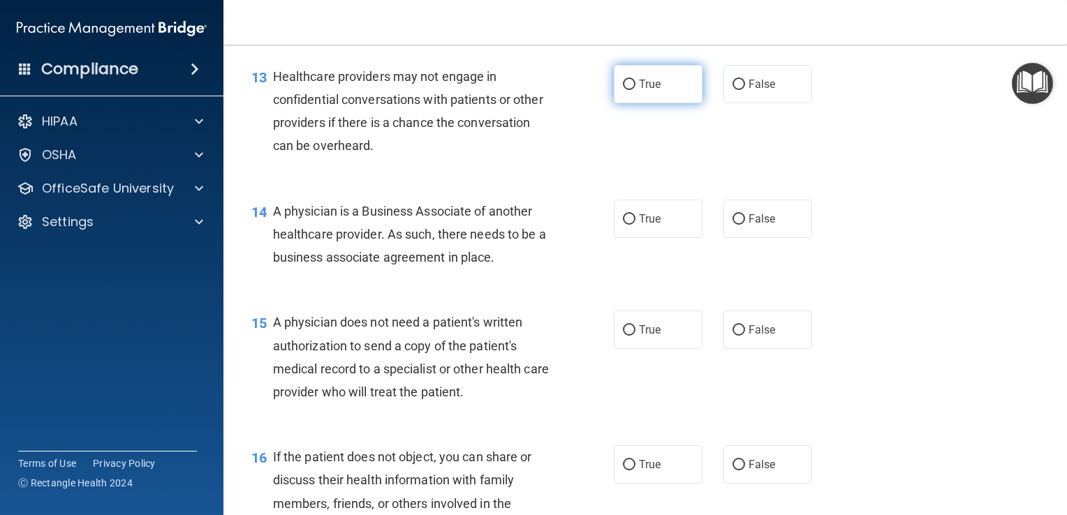
click at [623, 90] on input "True" at bounding box center [629, 85] width 13 height 10
radio input "true"
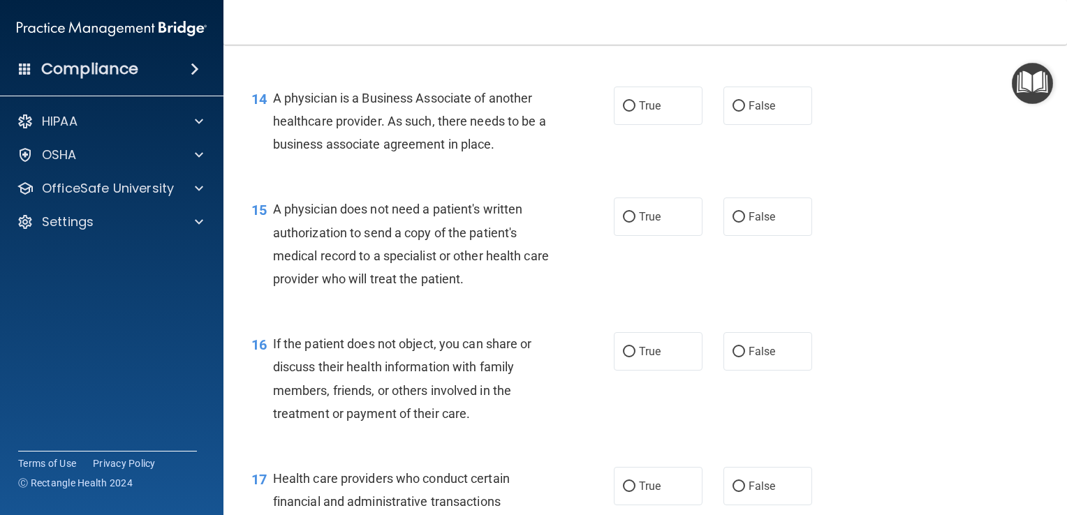
scroll to position [1658, 0]
click at [732, 112] on input "False" at bounding box center [738, 106] width 13 height 10
radio input "true"
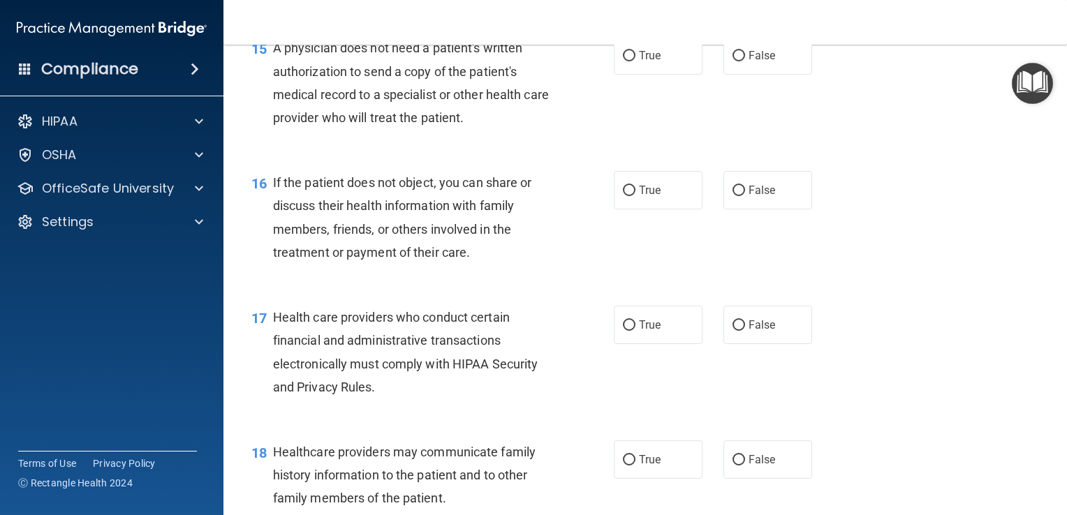
scroll to position [1820, 0]
click at [627, 61] on input "True" at bounding box center [629, 55] width 13 height 10
radio input "true"
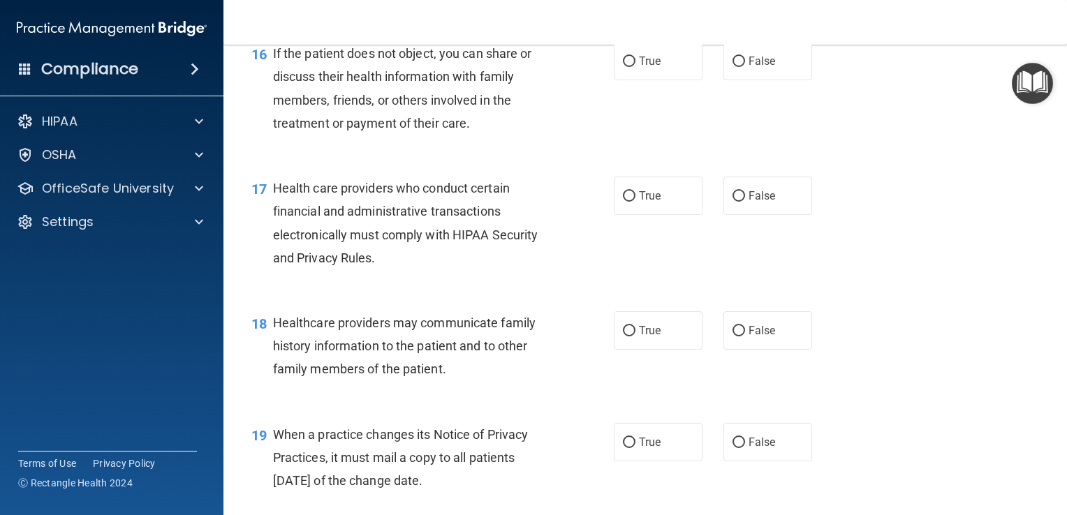
scroll to position [1949, 0]
click at [732, 67] on input "False" at bounding box center [738, 62] width 13 height 10
radio input "true"
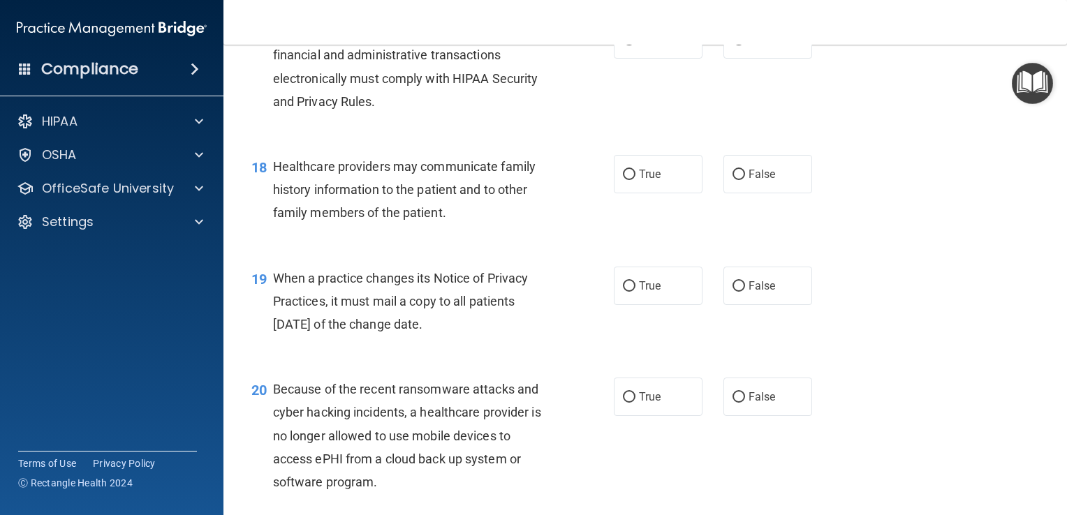
scroll to position [2104, 0]
click at [623, 46] on input "True" at bounding box center [629, 41] width 13 height 10
radio input "true"
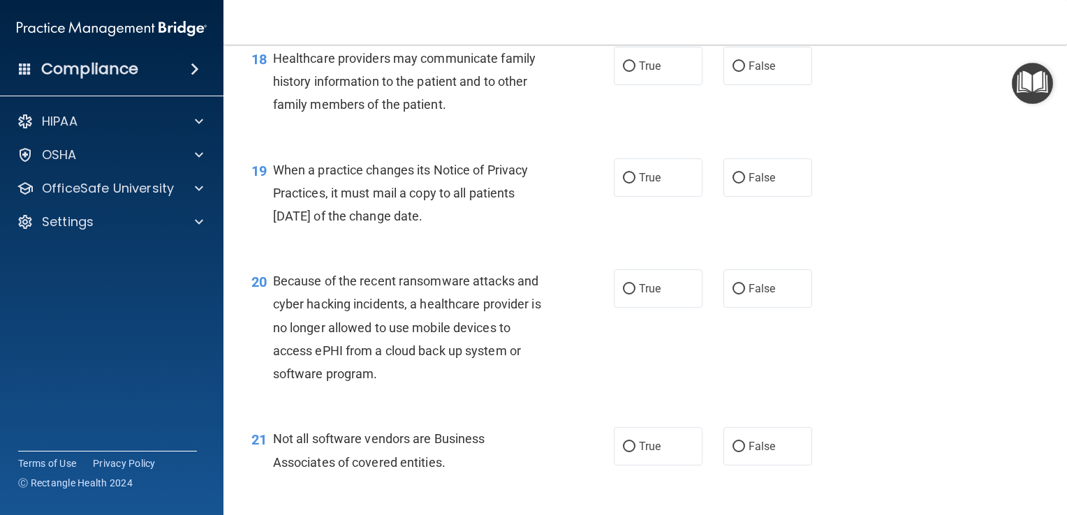
scroll to position [2238, 0]
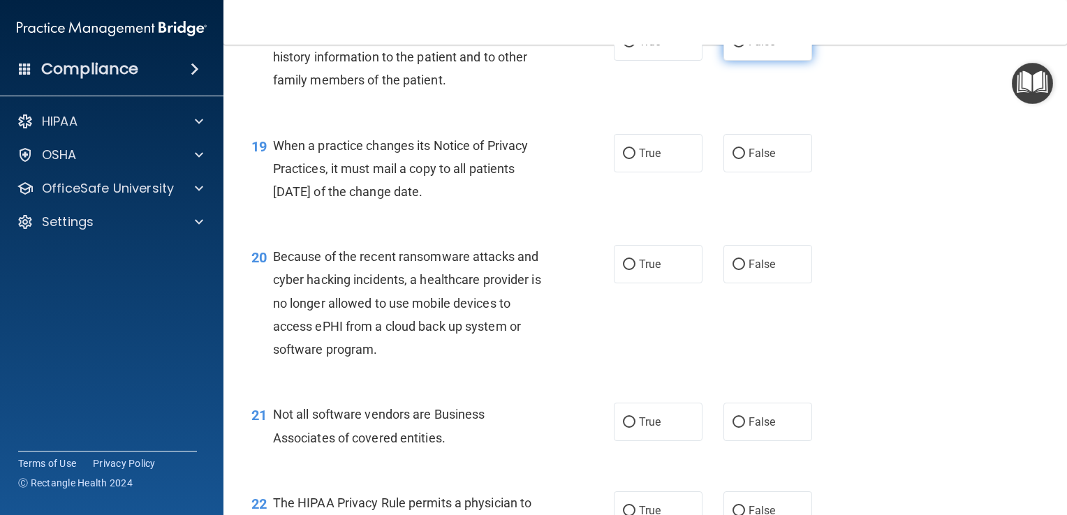
click at [732, 47] on input "False" at bounding box center [738, 42] width 13 height 10
radio input "true"
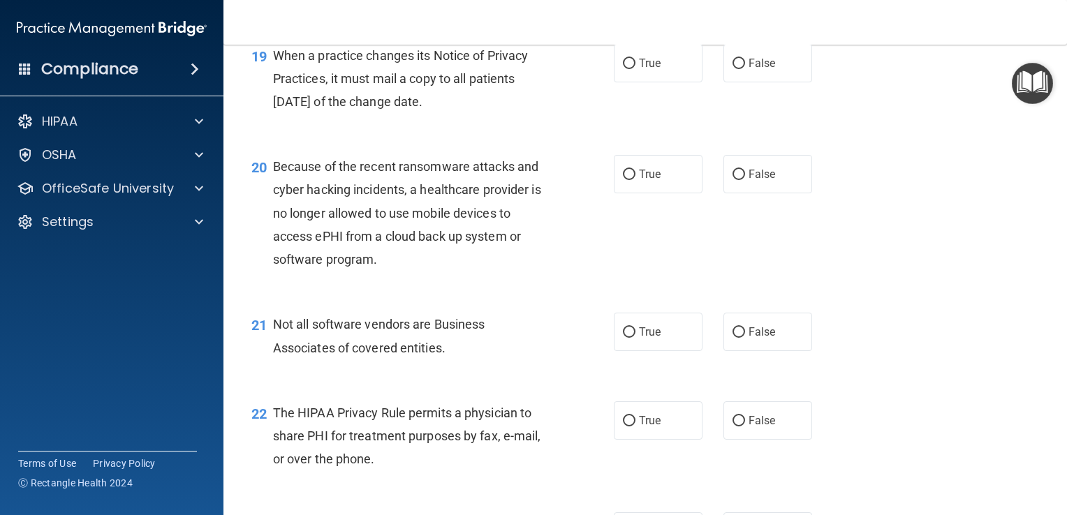
scroll to position [2333, 0]
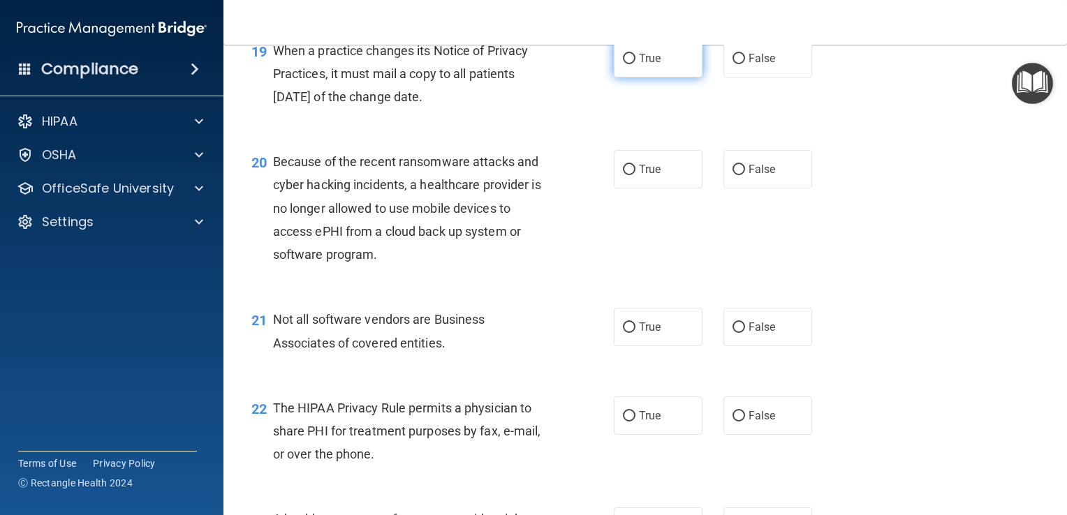
click at [623, 64] on input "True" at bounding box center [629, 59] width 13 height 10
radio input "true"
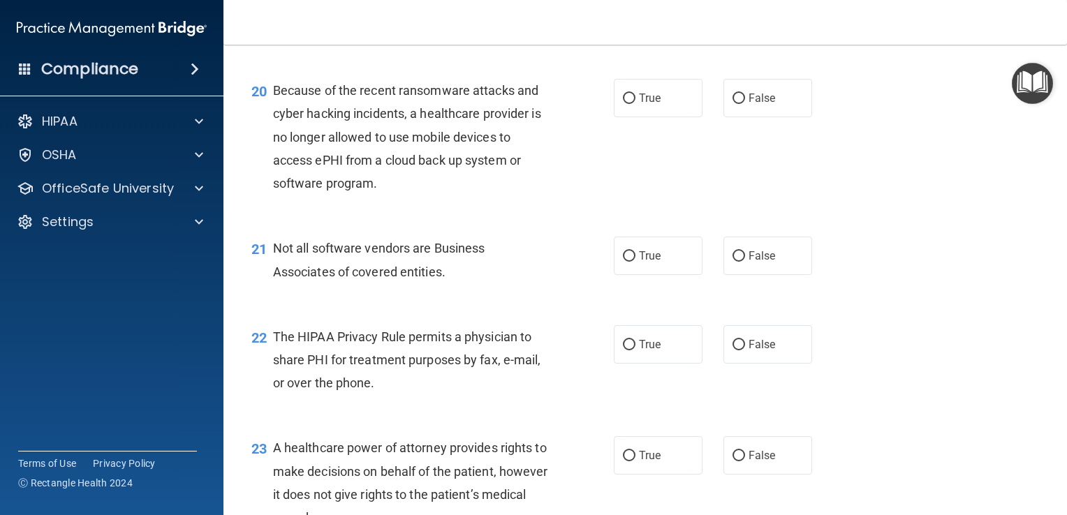
scroll to position [2400, 0]
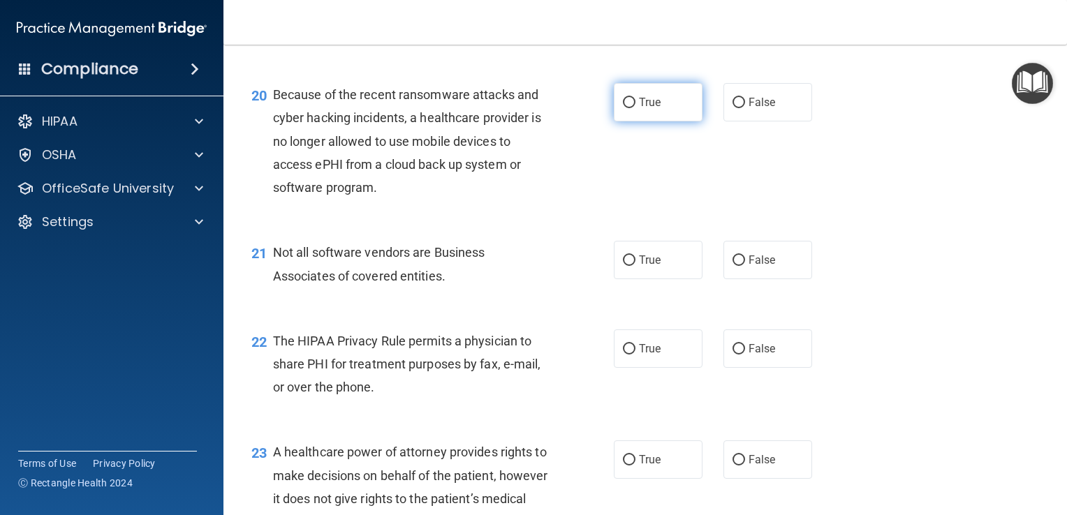
click at [623, 108] on input "True" at bounding box center [629, 103] width 13 height 10
radio input "true"
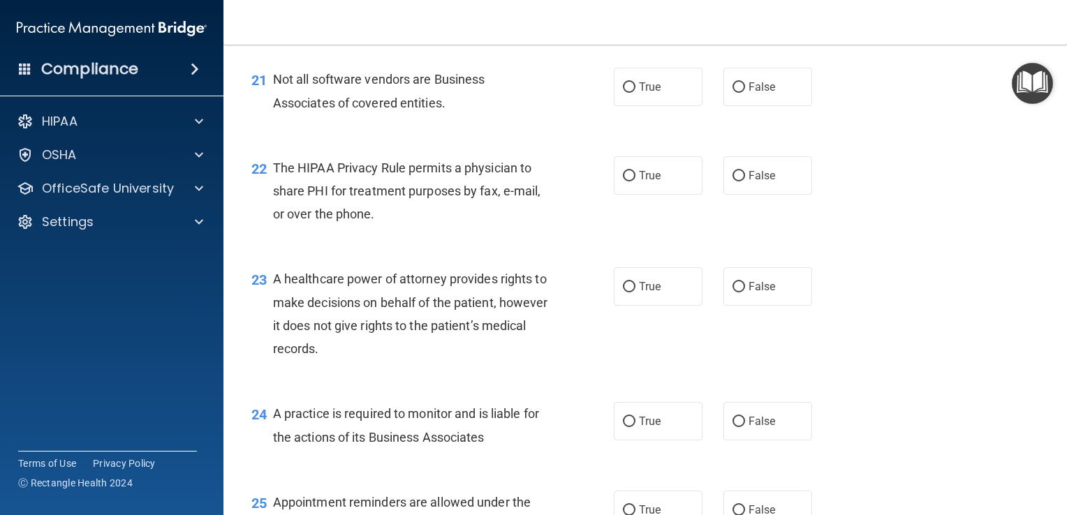
scroll to position [2579, 0]
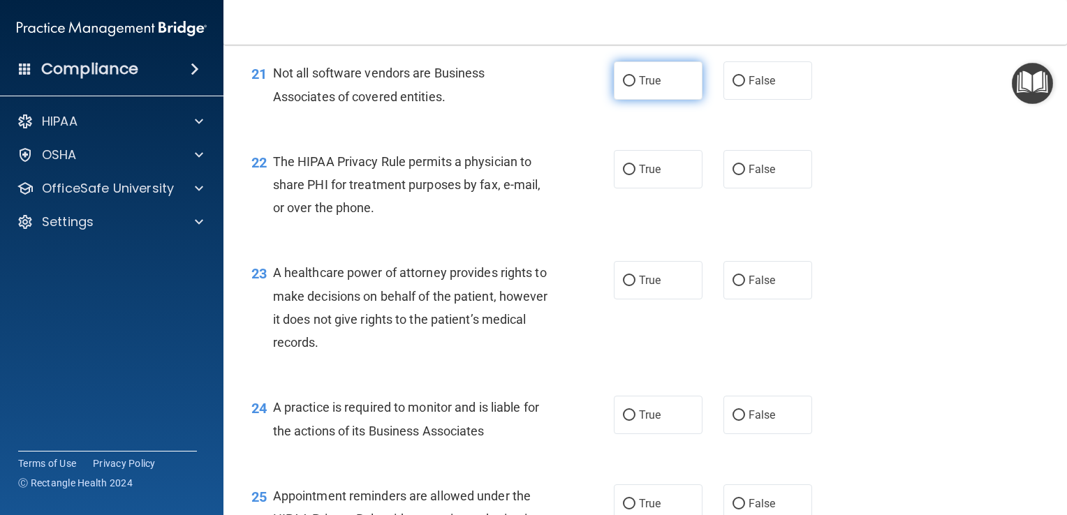
click at [624, 87] on input "True" at bounding box center [629, 81] width 13 height 10
radio input "true"
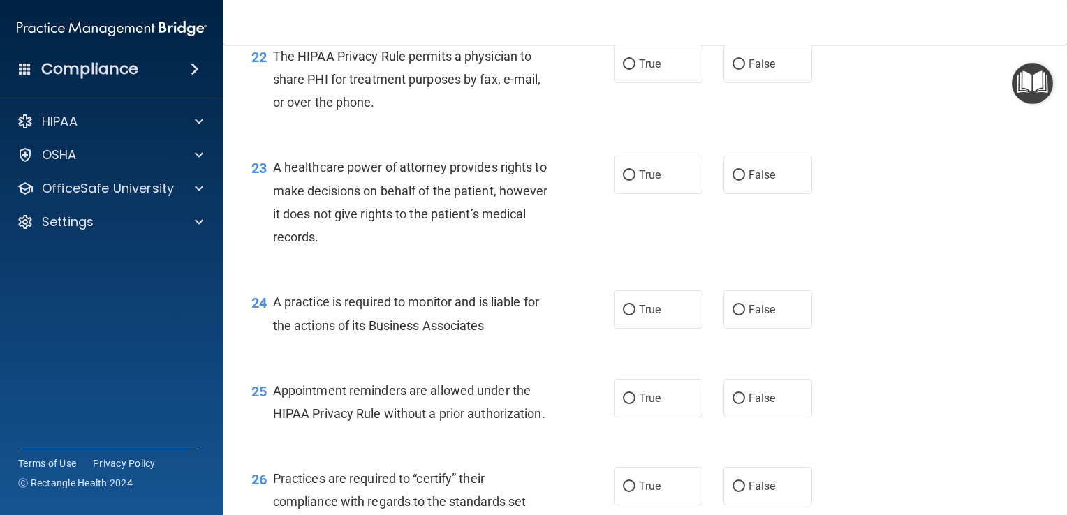
scroll to position [2686, 0]
click at [625, 68] on input "True" at bounding box center [629, 63] width 13 height 10
radio input "true"
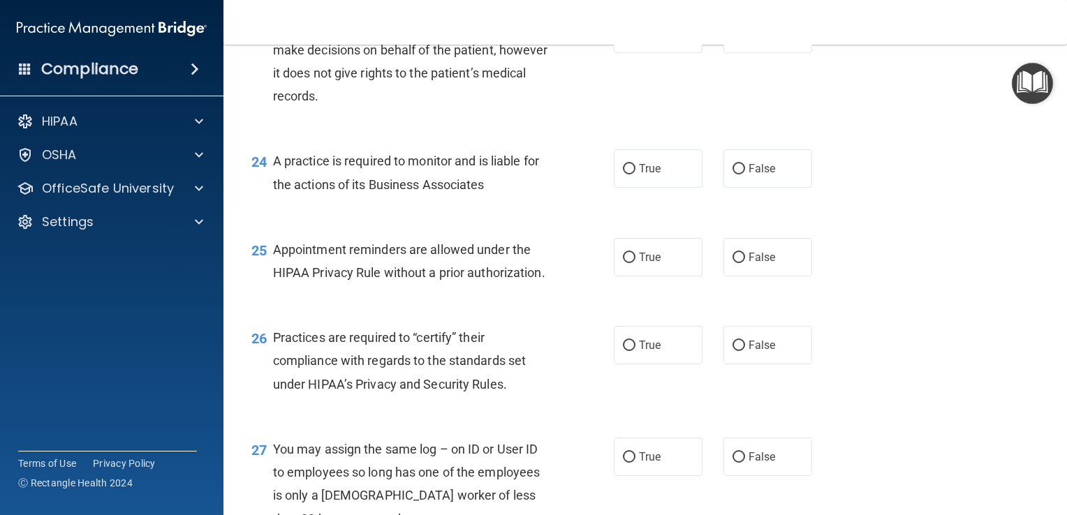
scroll to position [2839, 0]
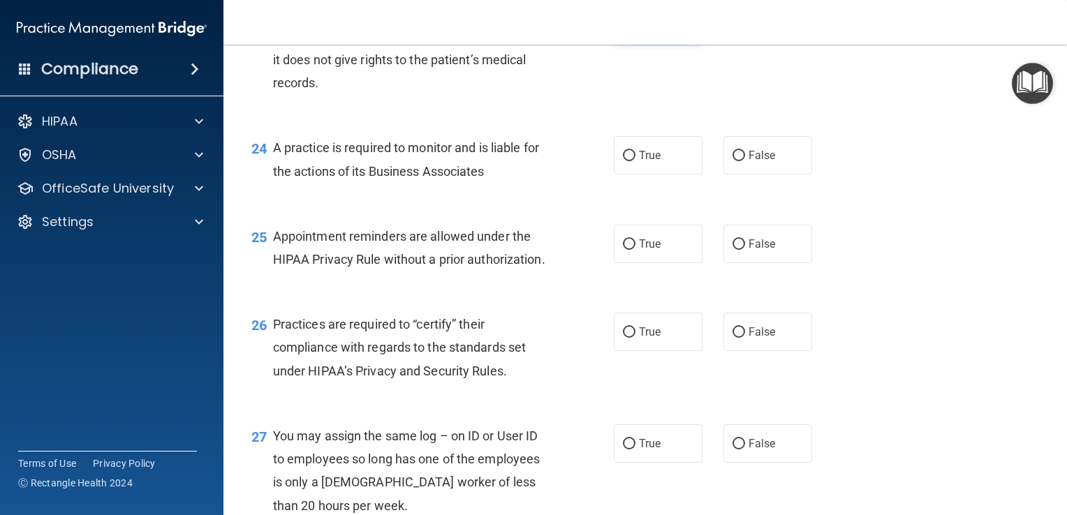
click at [623, 27] on input "True" at bounding box center [629, 21] width 13 height 10
radio input "true"
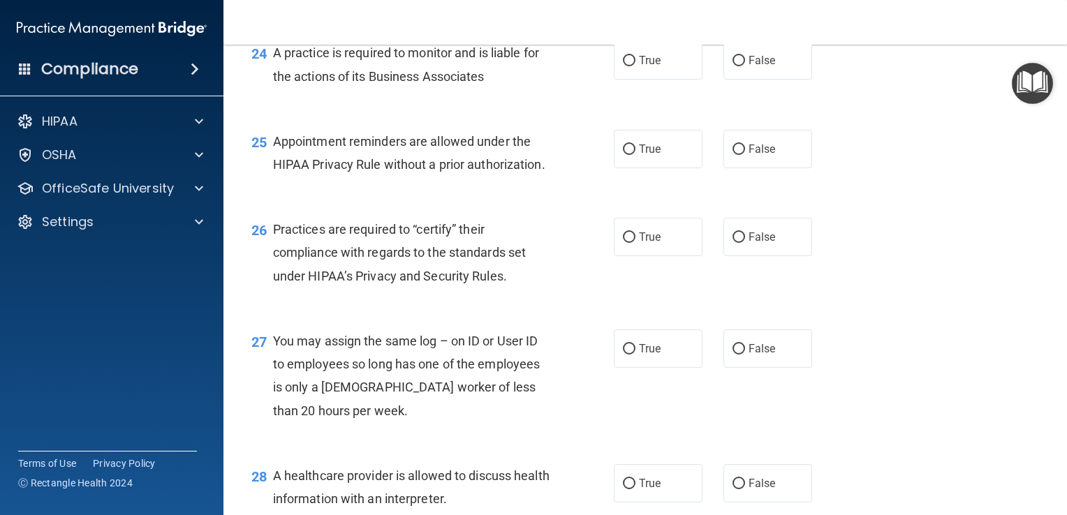
scroll to position [2959, 0]
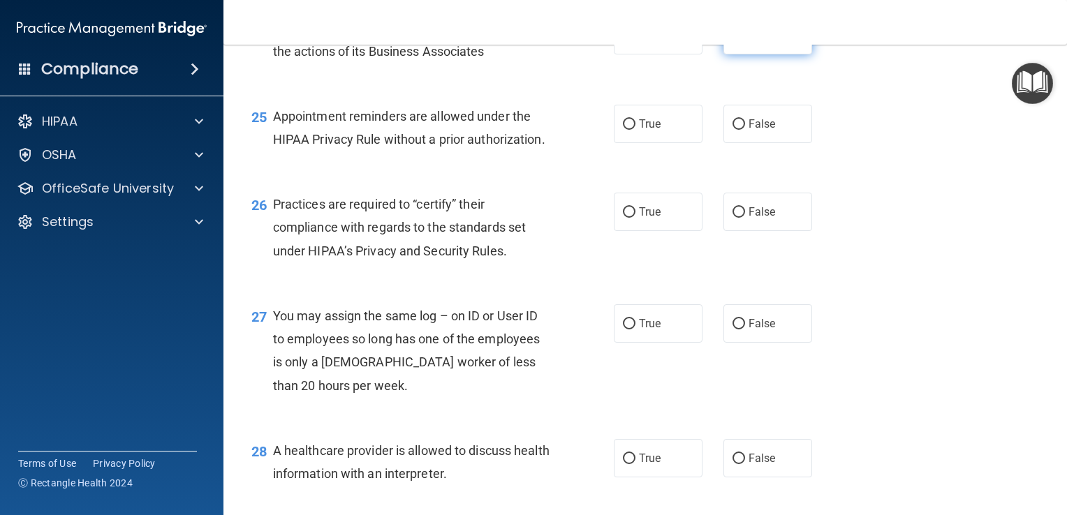
click at [732, 41] on input "False" at bounding box center [738, 36] width 13 height 10
radio input "true"
click at [623, 130] on input "True" at bounding box center [629, 124] width 13 height 10
radio input "true"
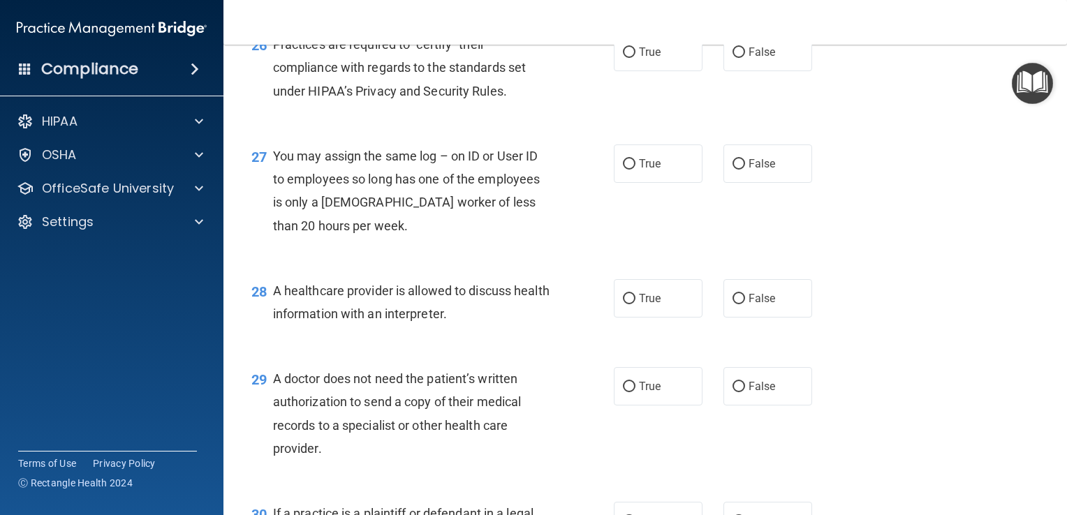
scroll to position [3129, 0]
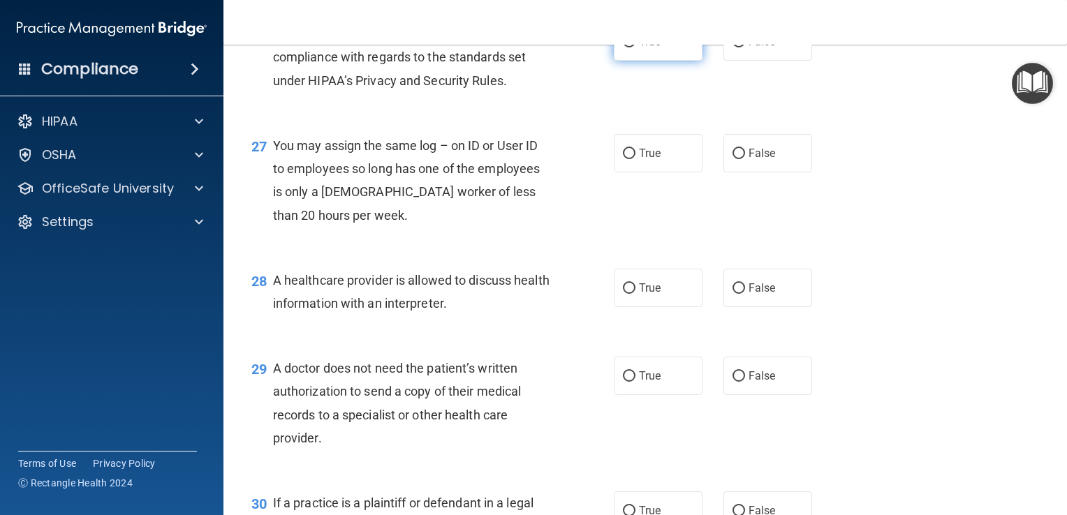
click at [623, 47] on input "True" at bounding box center [629, 42] width 13 height 10
radio input "true"
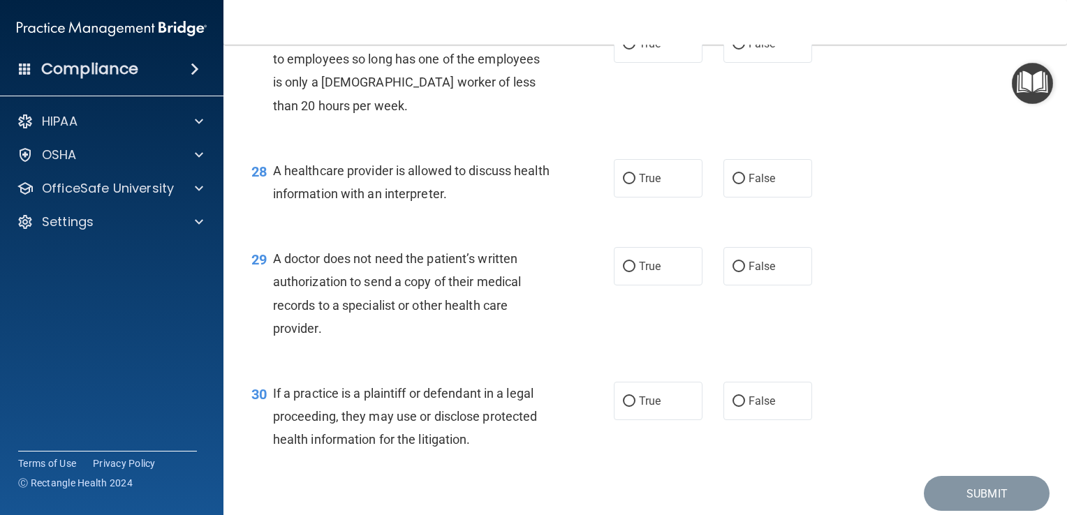
scroll to position [3240, 0]
click at [732, 48] on input "False" at bounding box center [738, 43] width 13 height 10
radio input "true"
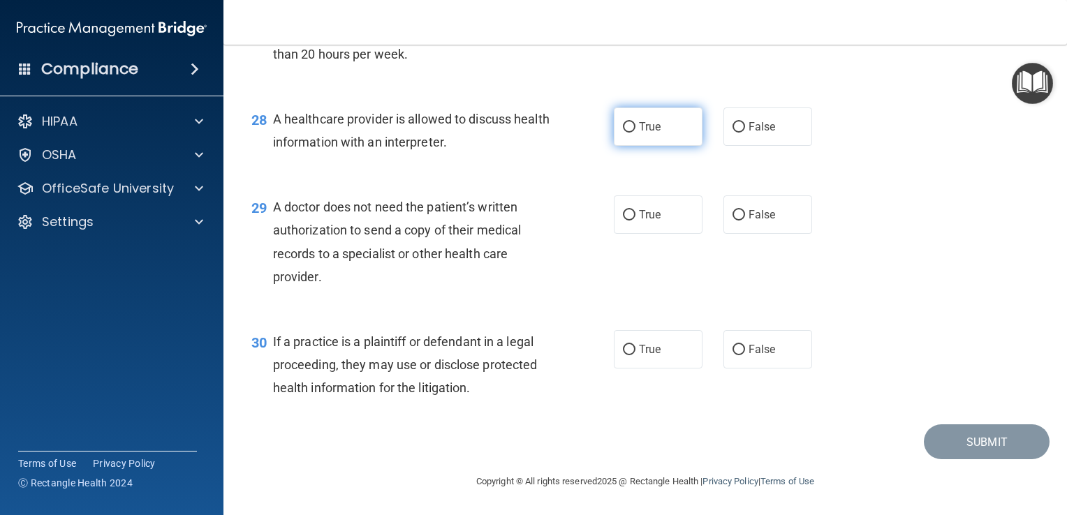
click at [623, 124] on input "True" at bounding box center [629, 127] width 13 height 10
radio input "true"
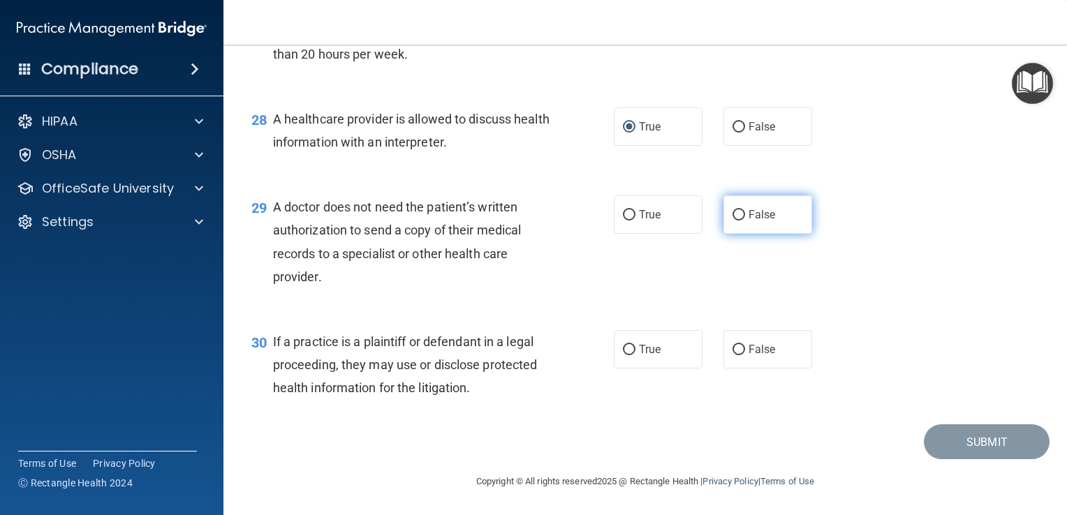
click at [733, 214] on input "False" at bounding box center [738, 215] width 13 height 10
radio input "true"
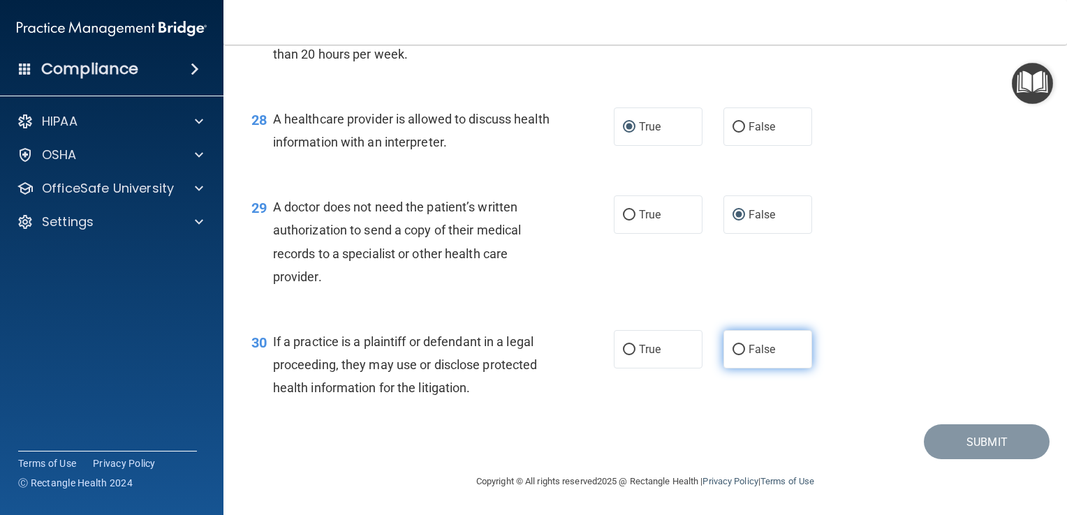
click at [734, 350] on input "False" at bounding box center [738, 350] width 13 height 10
radio input "true"
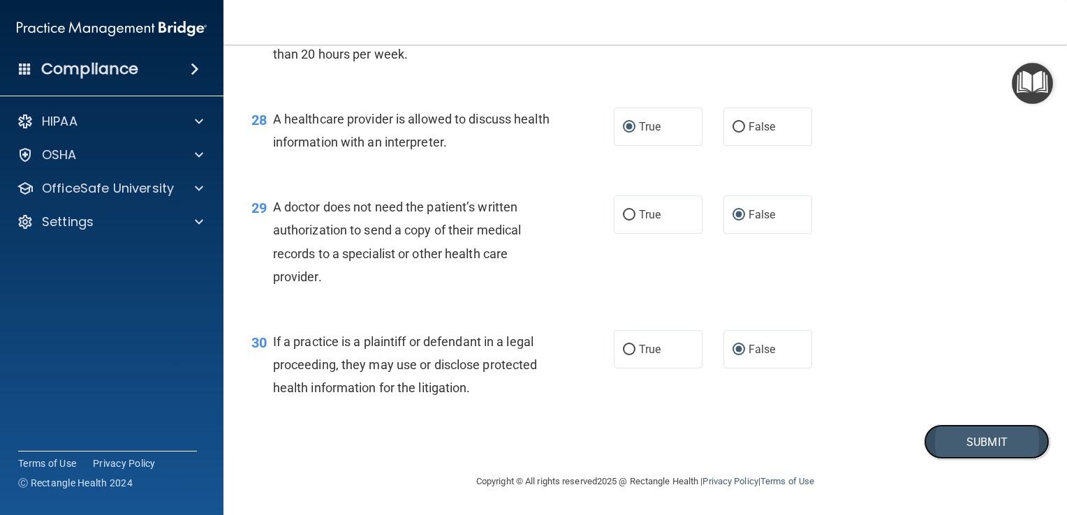
click at [941, 445] on button "Submit" at bounding box center [986, 442] width 126 height 36
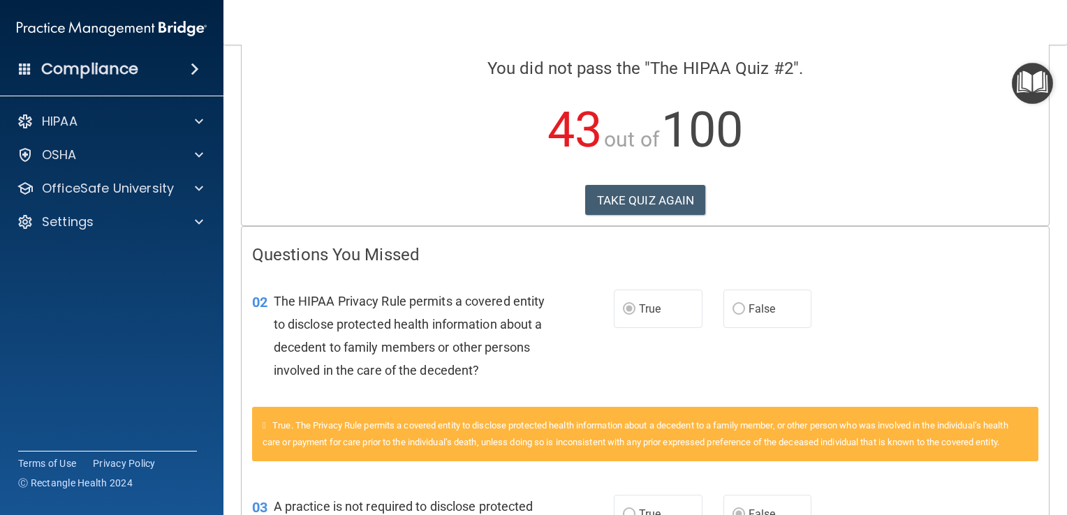
scroll to position [94, 0]
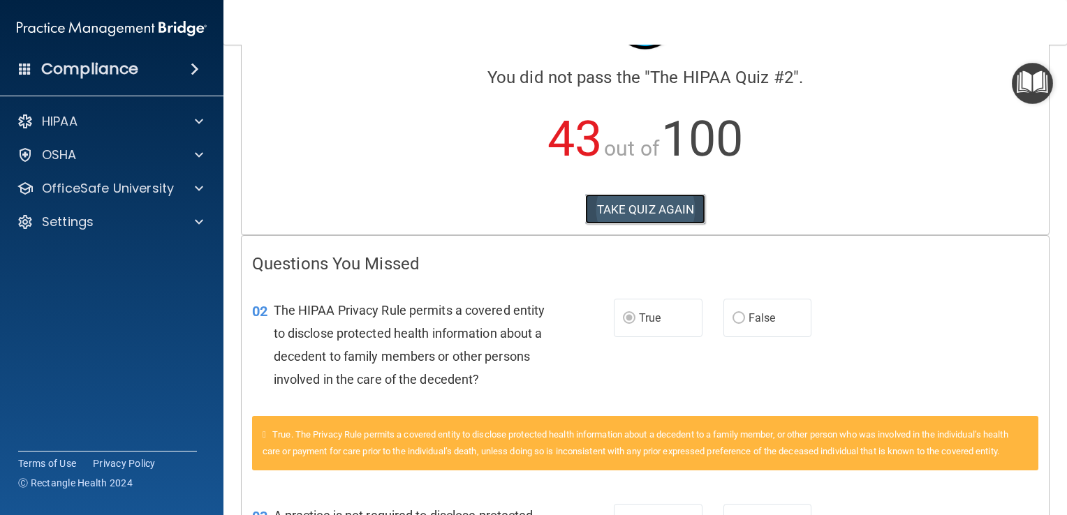
click at [630, 205] on button "TAKE QUIZ AGAIN" at bounding box center [645, 209] width 121 height 31
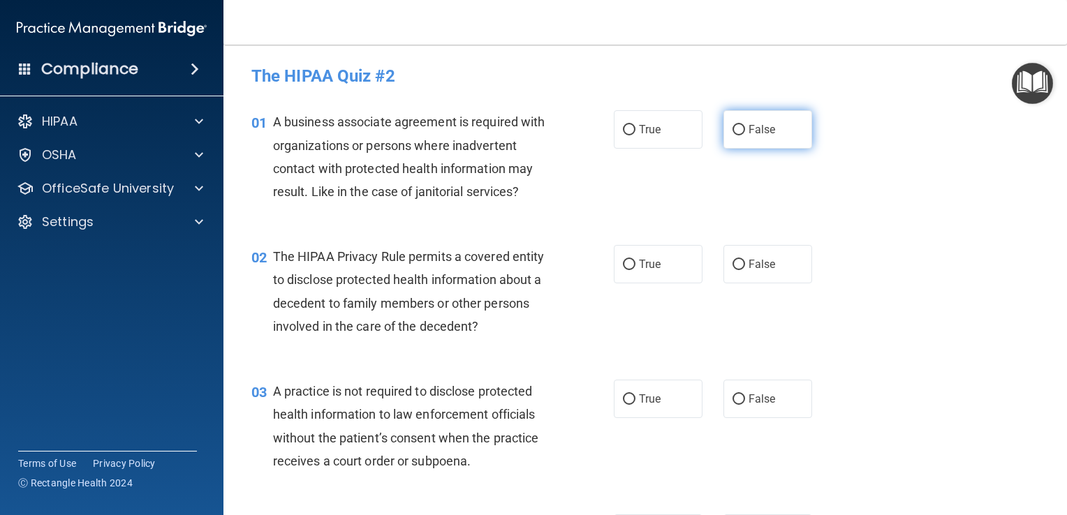
click at [733, 128] on input "False" at bounding box center [738, 130] width 13 height 10
radio input "true"
click at [623, 265] on input "True" at bounding box center [629, 265] width 13 height 10
radio input "true"
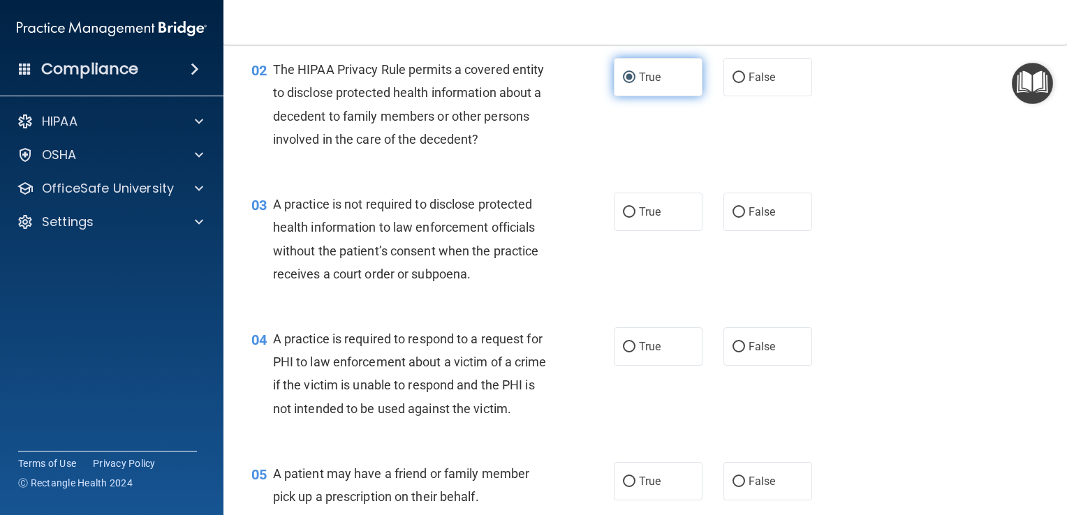
scroll to position [189, 0]
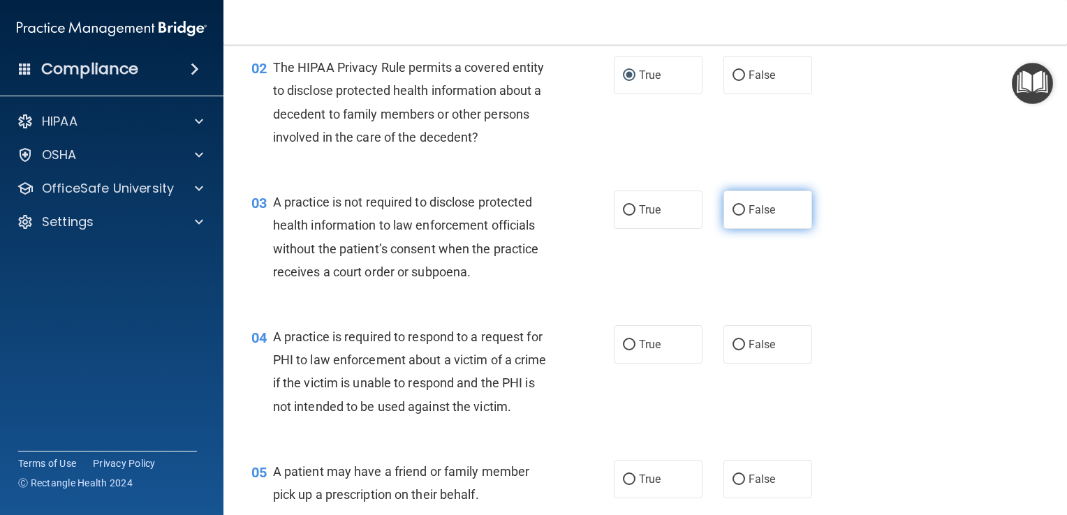
click at [735, 206] on input "False" at bounding box center [738, 210] width 13 height 10
radio input "true"
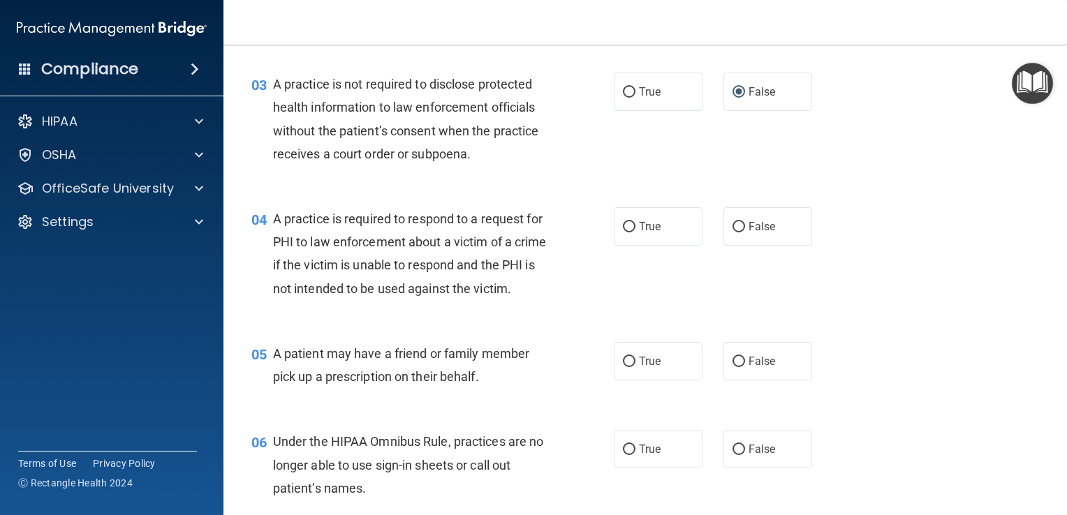
scroll to position [307, 0]
click at [623, 223] on input "True" at bounding box center [629, 227] width 13 height 10
radio input "true"
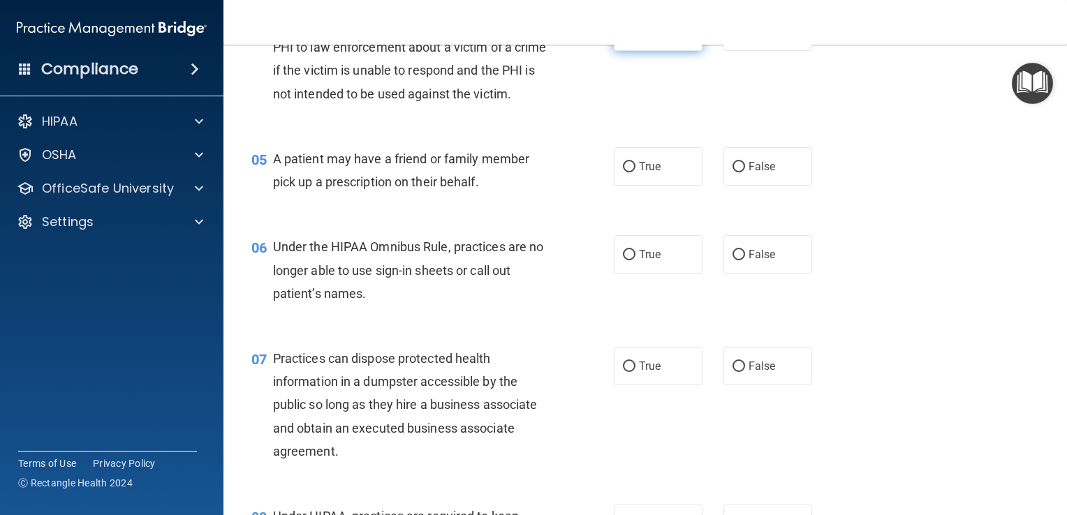
scroll to position [533, 0]
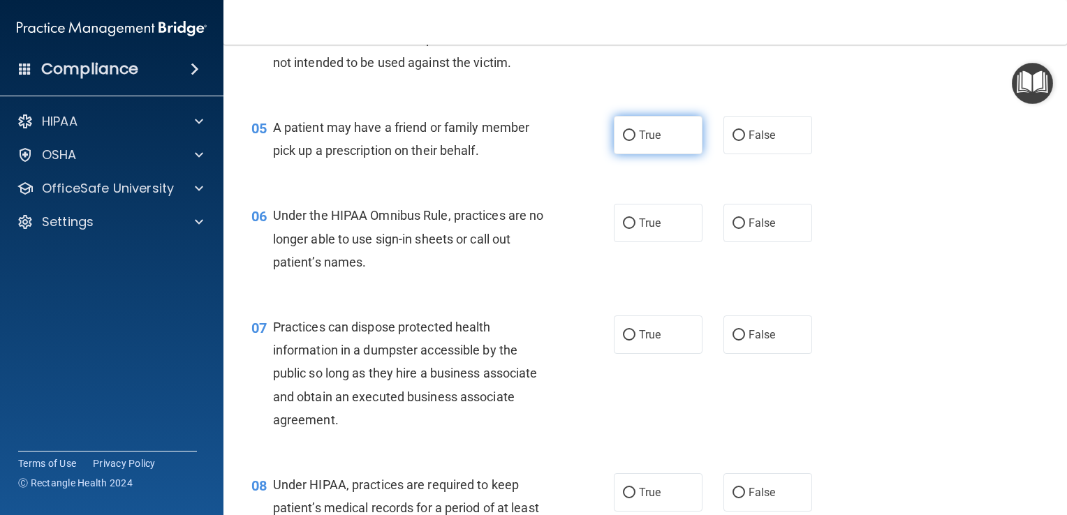
click at [623, 141] on input "True" at bounding box center [629, 136] width 13 height 10
radio input "true"
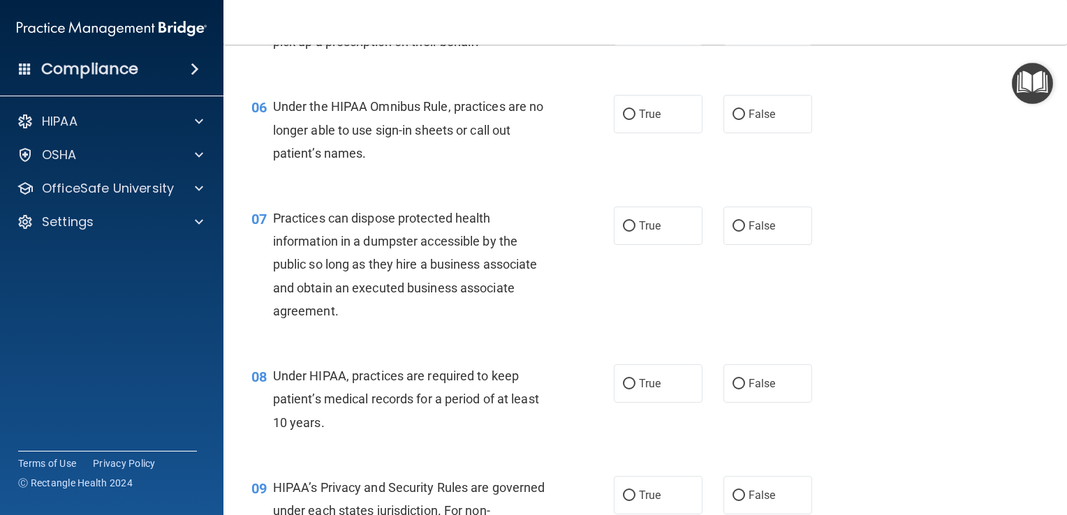
scroll to position [644, 0]
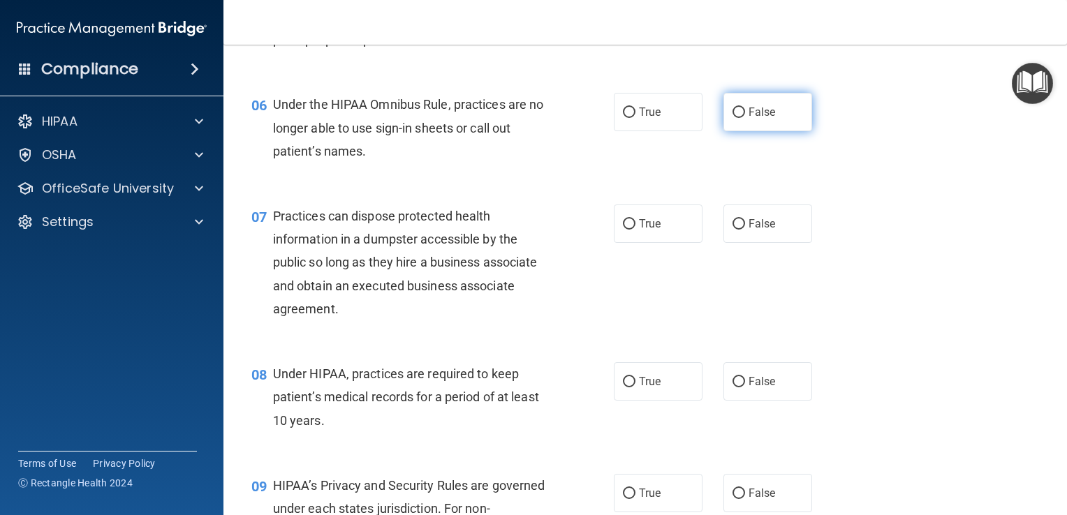
click at [732, 118] on input "False" at bounding box center [738, 112] width 13 height 10
radio input "true"
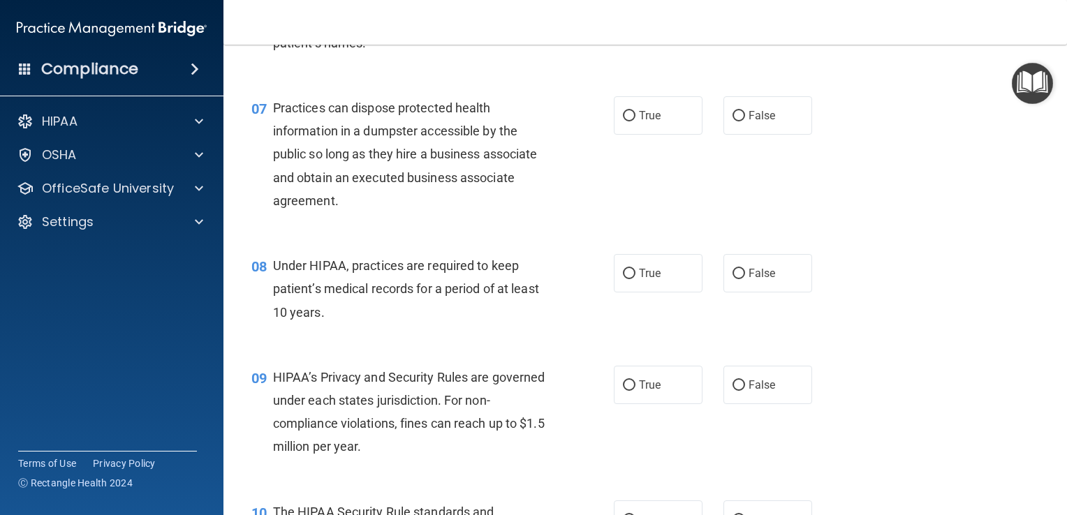
scroll to position [753, 0]
click at [733, 121] on input "False" at bounding box center [738, 115] width 13 height 10
radio input "true"
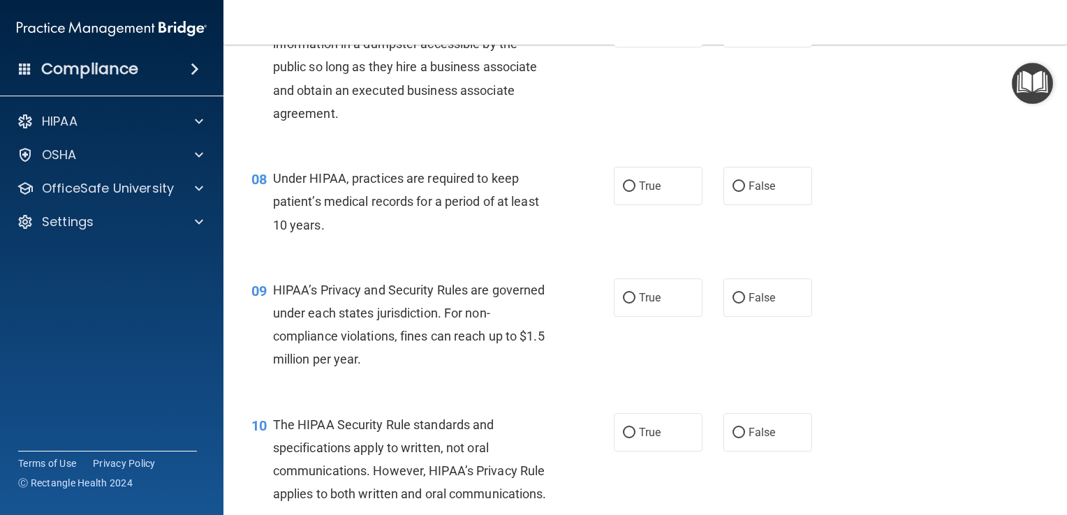
scroll to position [848, 0]
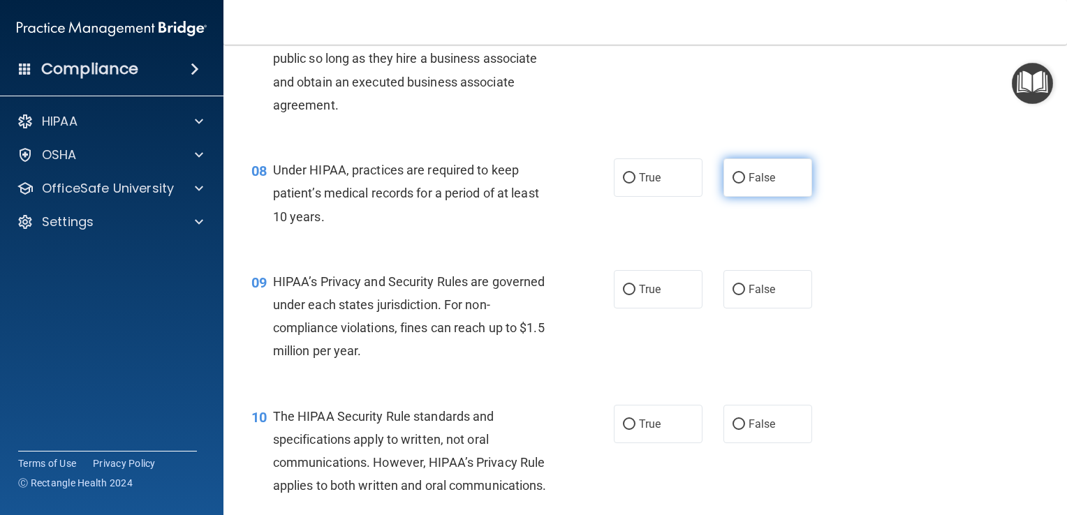
click at [734, 184] on input "False" at bounding box center [738, 178] width 13 height 10
radio input "true"
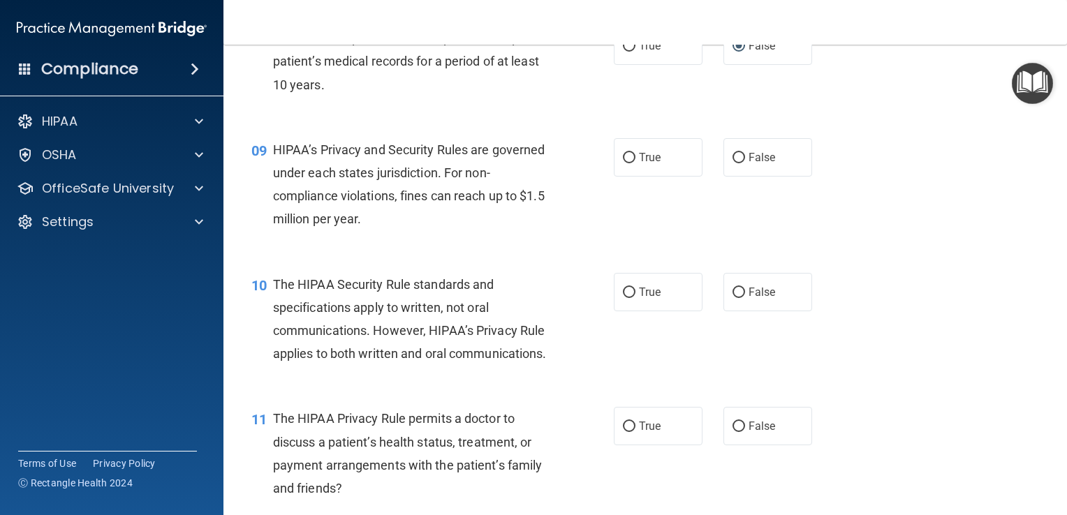
scroll to position [988, 0]
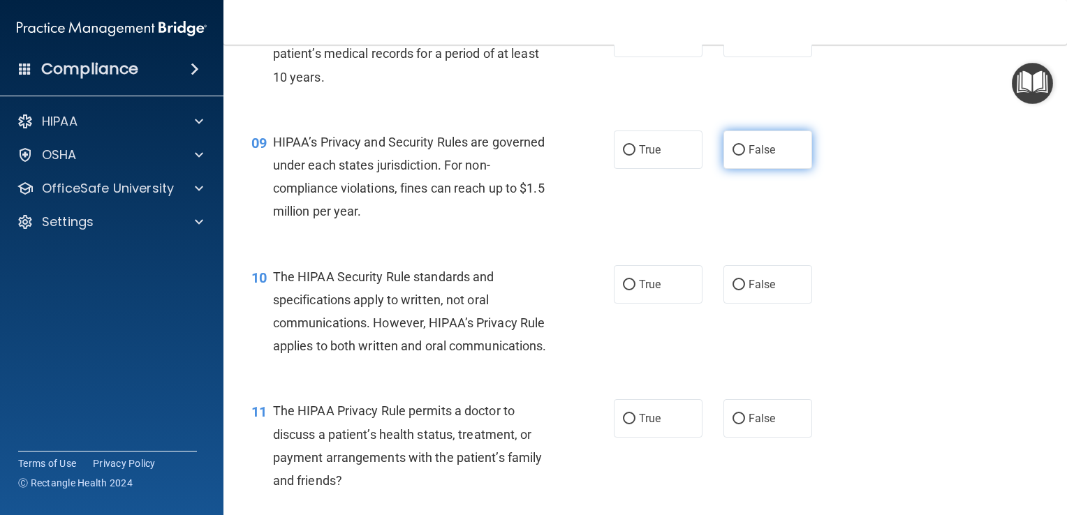
click at [732, 156] on input "False" at bounding box center [738, 150] width 13 height 10
radio input "true"
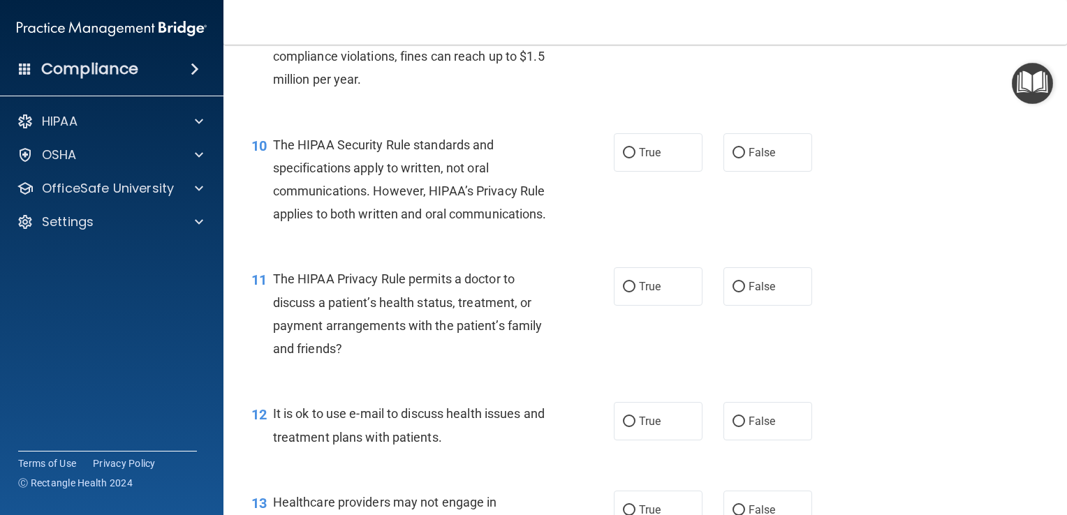
scroll to position [1124, 0]
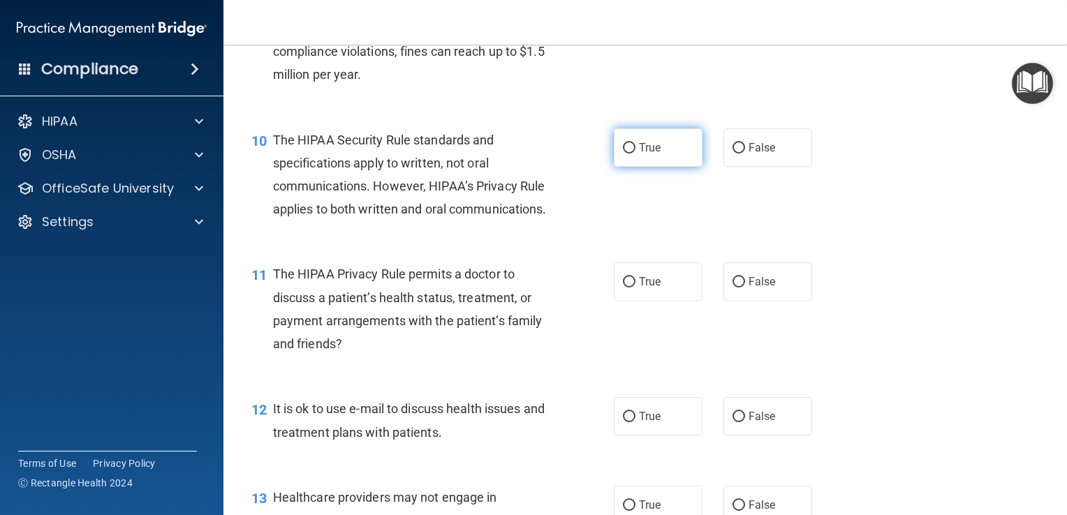
click at [623, 154] on input "True" at bounding box center [629, 148] width 13 height 10
radio input "true"
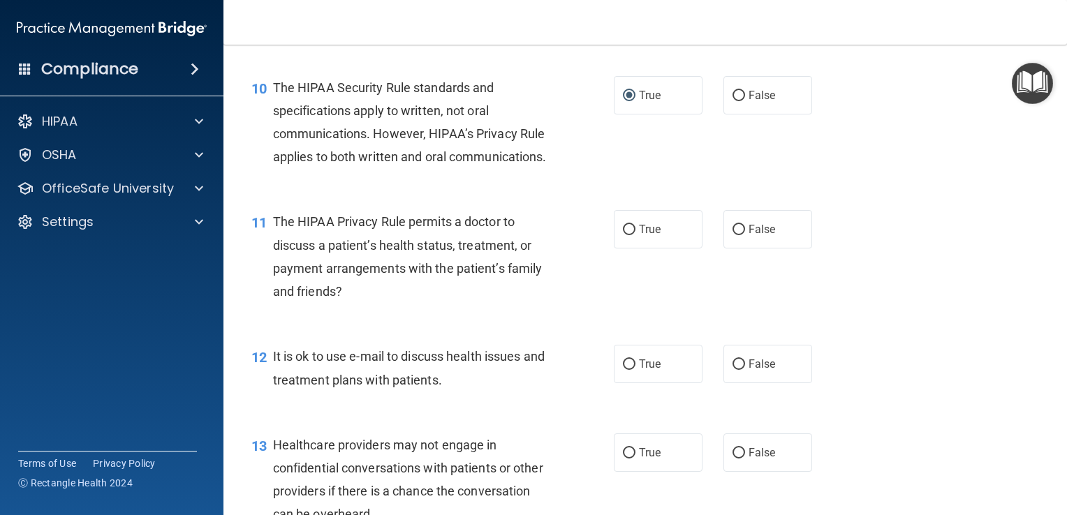
scroll to position [1189, 0]
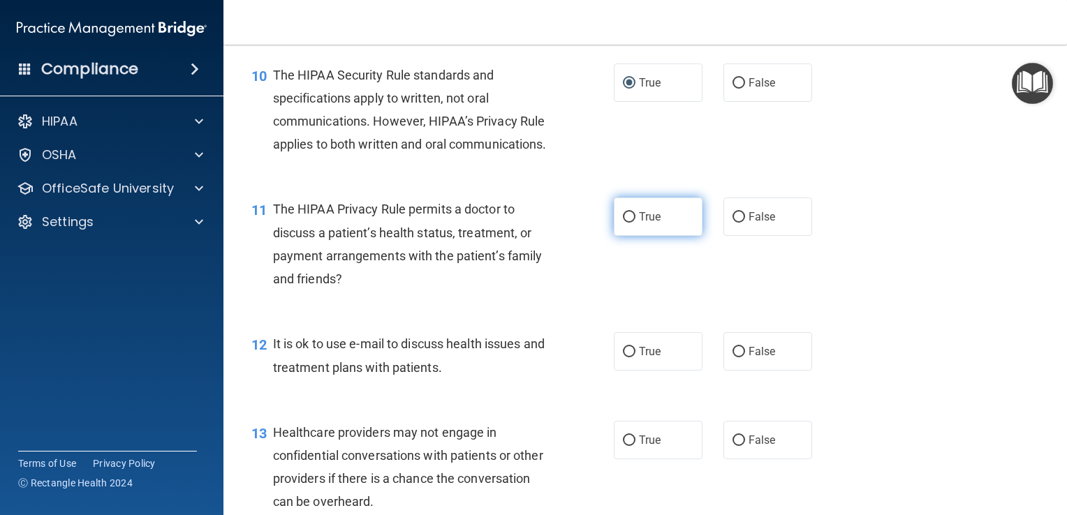
click at [623, 223] on input "True" at bounding box center [629, 217] width 13 height 10
radio input "true"
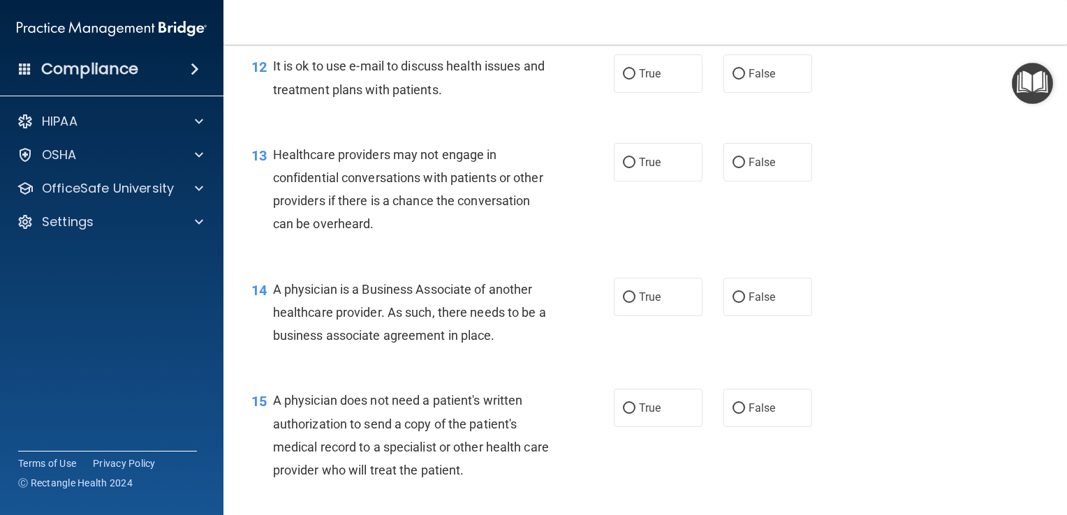
scroll to position [1469, 0]
click at [735, 78] on input "False" at bounding box center [738, 73] width 13 height 10
radio input "true"
click at [623, 167] on input "True" at bounding box center [629, 161] width 13 height 10
radio input "true"
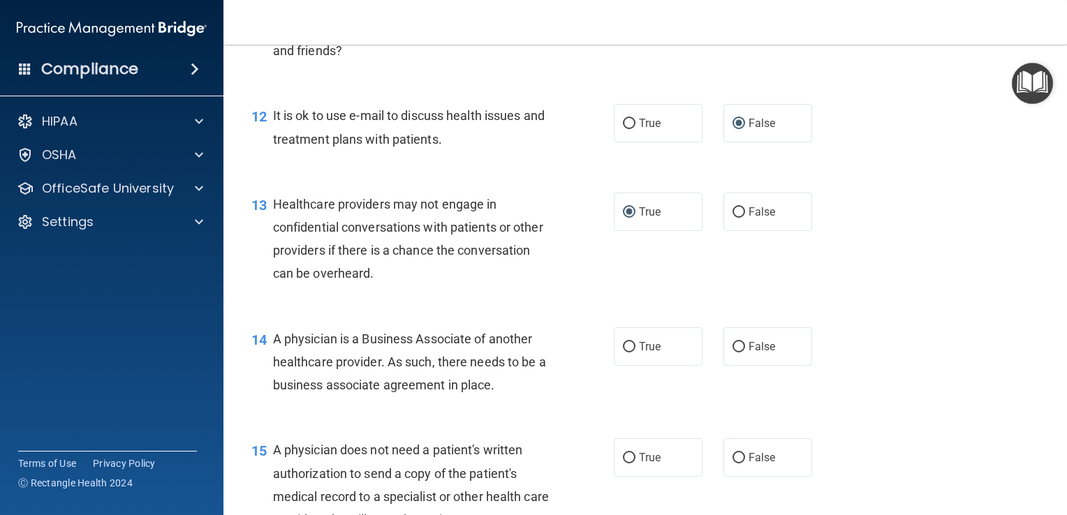
scroll to position [1471, 0]
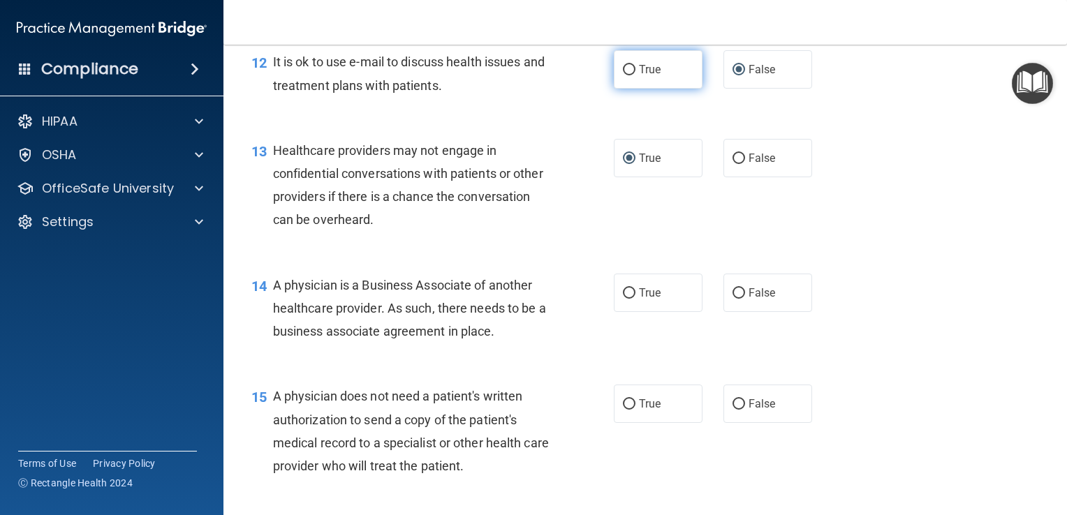
click at [625, 75] on input "True" at bounding box center [629, 70] width 13 height 10
radio input "true"
radio input "false"
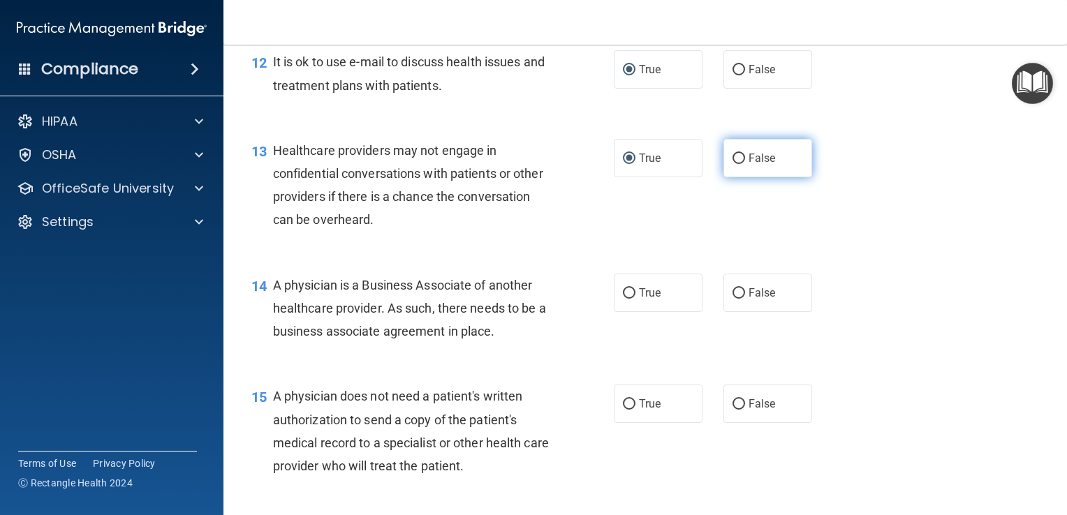
click at [735, 164] on input "False" at bounding box center [738, 159] width 13 height 10
radio input "true"
radio input "false"
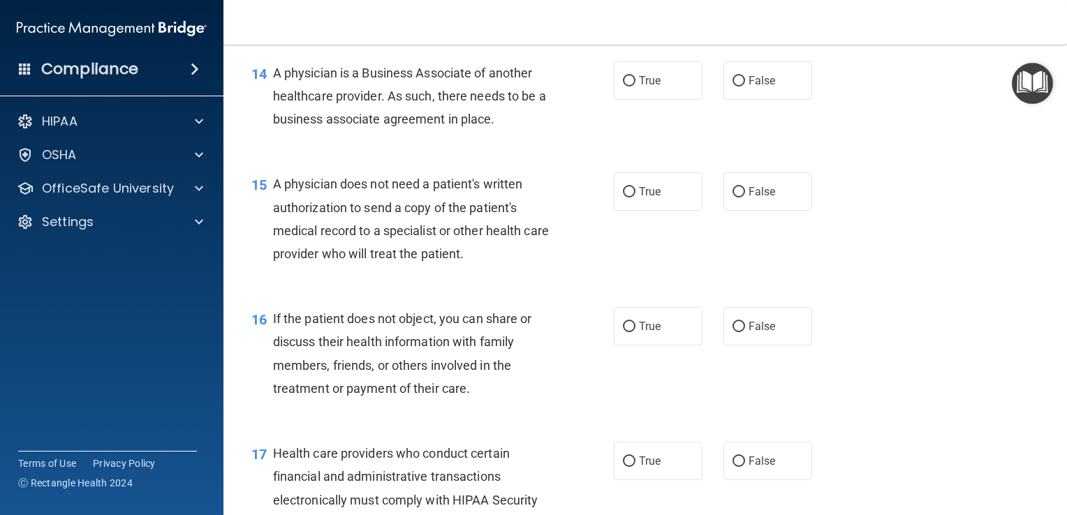
scroll to position [1684, 0]
click at [732, 87] on input "False" at bounding box center [738, 81] width 13 height 10
radio input "true"
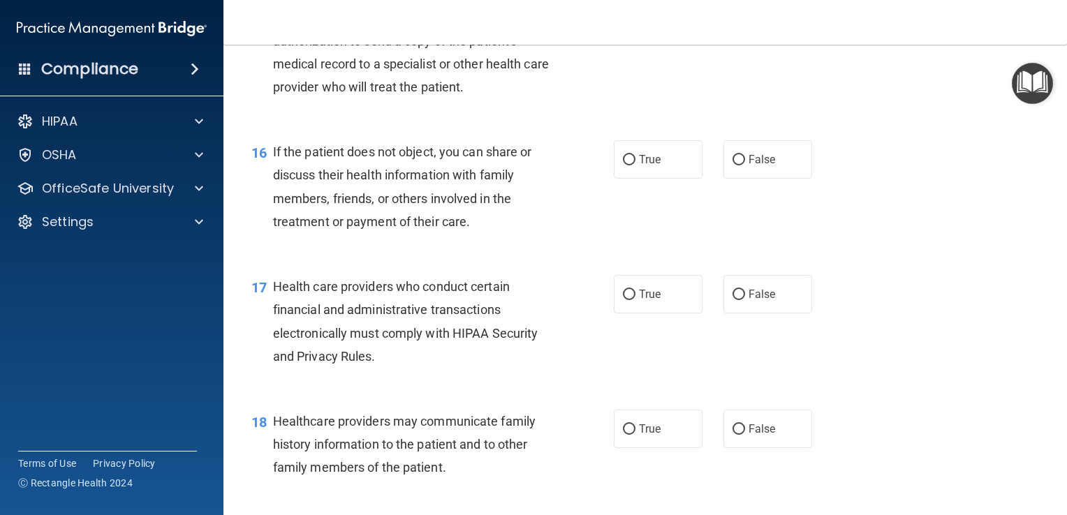
scroll to position [1856, 0]
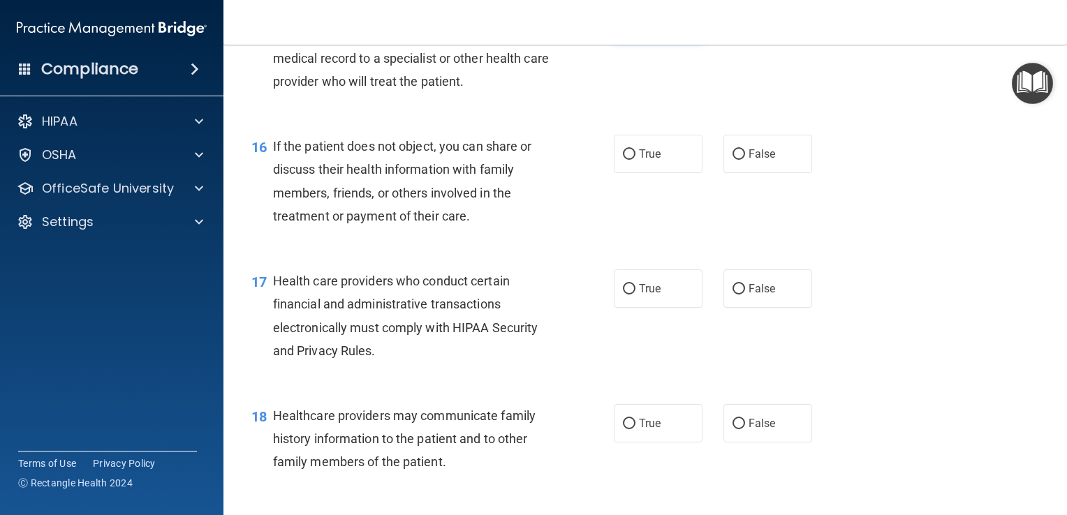
click at [623, 25] on input "True" at bounding box center [629, 20] width 13 height 10
radio input "true"
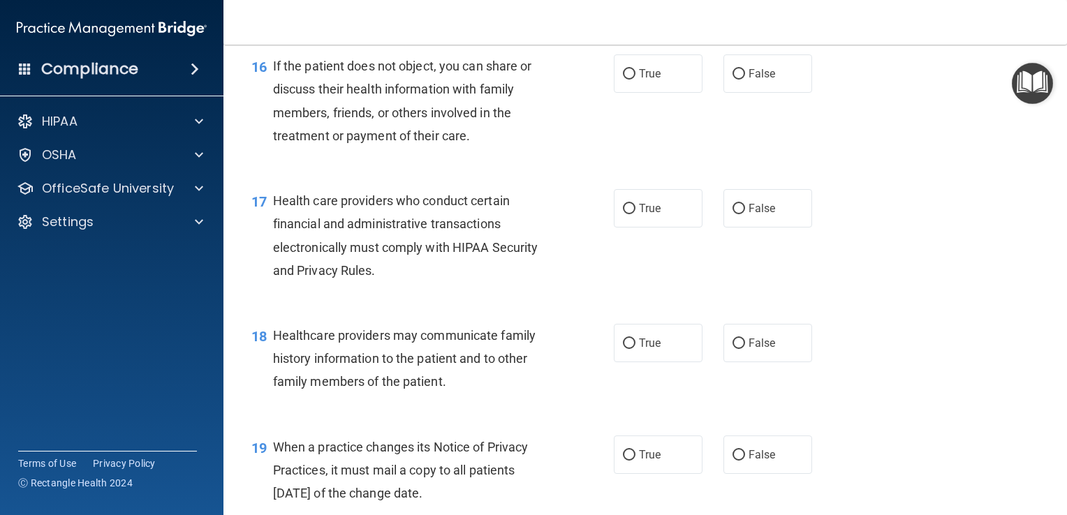
scroll to position [1931, 0]
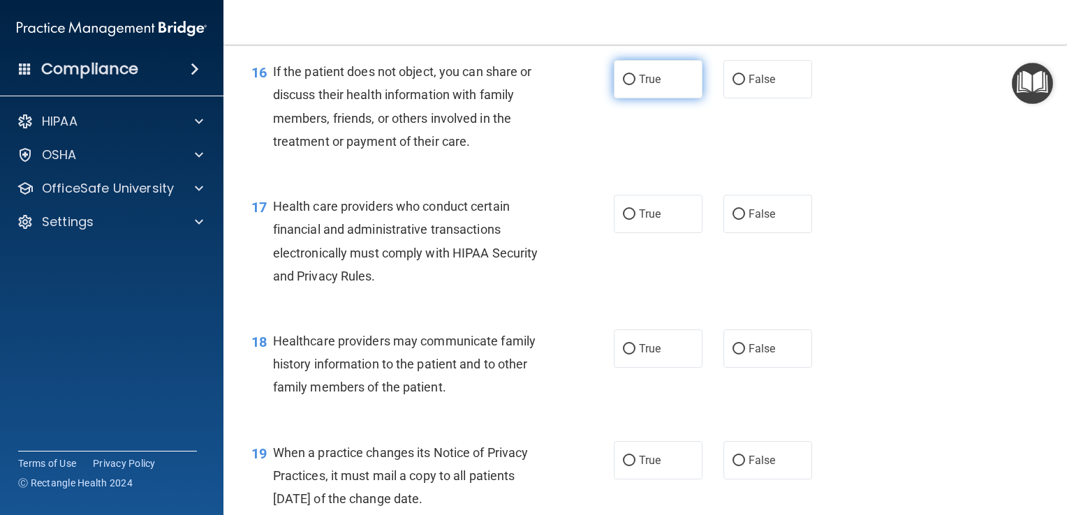
click at [624, 85] on input "True" at bounding box center [629, 80] width 13 height 10
radio input "true"
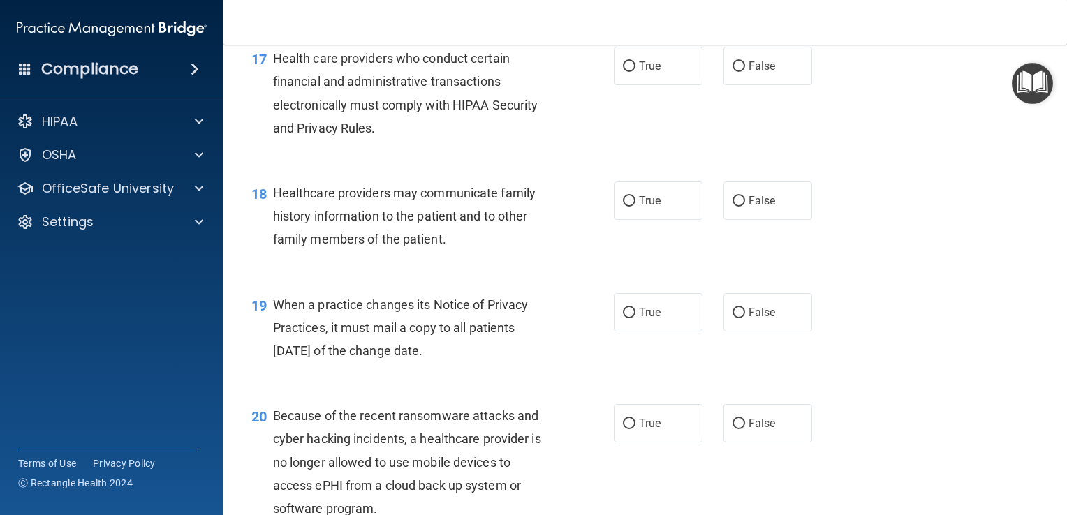
scroll to position [2082, 0]
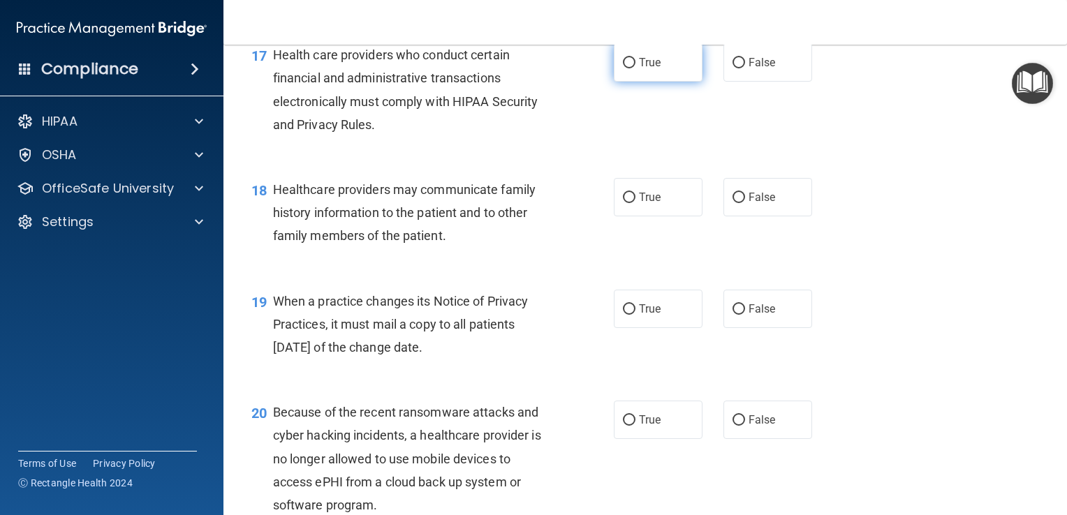
click at [623, 68] on input "True" at bounding box center [629, 63] width 13 height 10
radio input "true"
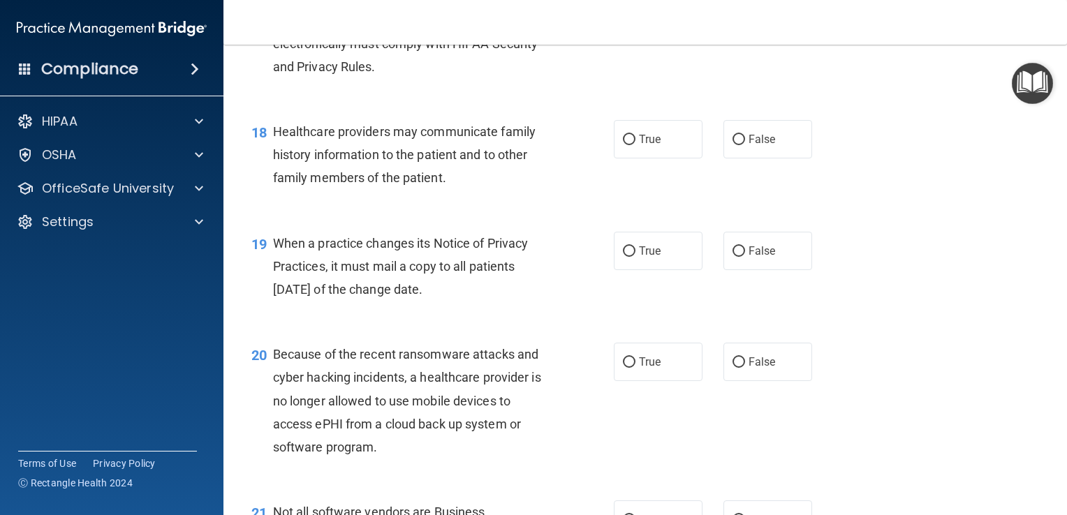
scroll to position [2143, 0]
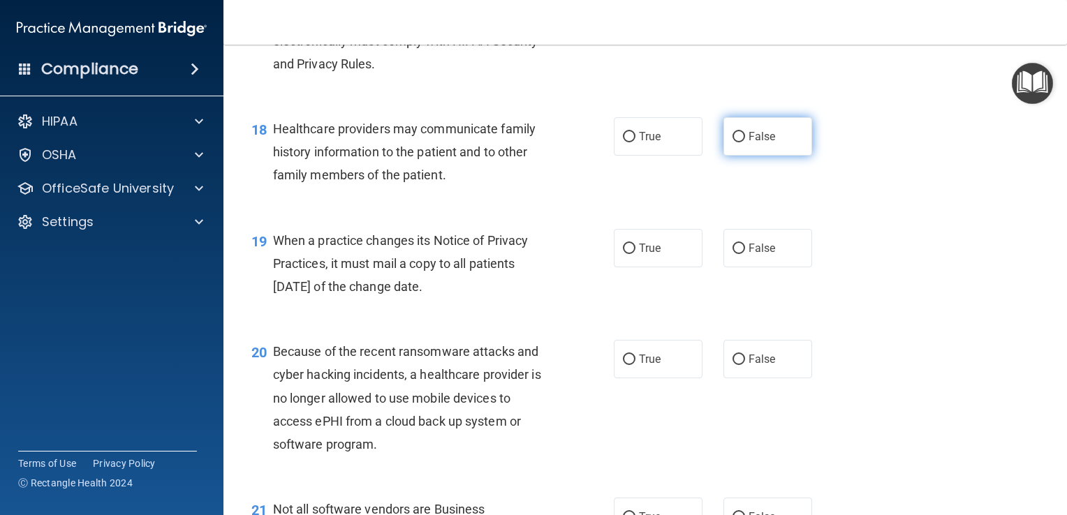
click at [736, 156] on label "False" at bounding box center [767, 136] width 89 height 38
click at [736, 142] on input "False" at bounding box center [738, 137] width 13 height 10
radio input "true"
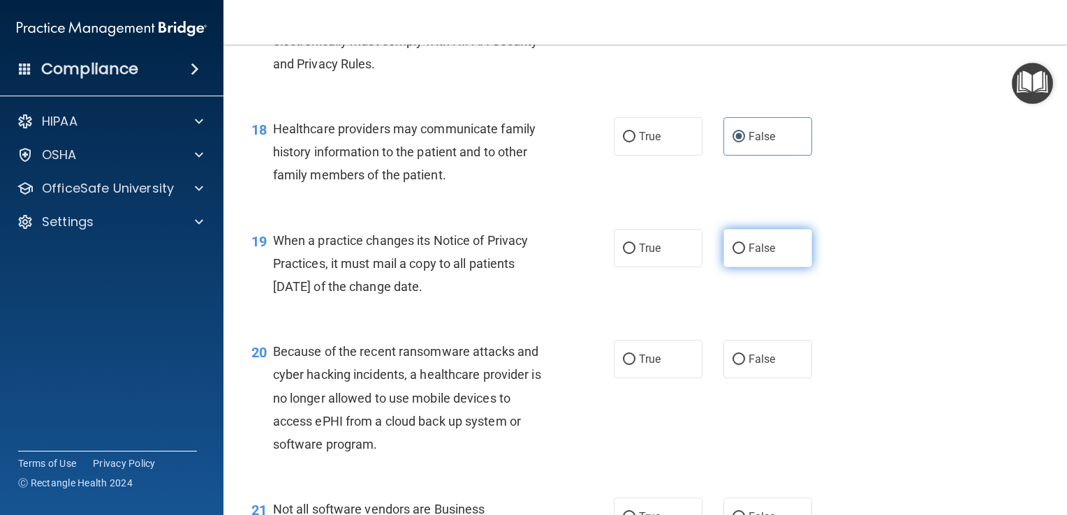
click at [732, 254] on input "False" at bounding box center [738, 249] width 13 height 10
radio input "true"
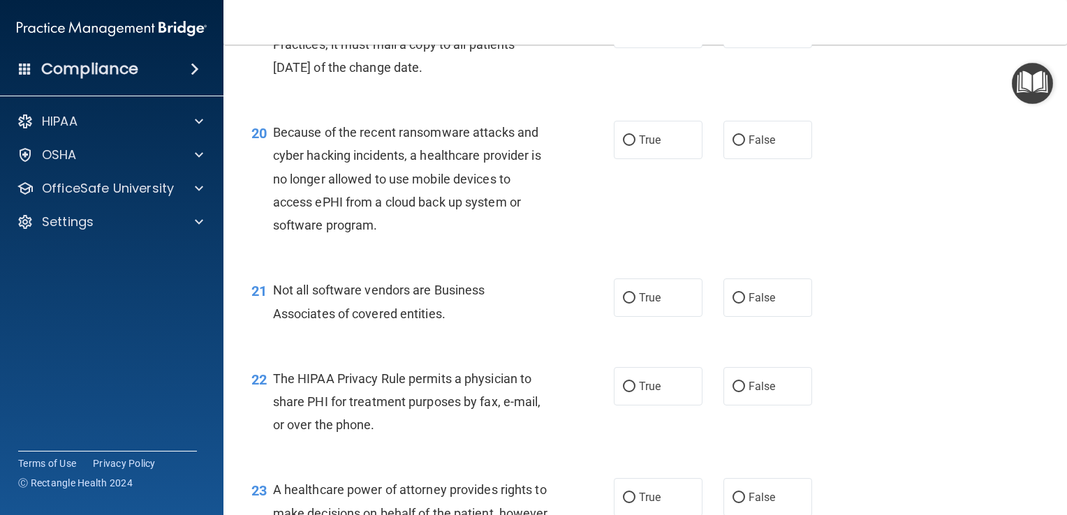
scroll to position [2363, 0]
click at [732, 144] on input "False" at bounding box center [738, 139] width 13 height 10
radio input "true"
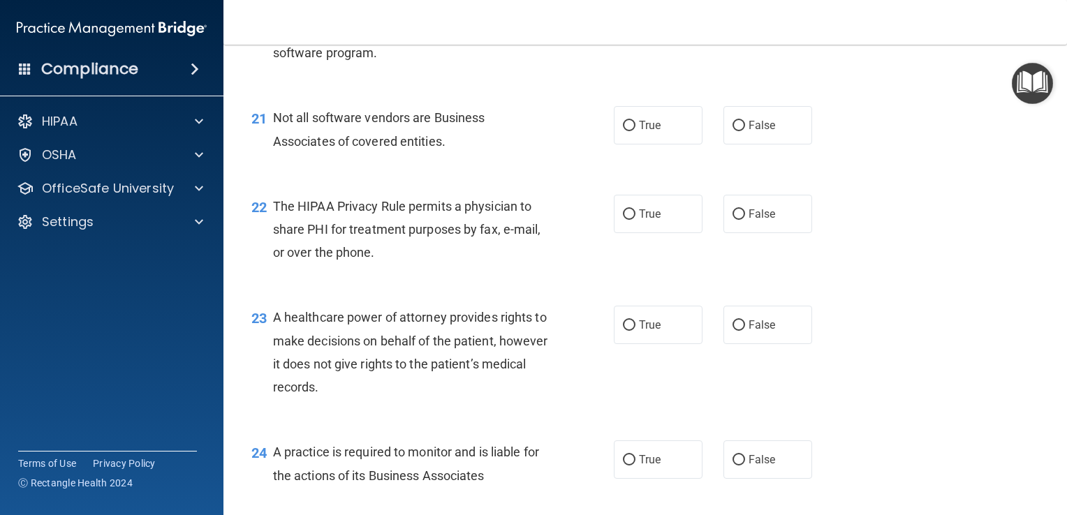
scroll to position [2587, 0]
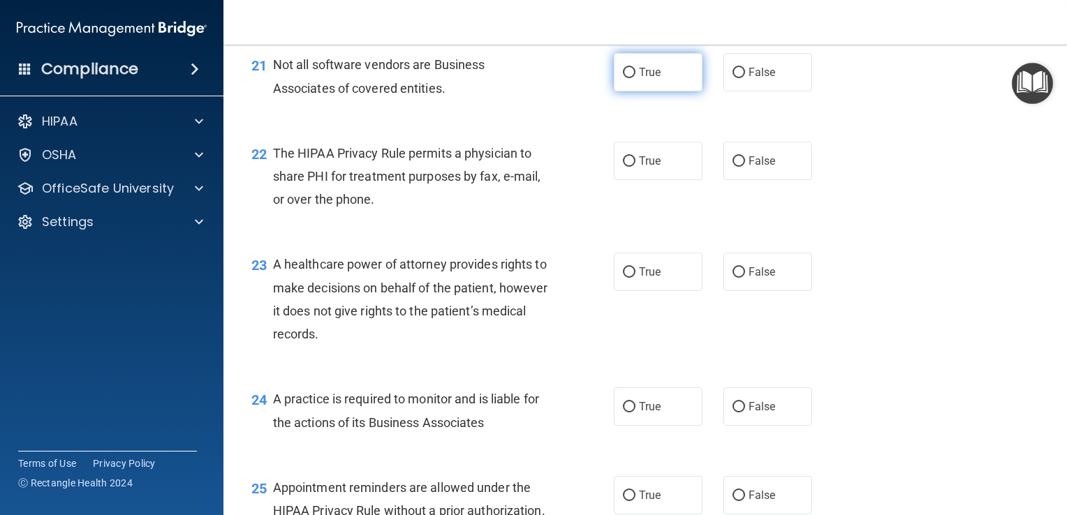
click at [623, 78] on input "True" at bounding box center [629, 73] width 13 height 10
radio input "true"
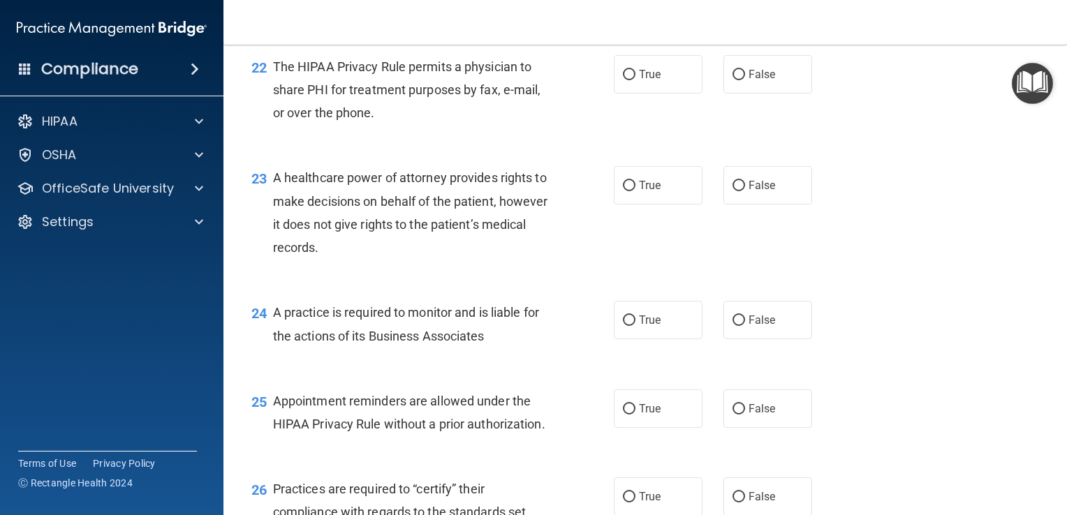
scroll to position [2680, 0]
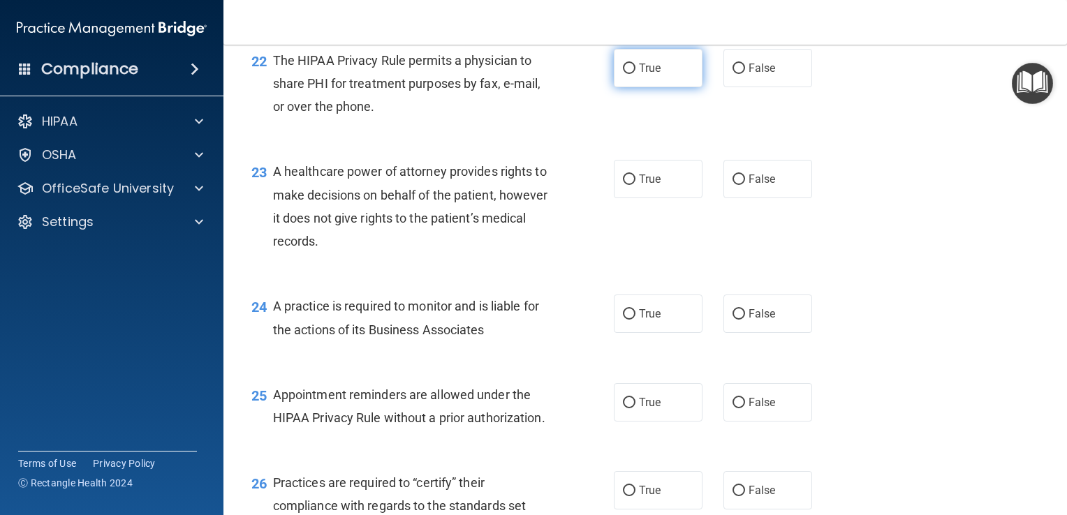
click at [623, 74] on input "True" at bounding box center [629, 69] width 13 height 10
radio input "true"
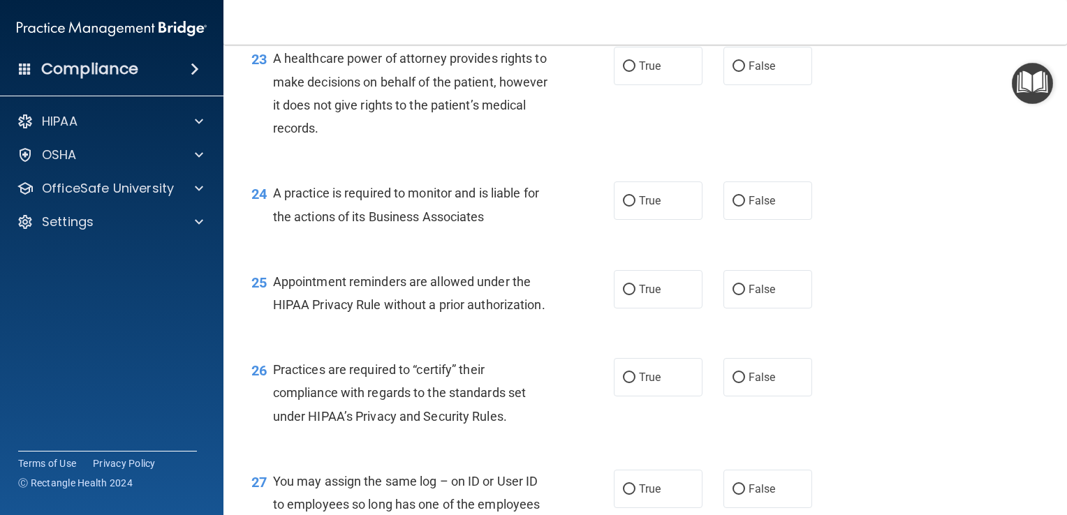
scroll to position [2794, 0]
click at [732, 71] on input "False" at bounding box center [738, 66] width 13 height 10
radio input "true"
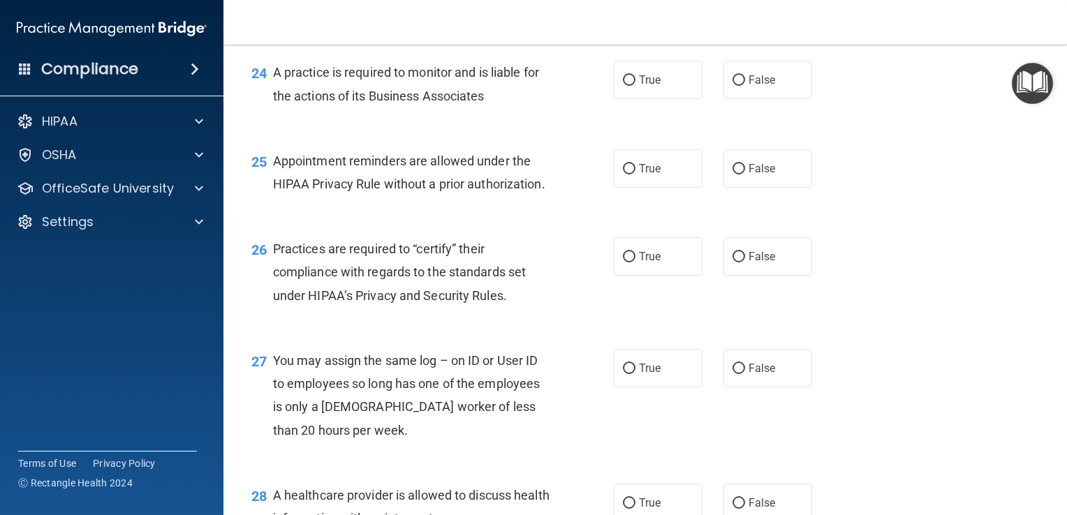
scroll to position [2920, 0]
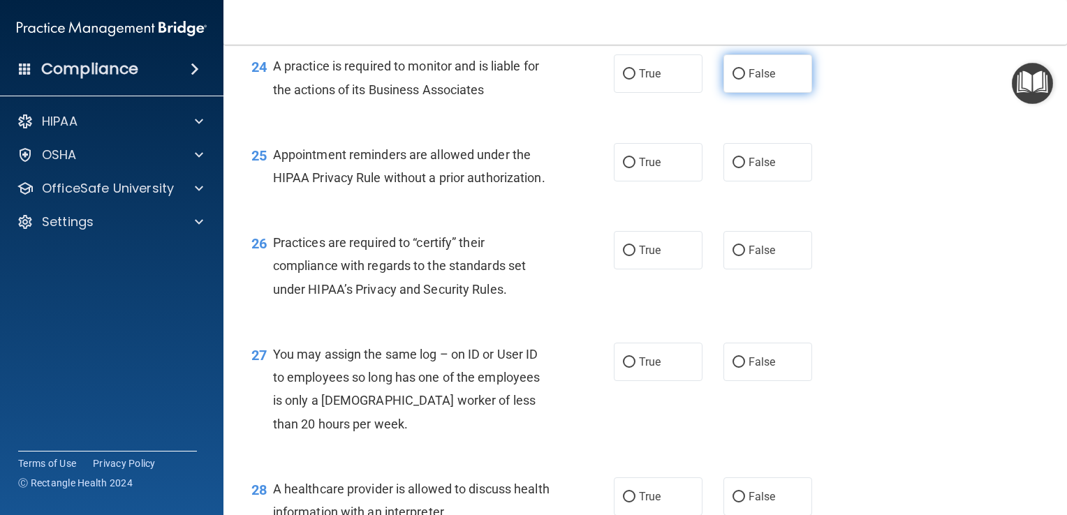
click at [732, 80] on input "False" at bounding box center [738, 74] width 13 height 10
radio input "true"
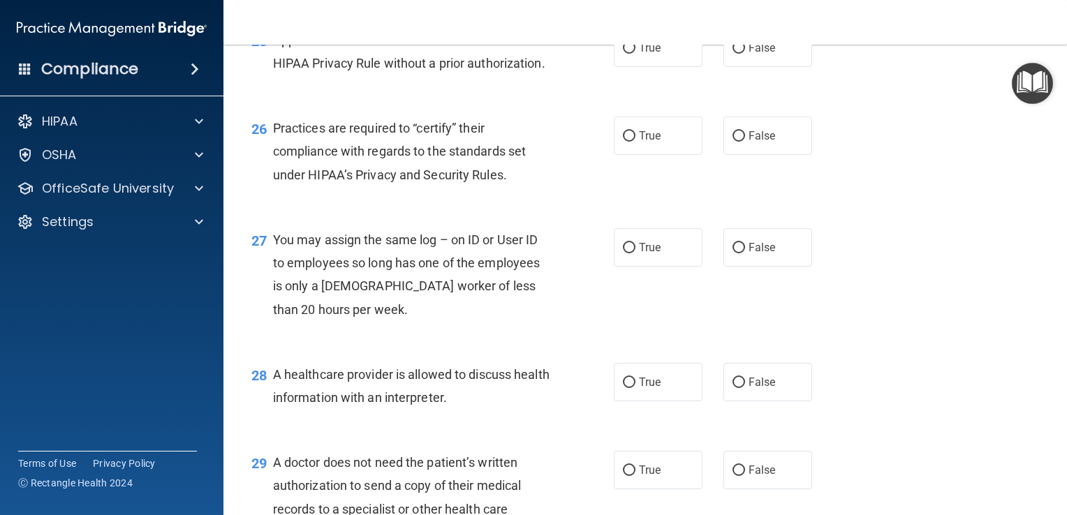
scroll to position [3043, 0]
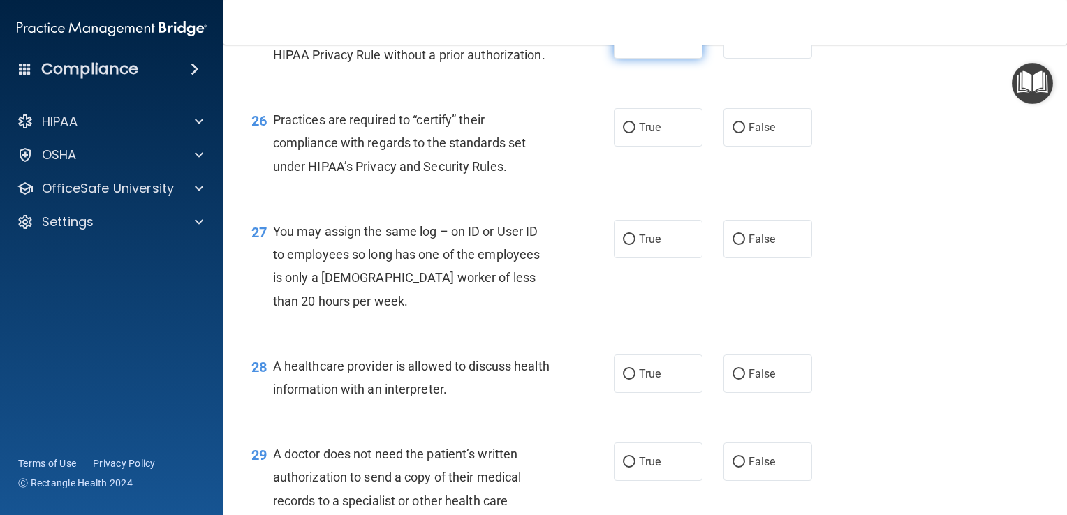
click at [623, 45] on input "True" at bounding box center [629, 40] width 13 height 10
radio input "true"
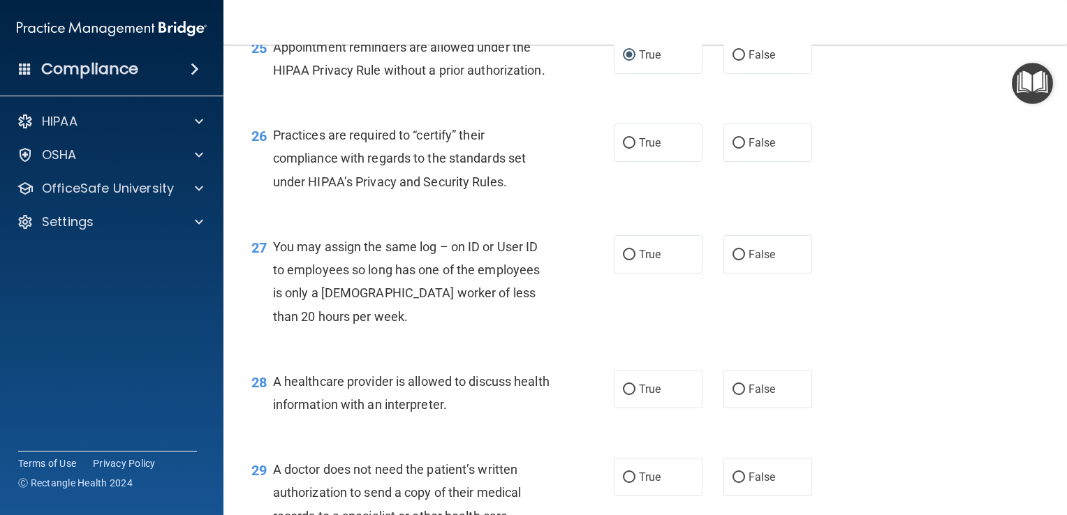
scroll to position [3031, 0]
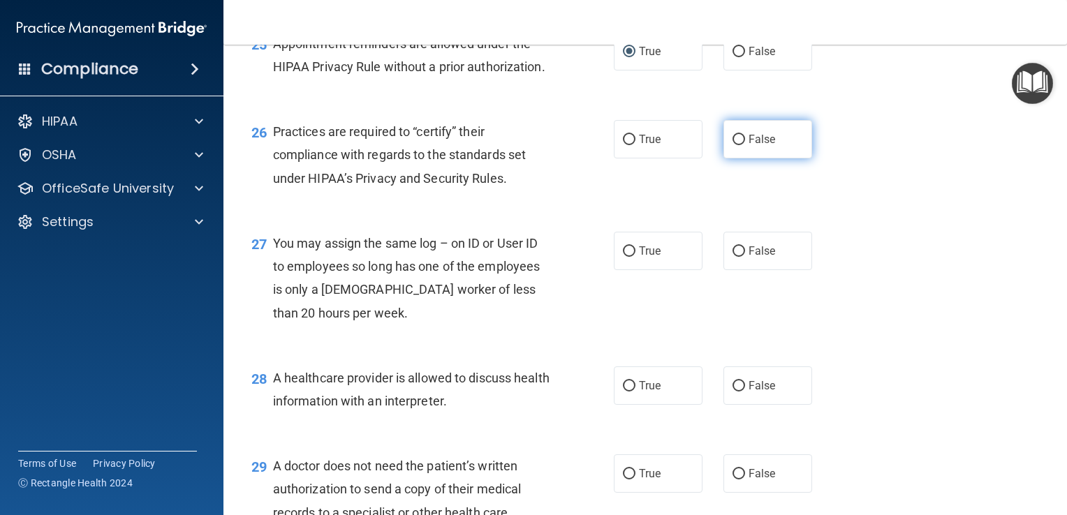
click at [732, 145] on input "False" at bounding box center [738, 140] width 13 height 10
radio input "true"
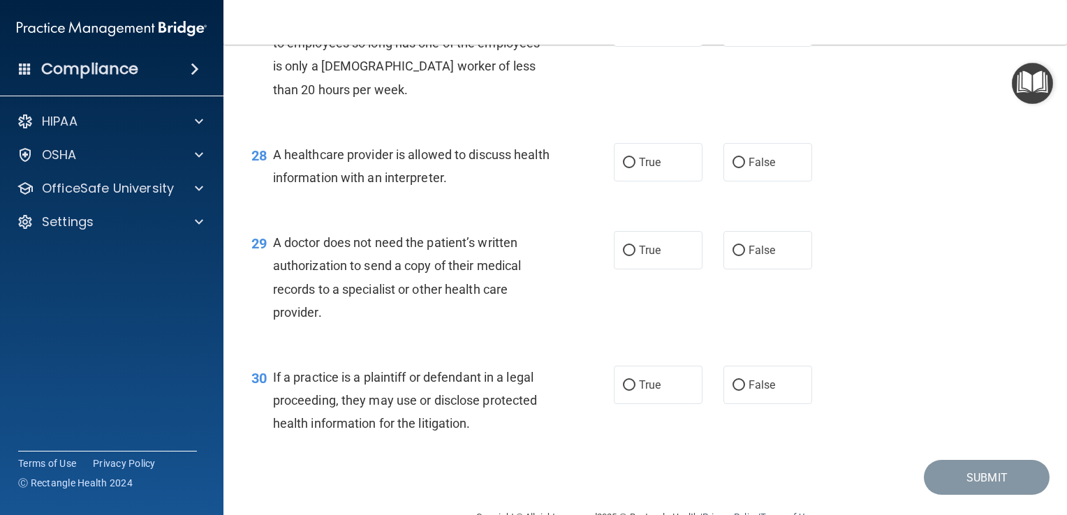
scroll to position [3255, 0]
click at [732, 33] on input "False" at bounding box center [738, 27] width 13 height 10
radio input "true"
click at [625, 168] on input "True" at bounding box center [629, 162] width 13 height 10
radio input "true"
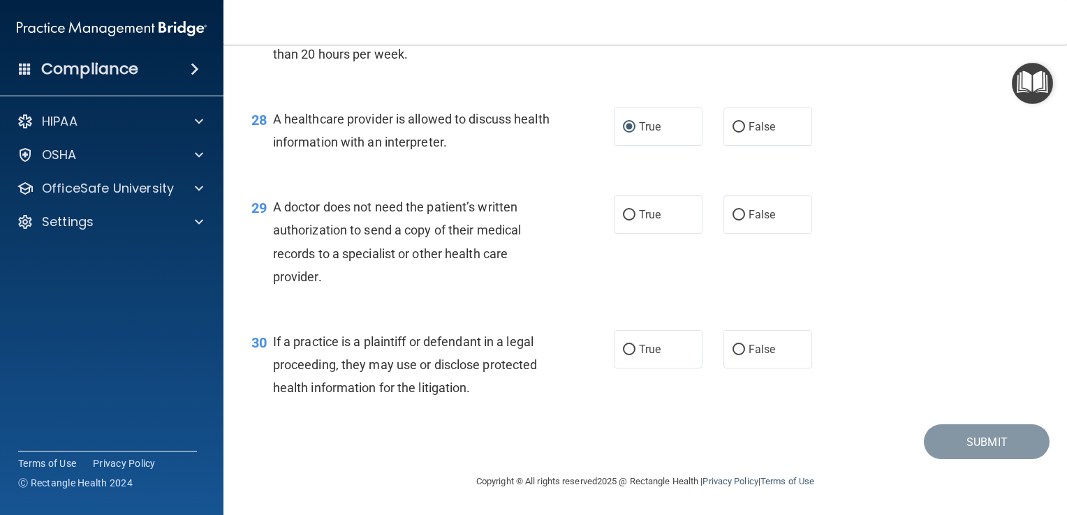
scroll to position [3359, 0]
click at [624, 214] on input "True" at bounding box center [629, 215] width 13 height 10
radio input "true"
click at [623, 348] on input "True" at bounding box center [629, 350] width 13 height 10
radio input "true"
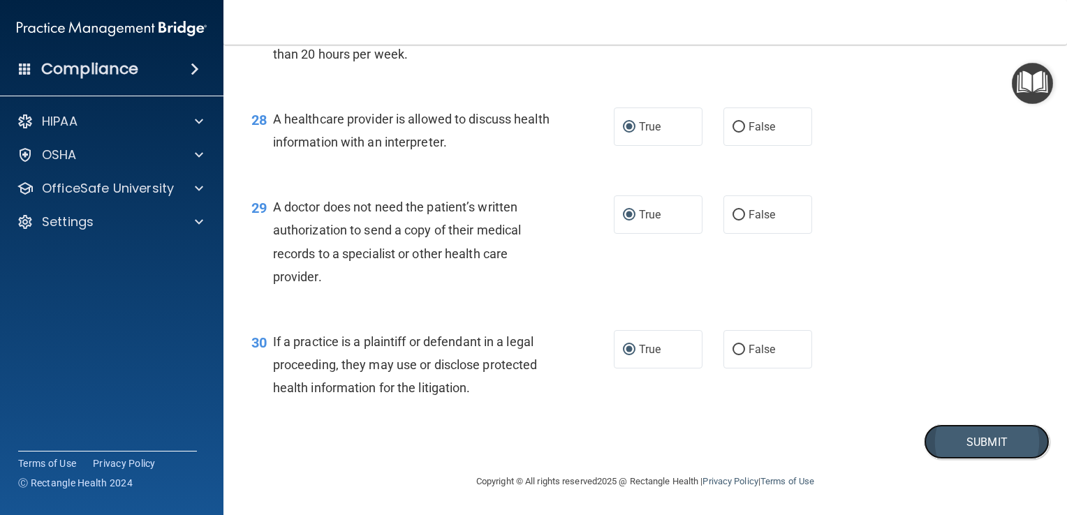
click at [943, 446] on button "Submit" at bounding box center [986, 442] width 126 height 36
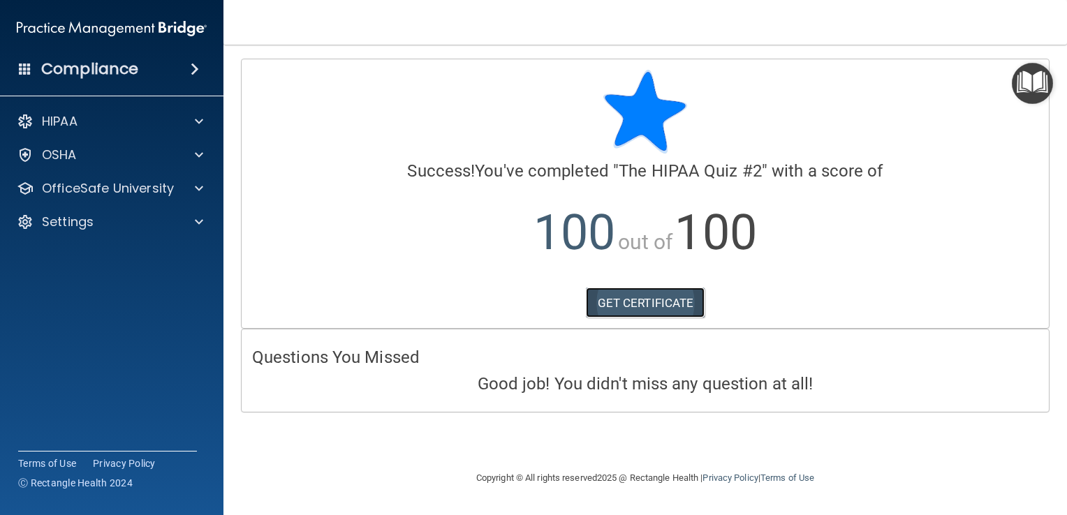
click at [638, 301] on link "GET CERTIFICATE" at bounding box center [645, 303] width 119 height 31
click at [1027, 77] on img "Open Resource Center" at bounding box center [1031, 83] width 41 height 41
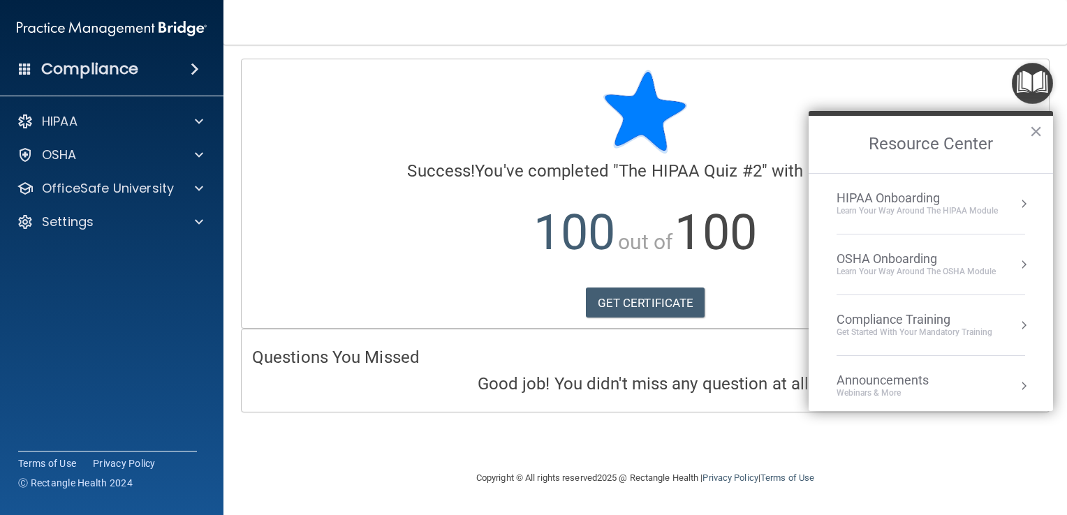
click at [1016, 322] on button "Resource Center" at bounding box center [1023, 325] width 14 height 14
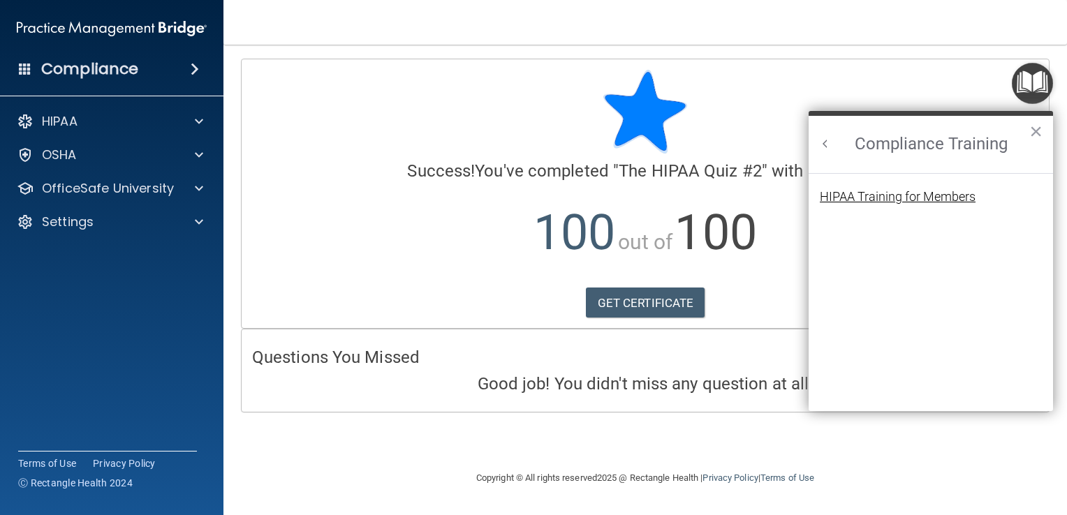
click at [955, 192] on div "HIPAA Training for Members" at bounding box center [897, 197] width 156 height 13
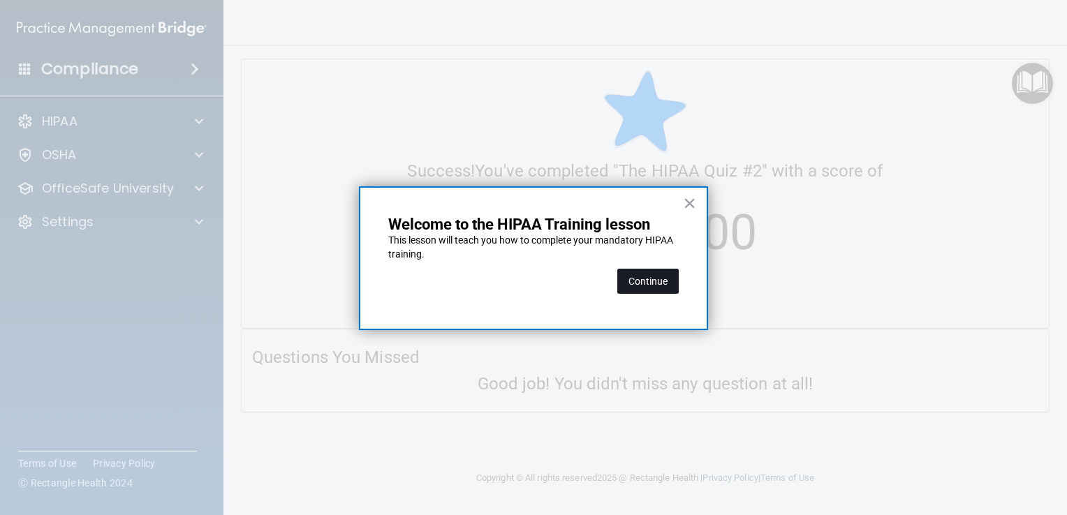
click at [644, 277] on button "Continue" at bounding box center [647, 281] width 61 height 25
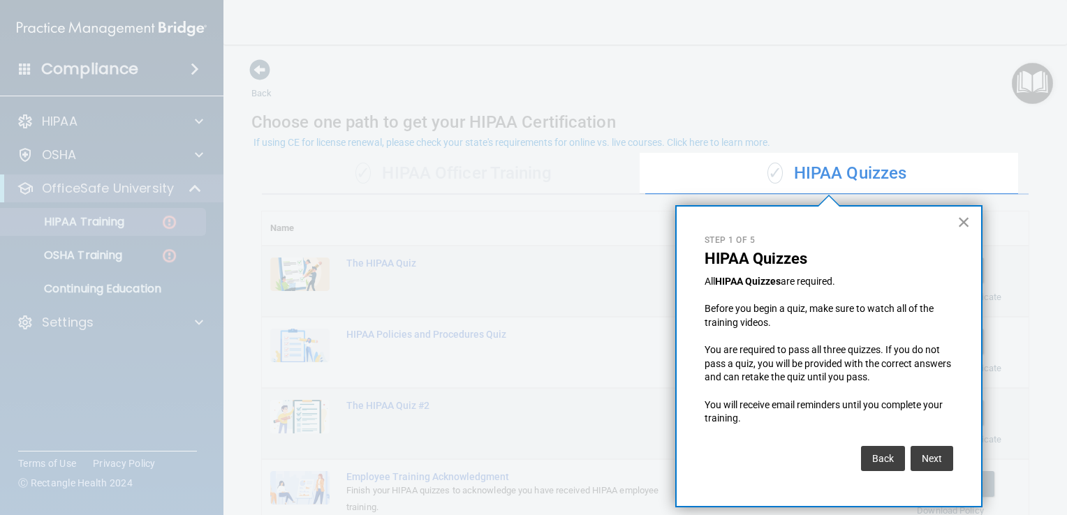
click at [963, 219] on button "×" at bounding box center [963, 222] width 13 height 22
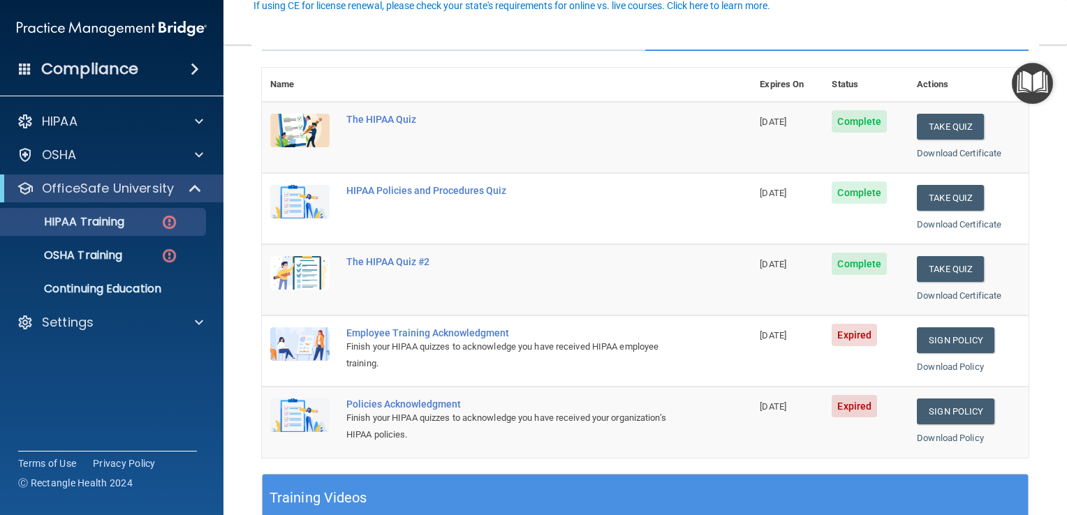
scroll to position [142, 0]
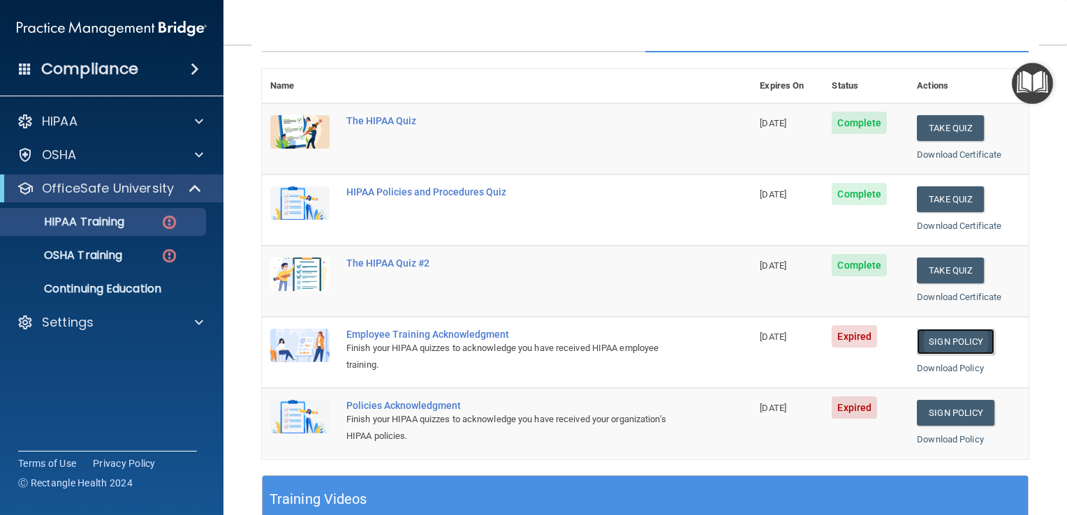
click at [932, 339] on link "Sign Policy" at bounding box center [954, 342] width 77 height 26
click at [928, 341] on link "Sign Policy" at bounding box center [954, 342] width 77 height 26
click at [935, 413] on link "Sign Policy" at bounding box center [954, 413] width 77 height 26
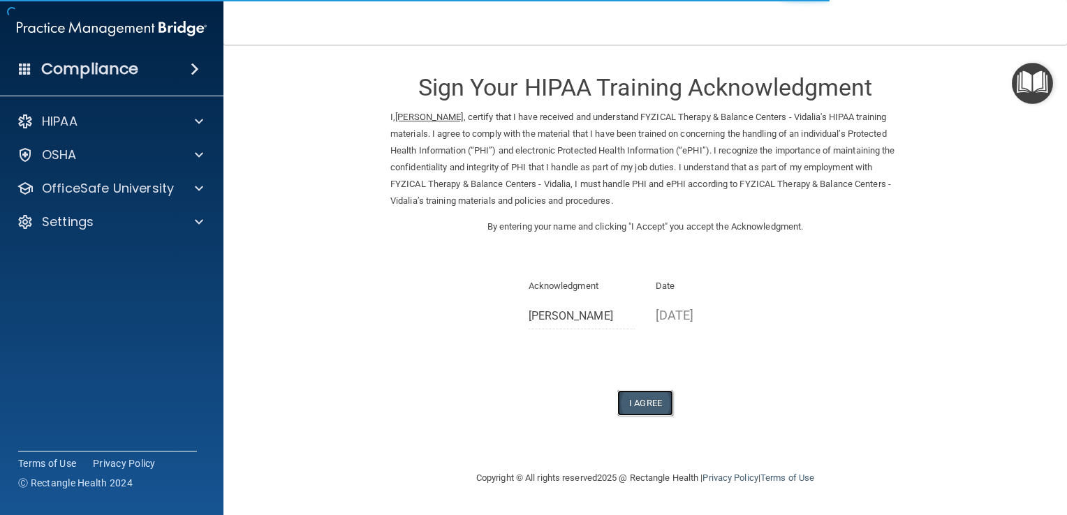
click at [639, 398] on button "I Agree" at bounding box center [645, 403] width 56 height 26
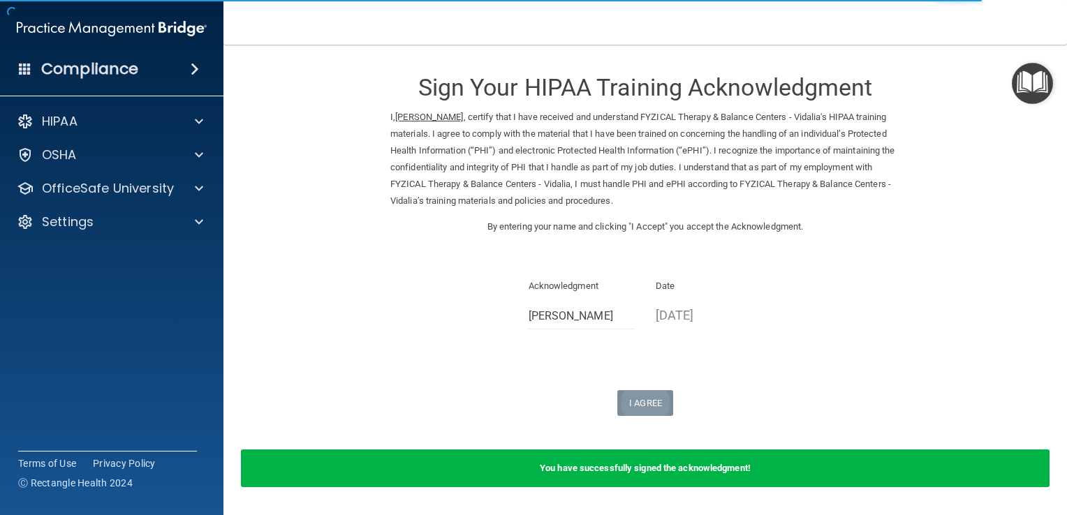
scroll to position [44, 0]
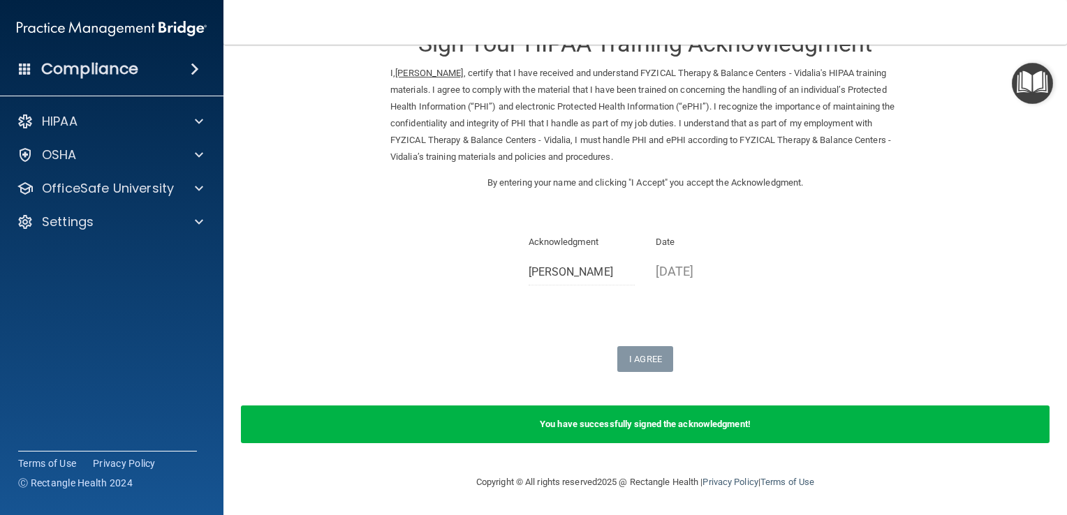
click at [197, 63] on span at bounding box center [195, 69] width 8 height 17
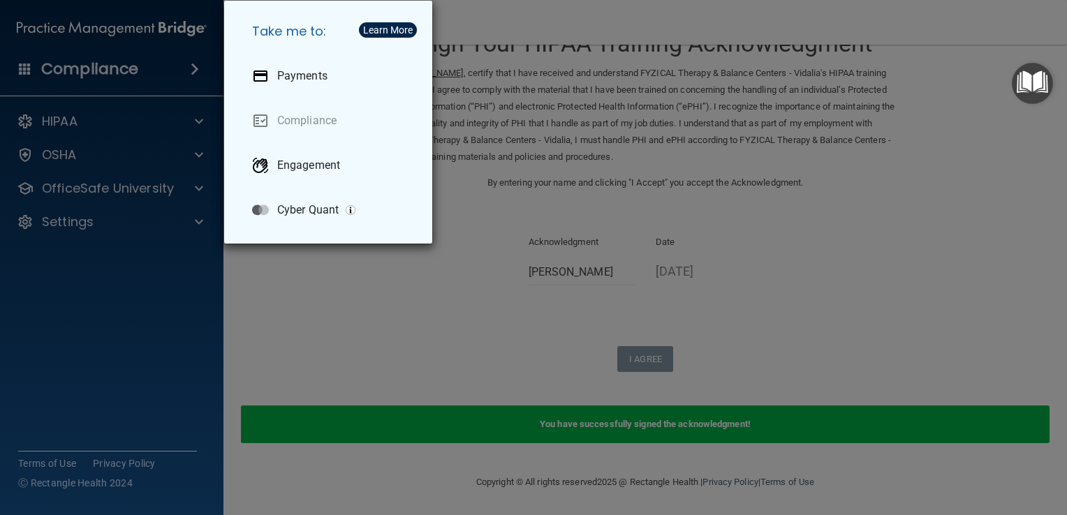
click at [196, 117] on div "Take me to: Payments Compliance Engagement Cyber Quant" at bounding box center [533, 257] width 1067 height 515
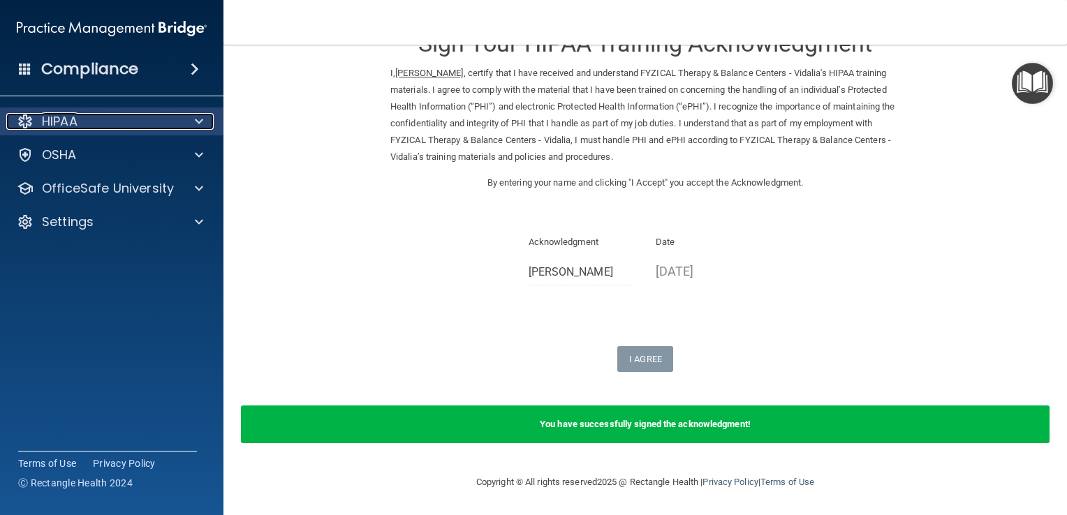
click at [196, 117] on span at bounding box center [199, 121] width 8 height 17
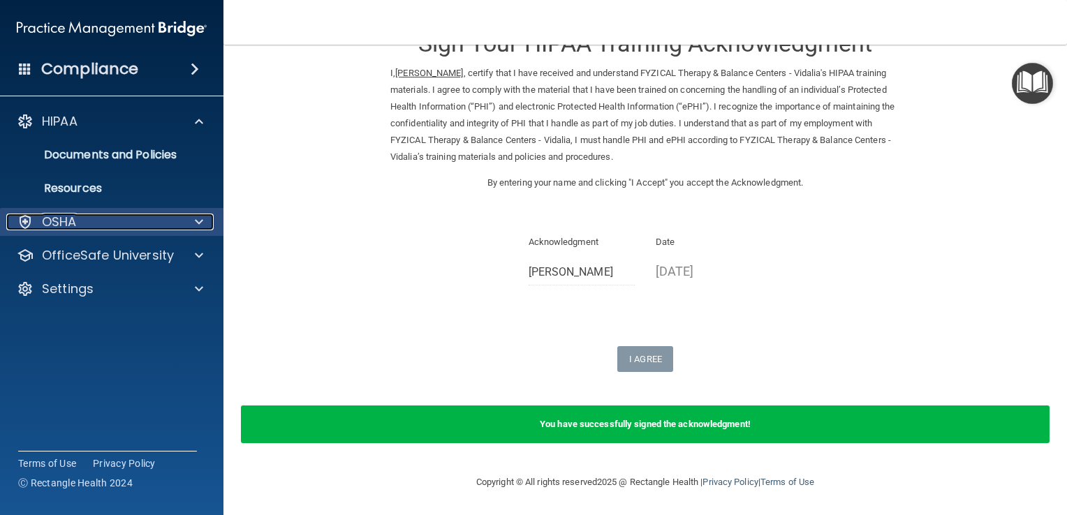
click at [198, 222] on span at bounding box center [199, 222] width 8 height 17
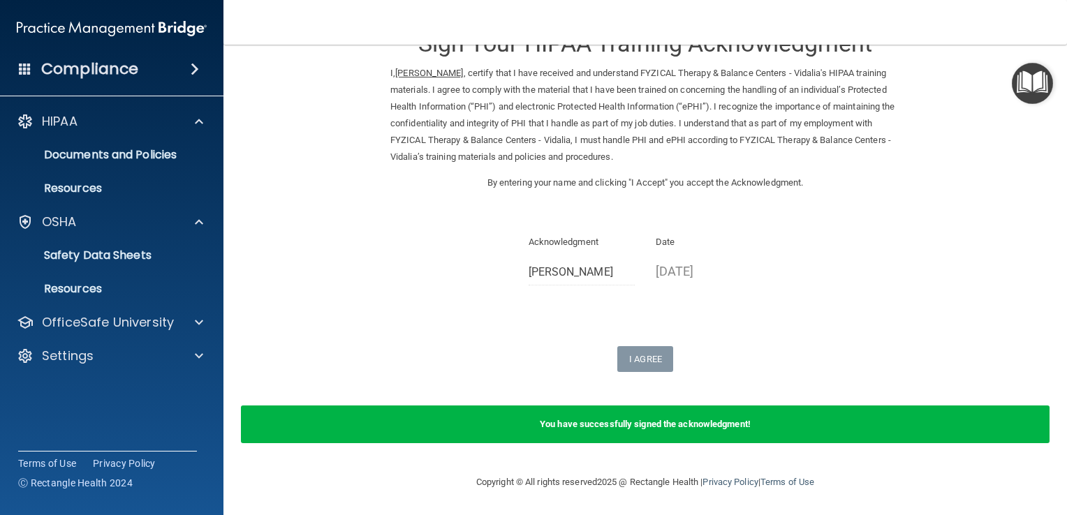
click at [1028, 70] on img "Open Resource Center" at bounding box center [1031, 83] width 41 height 41
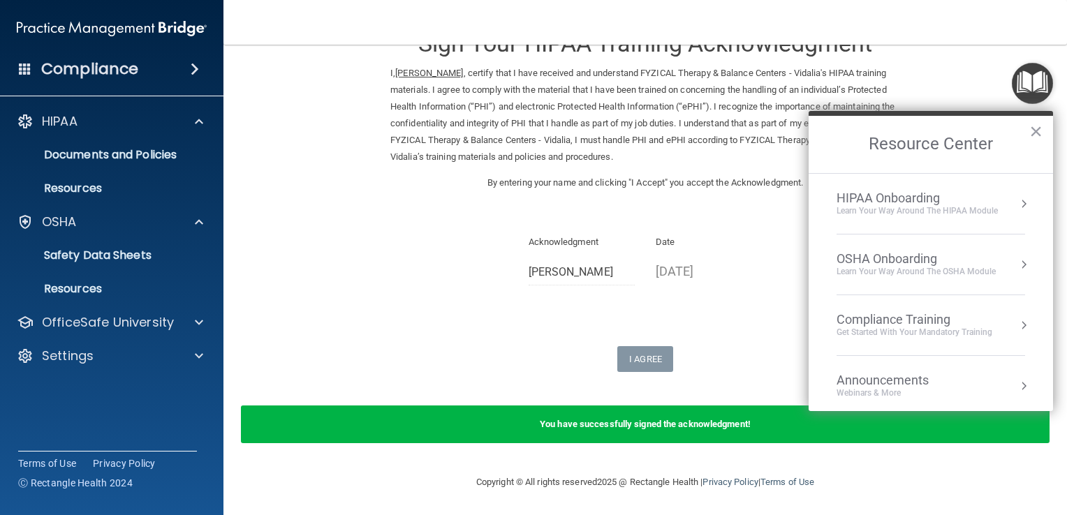
click at [1016, 324] on button "Resource Center" at bounding box center [1023, 325] width 14 height 14
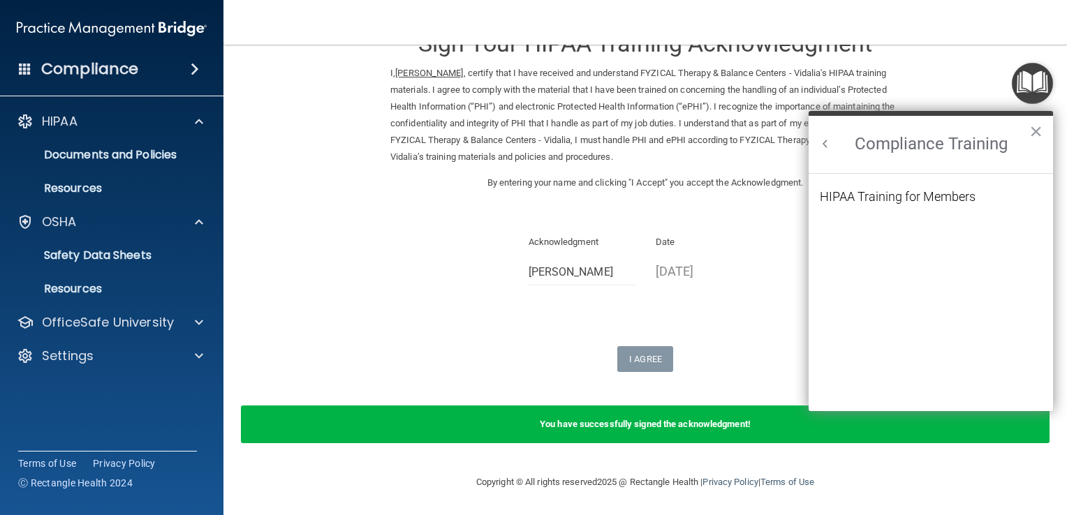
scroll to position [0, 0]
click at [919, 196] on div "HIPAA Training for Members" at bounding box center [897, 197] width 156 height 13
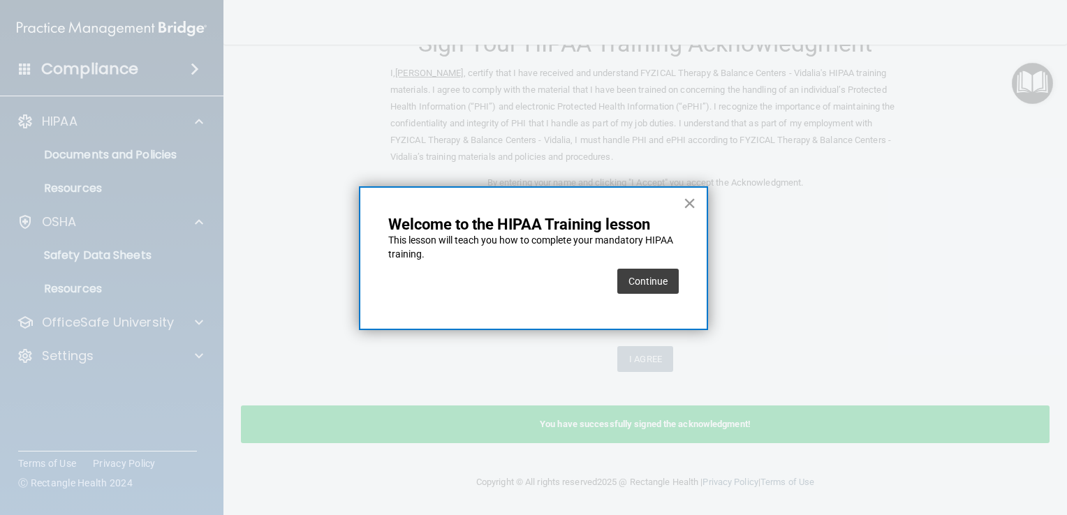
click at [687, 200] on button "×" at bounding box center [689, 203] width 13 height 22
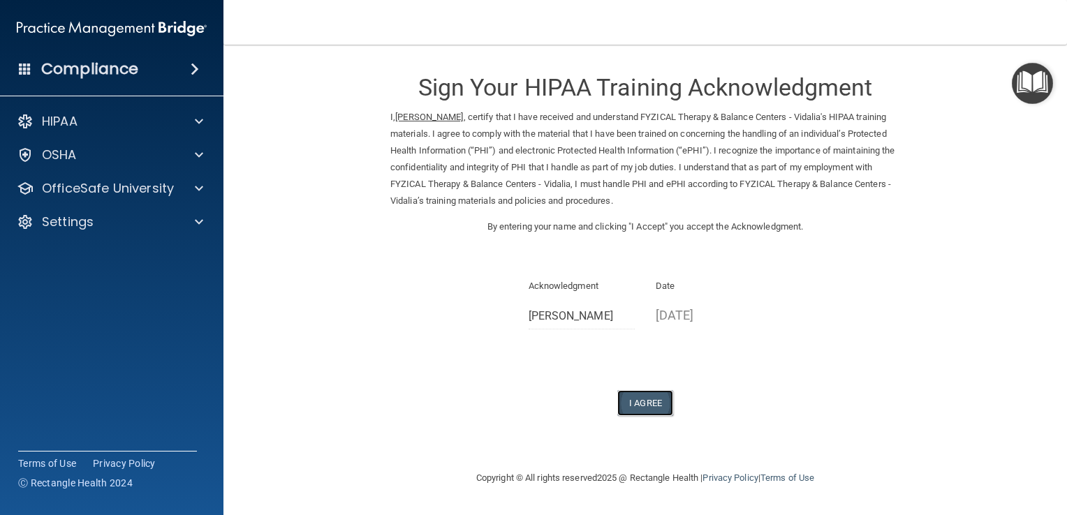
click at [644, 398] on button "I Agree" at bounding box center [645, 403] width 56 height 26
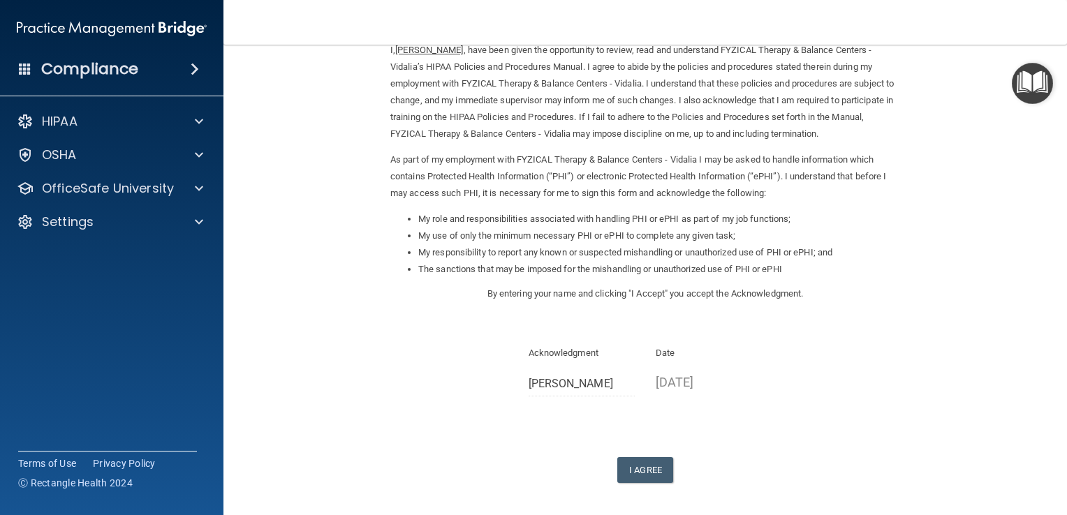
scroll to position [124, 0]
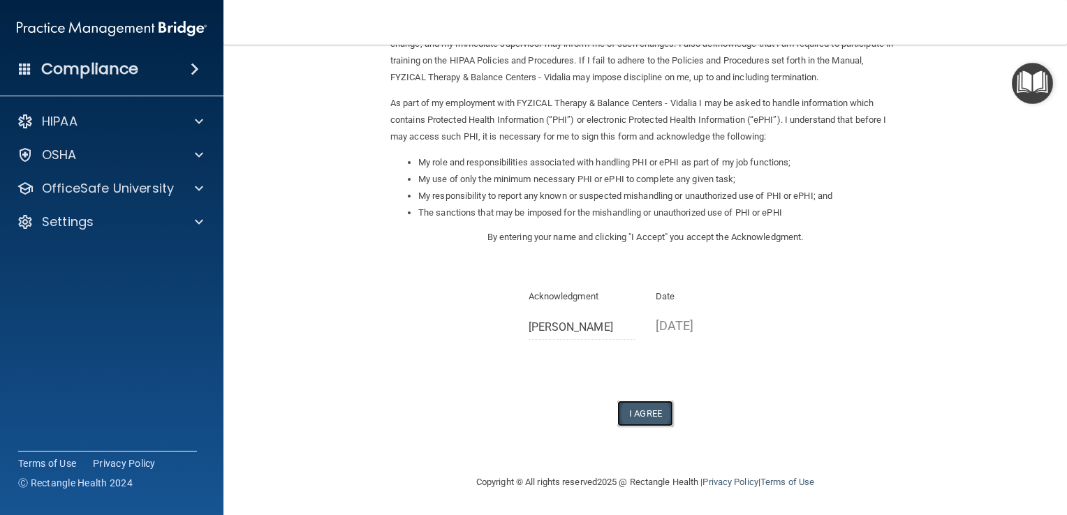
click at [637, 415] on button "I Agree" at bounding box center [645, 414] width 56 height 26
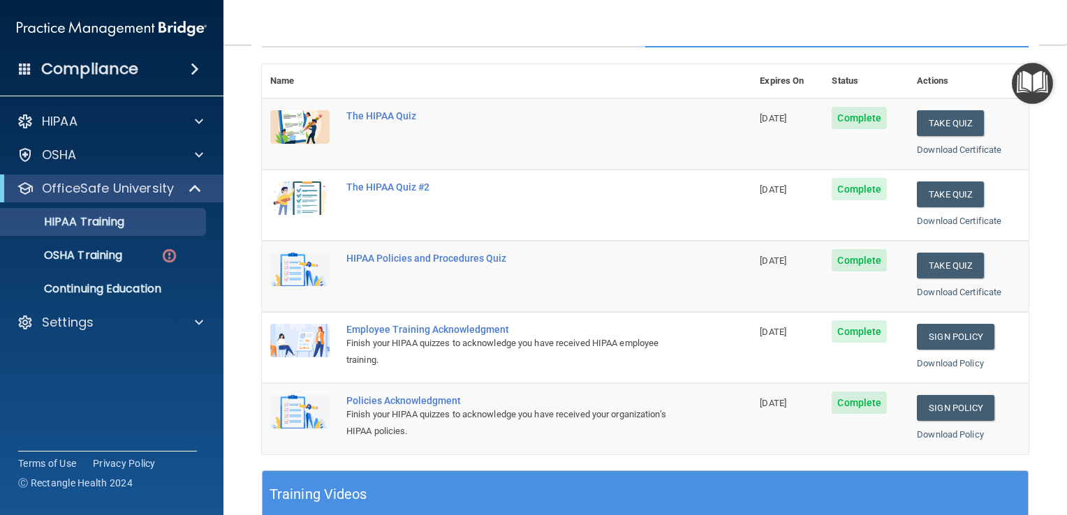
scroll to position [145, 0]
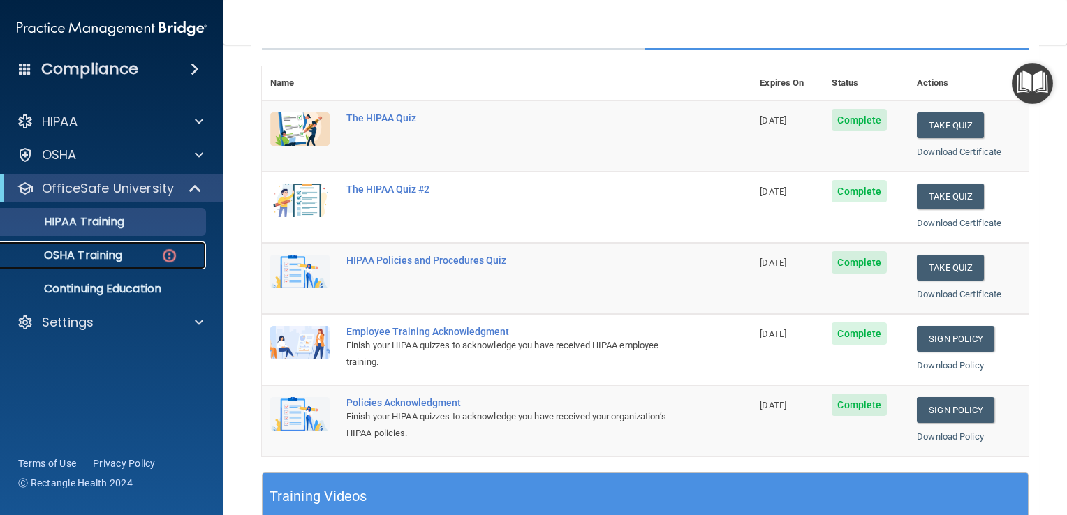
click at [103, 252] on p "OSHA Training" at bounding box center [65, 255] width 113 height 14
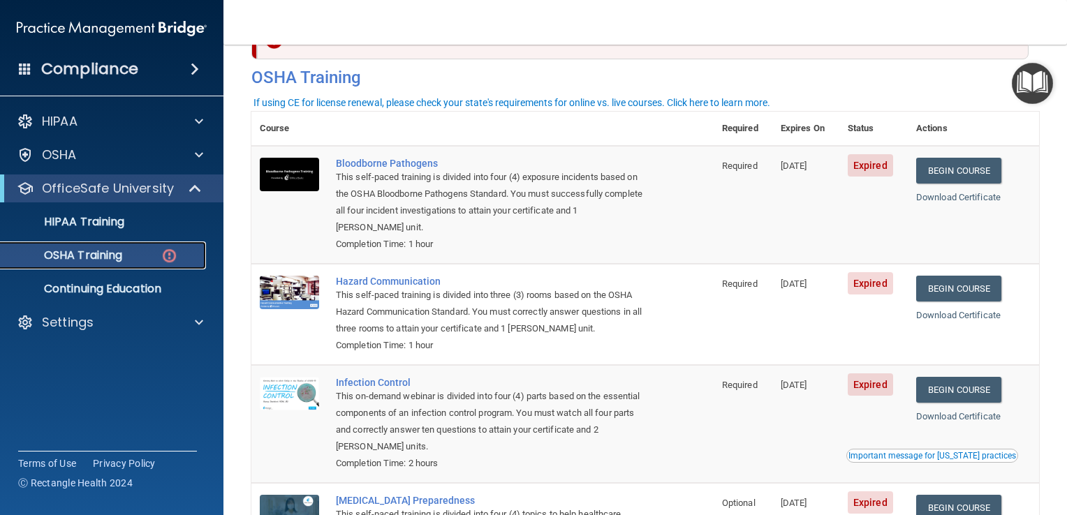
scroll to position [46, 0]
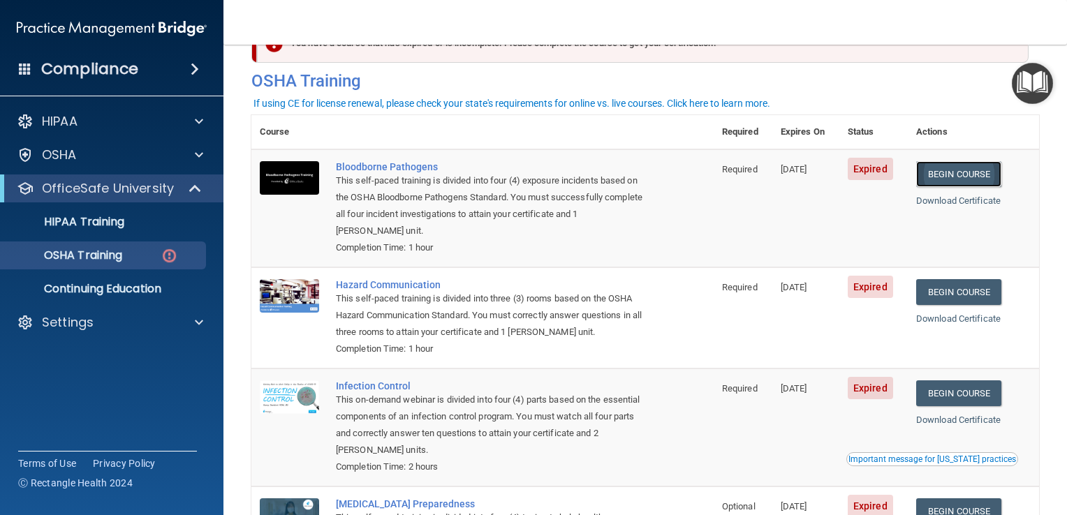
click at [948, 170] on link "Begin Course" at bounding box center [958, 174] width 85 height 26
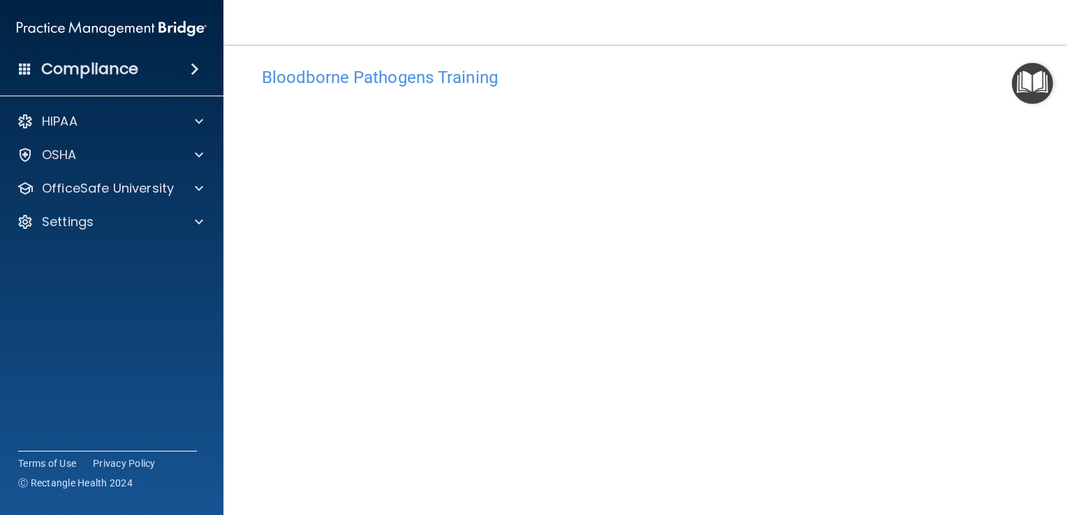
scroll to position [12, 0]
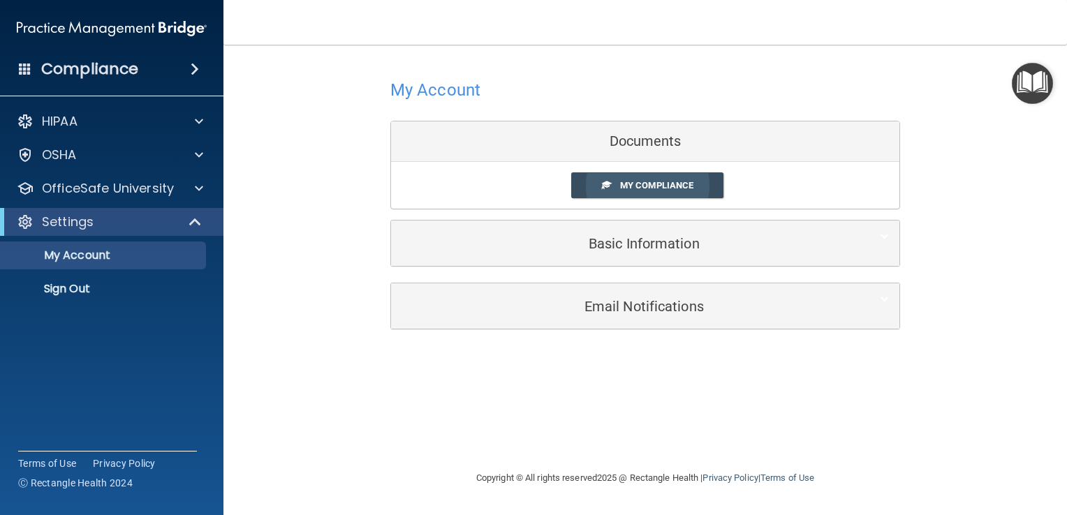
click at [642, 186] on span "My Compliance" at bounding box center [656, 185] width 73 height 10
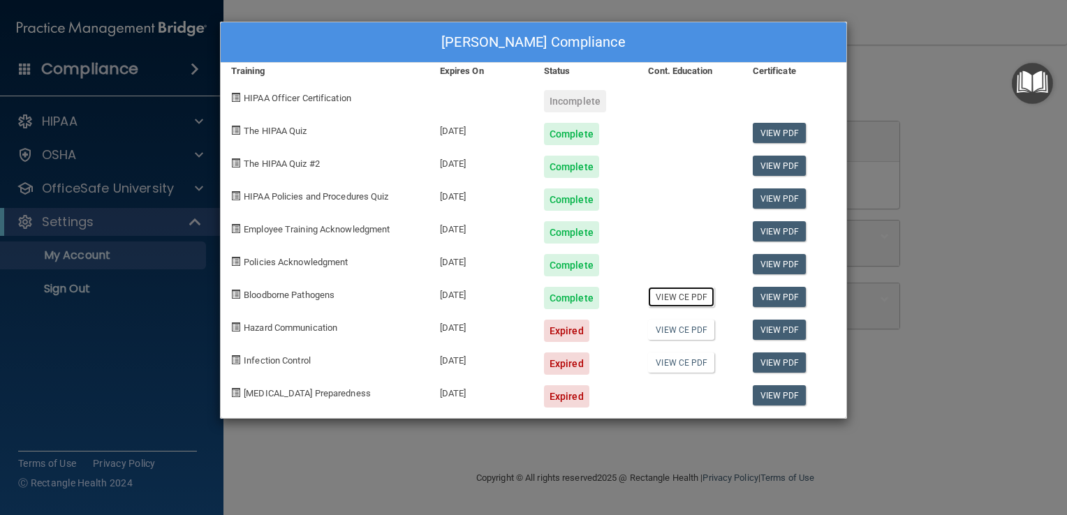
click at [671, 292] on link "View CE PDF" at bounding box center [681, 297] width 66 height 20
click at [677, 325] on link "View CE PDF" at bounding box center [681, 330] width 66 height 20
click at [680, 359] on link "View CE PDF" at bounding box center [681, 362] width 66 height 20
